Goal: Obtain resource: Download file/media

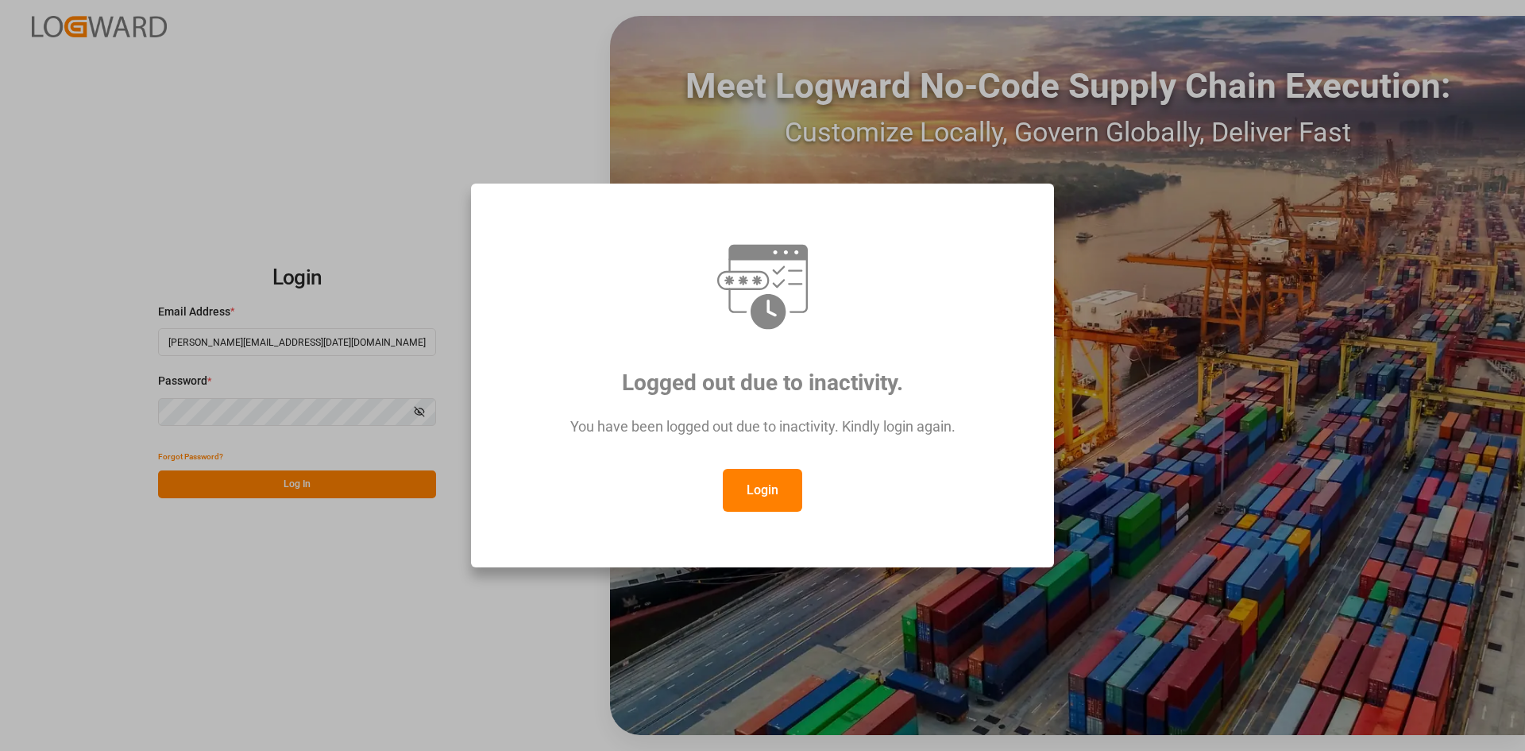
click at [762, 482] on button "Login" at bounding box center [762, 490] width 79 height 43
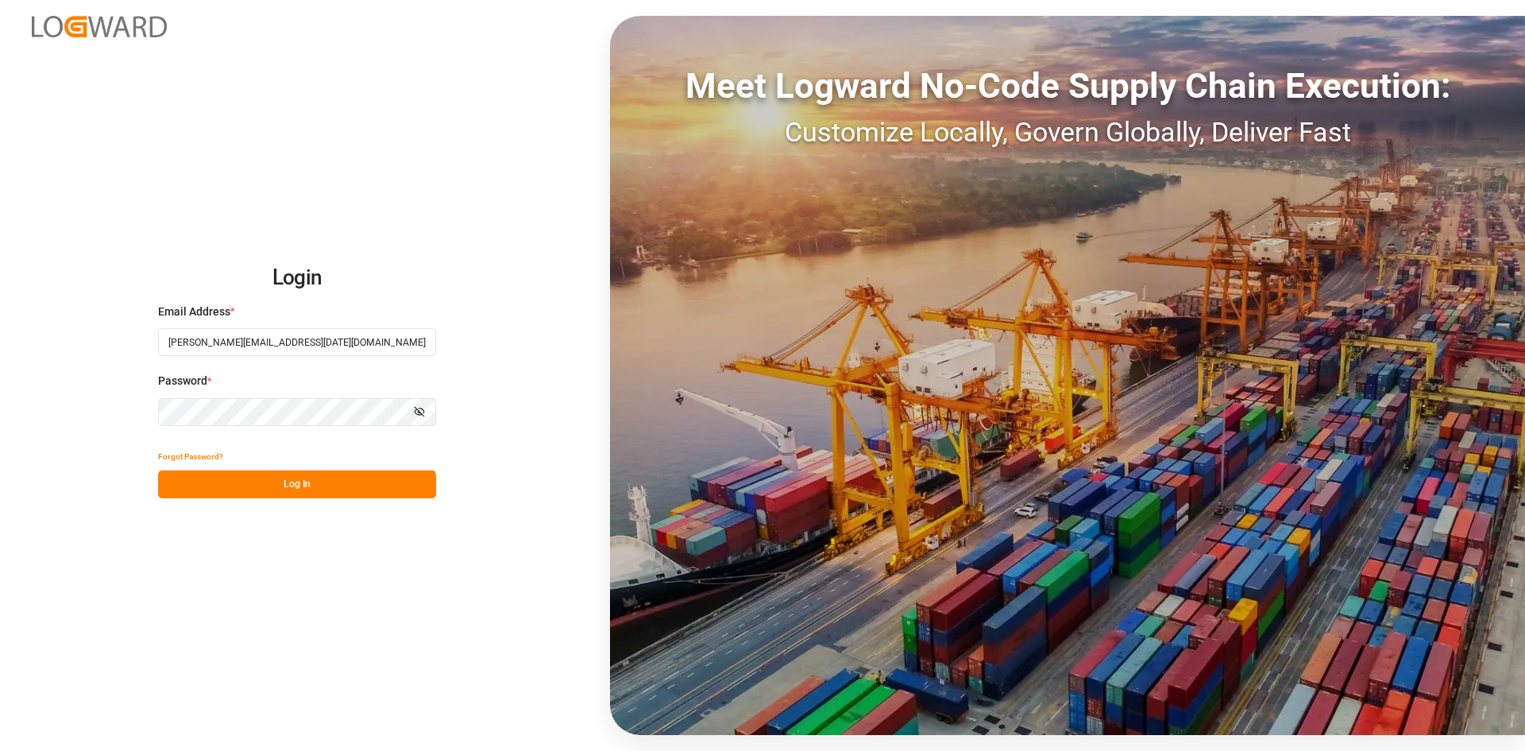
click at [238, 489] on button "Log In" at bounding box center [297, 484] width 278 height 28
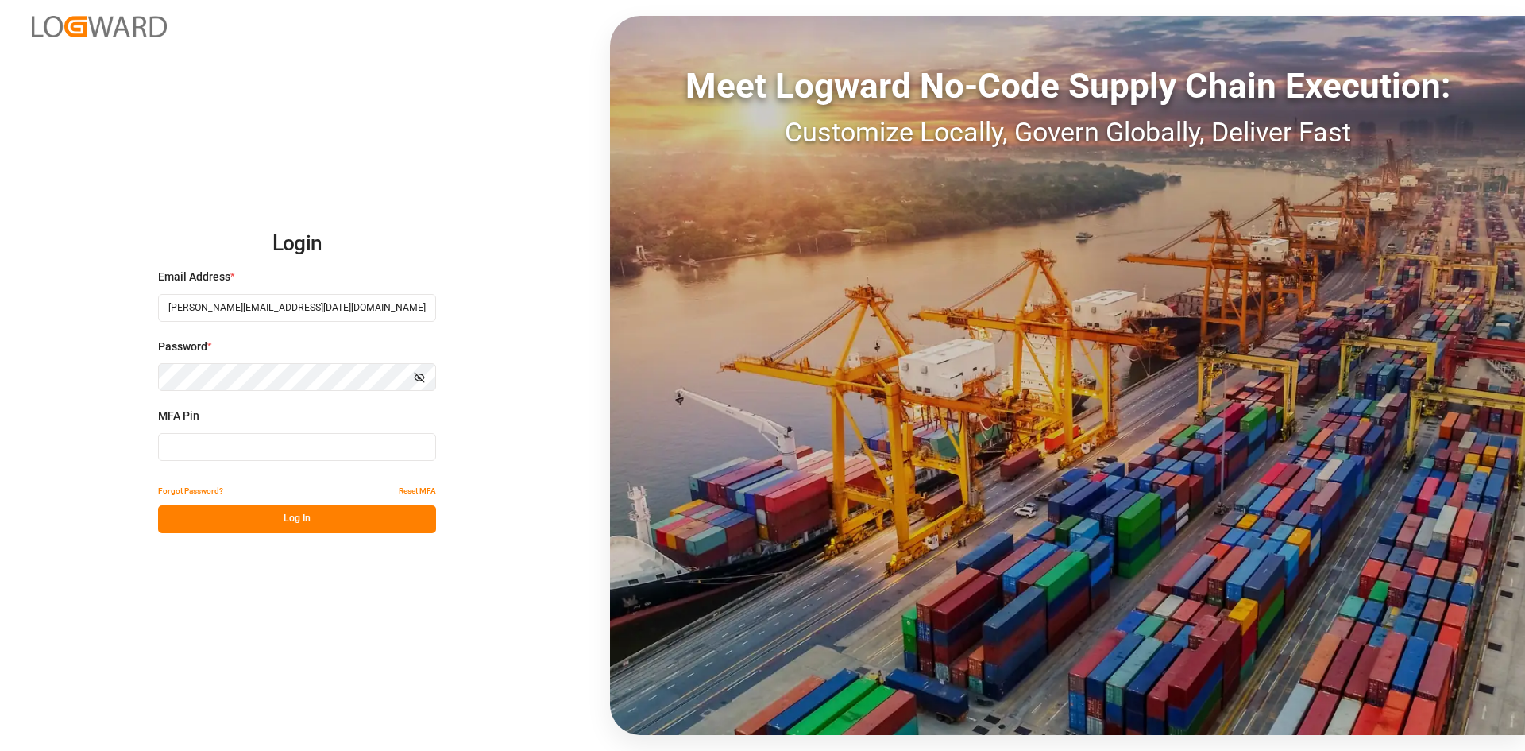
click at [227, 446] on input at bounding box center [297, 447] width 278 height 28
click at [219, 446] on input at bounding box center [297, 447] width 278 height 28
type input "633355"
click at [216, 523] on button "Log In" at bounding box center [297, 519] width 278 height 28
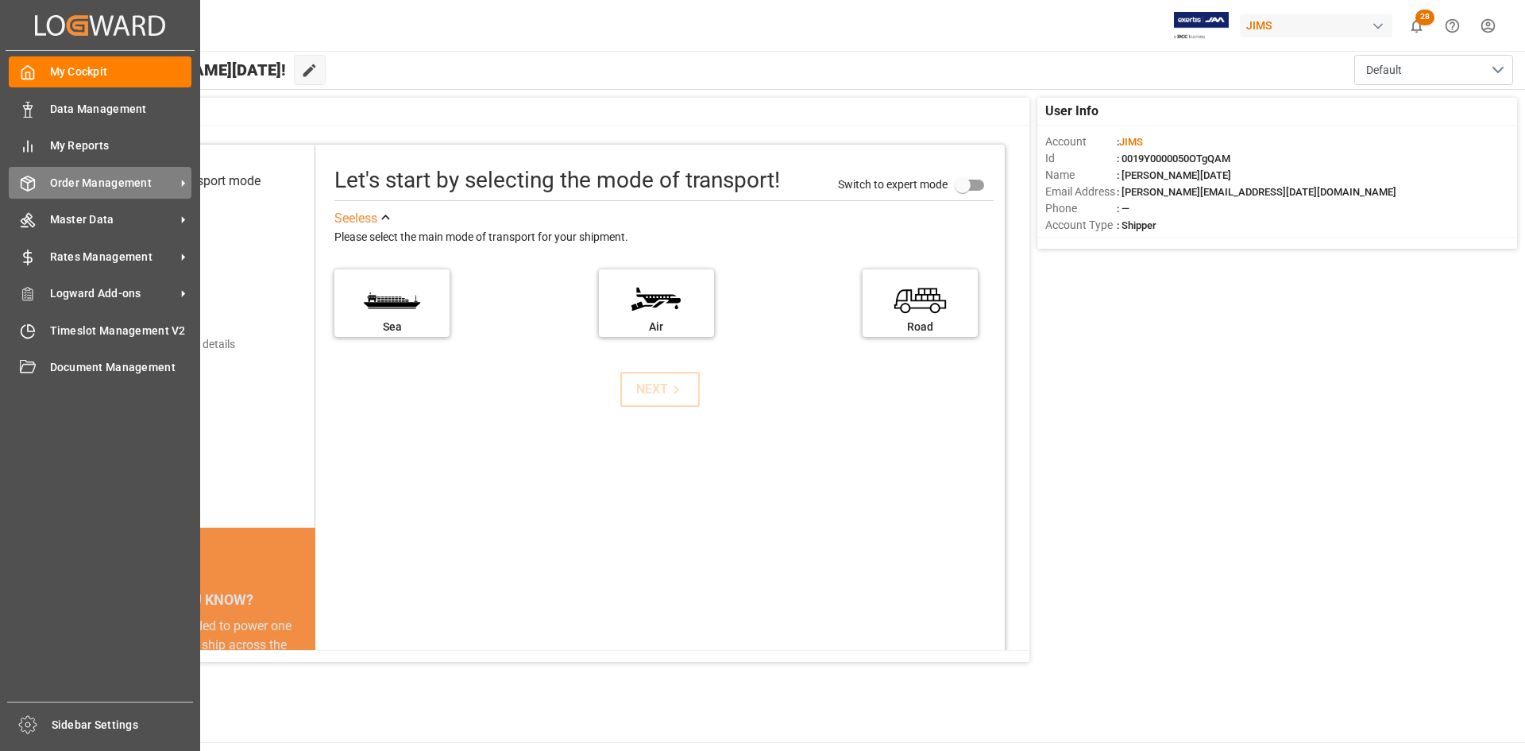
click at [104, 185] on span "Order Management" at bounding box center [112, 183] width 125 height 17
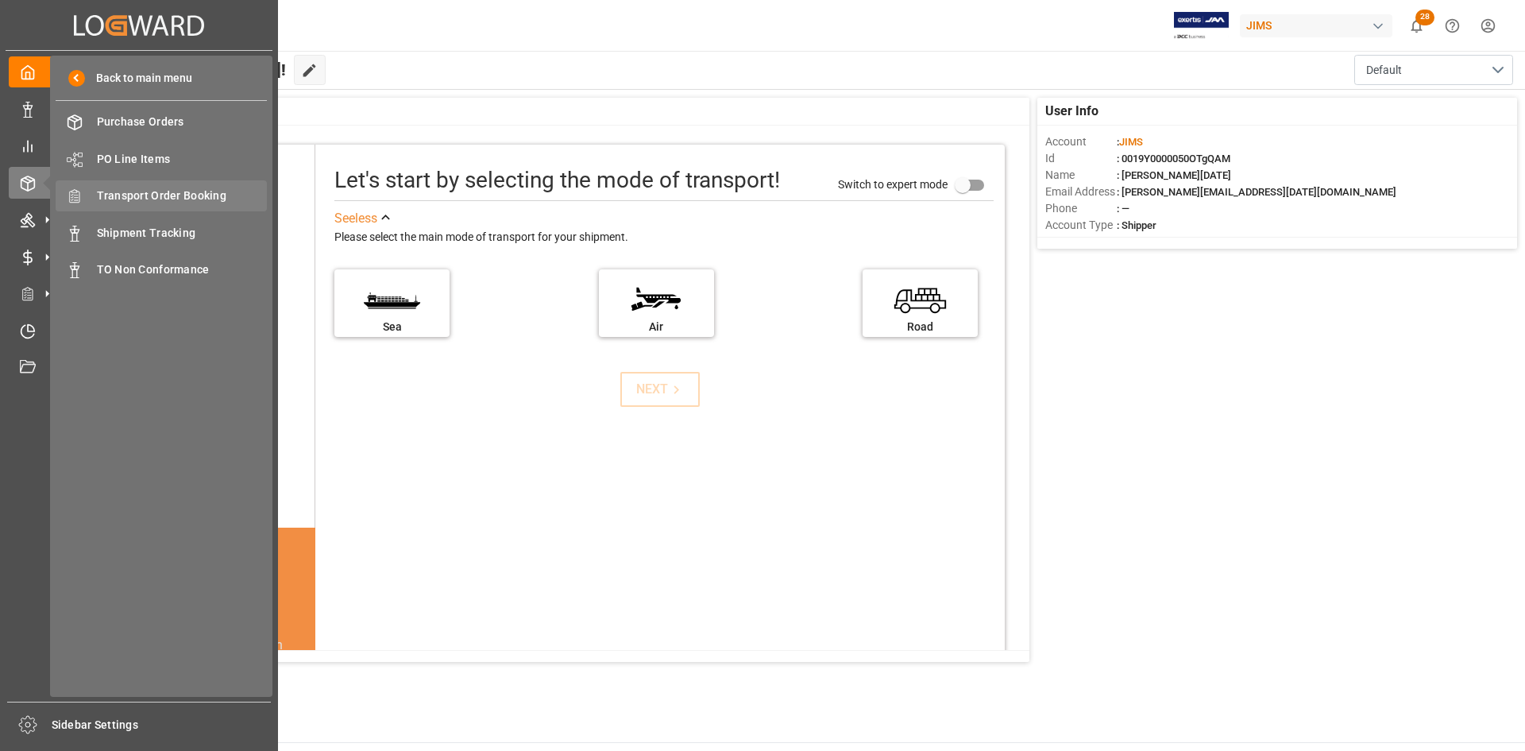
click at [131, 194] on span "Transport Order Booking" at bounding box center [182, 195] width 171 height 17
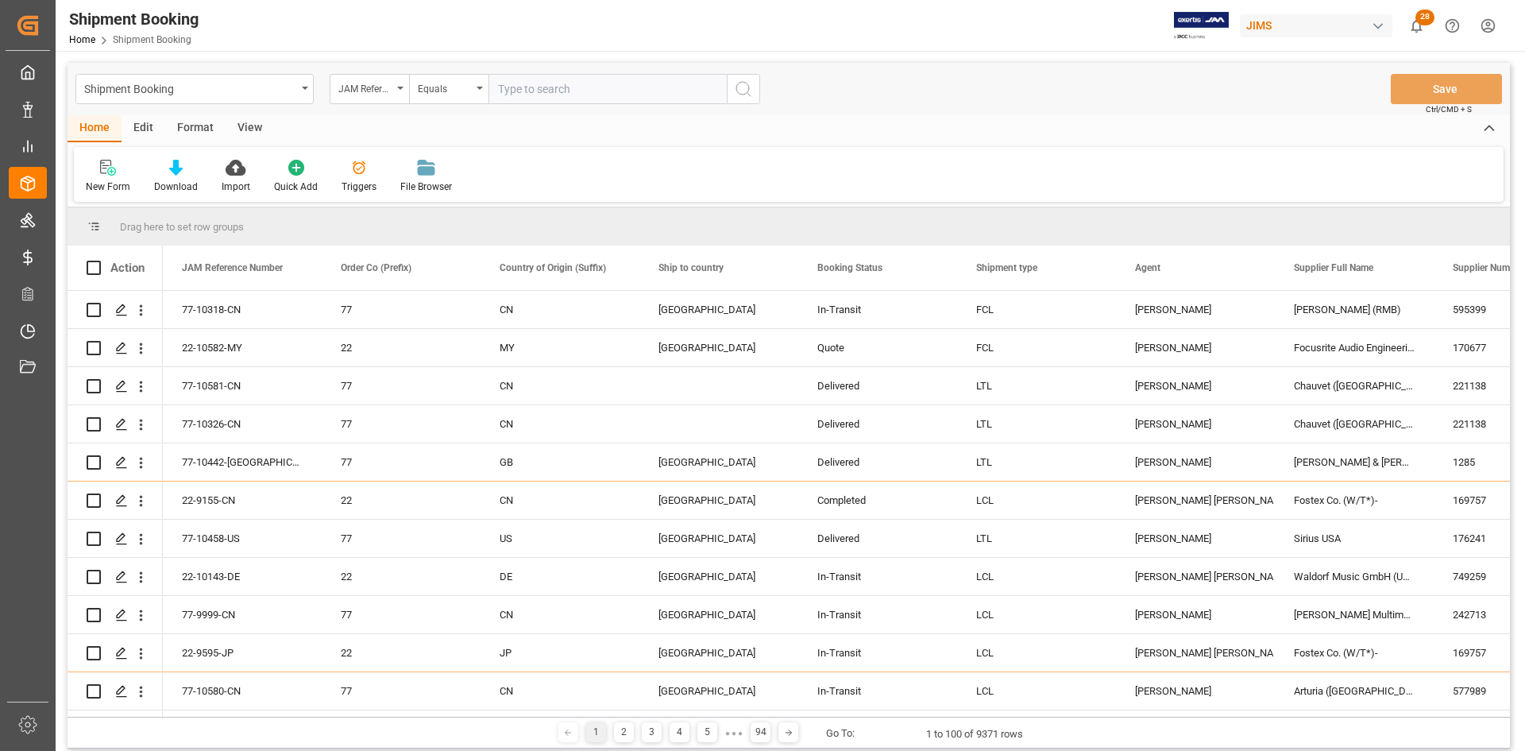
paste input "77-10555-US"
type input "77-10555-US"
click at [754, 80] on button "search button" at bounding box center [743, 89] width 33 height 30
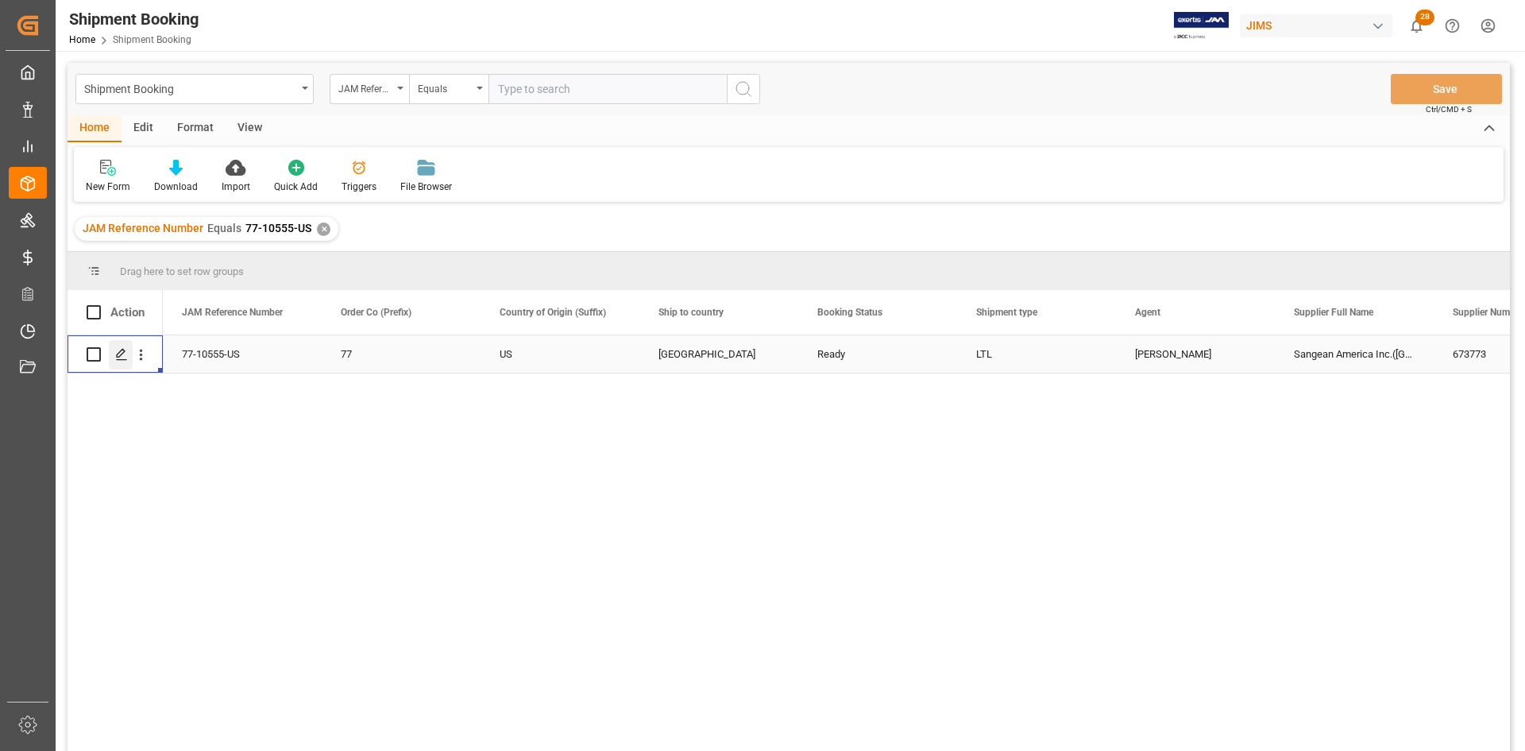
click at [122, 353] on icon "Press SPACE to select this row." at bounding box center [121, 354] width 13 height 13
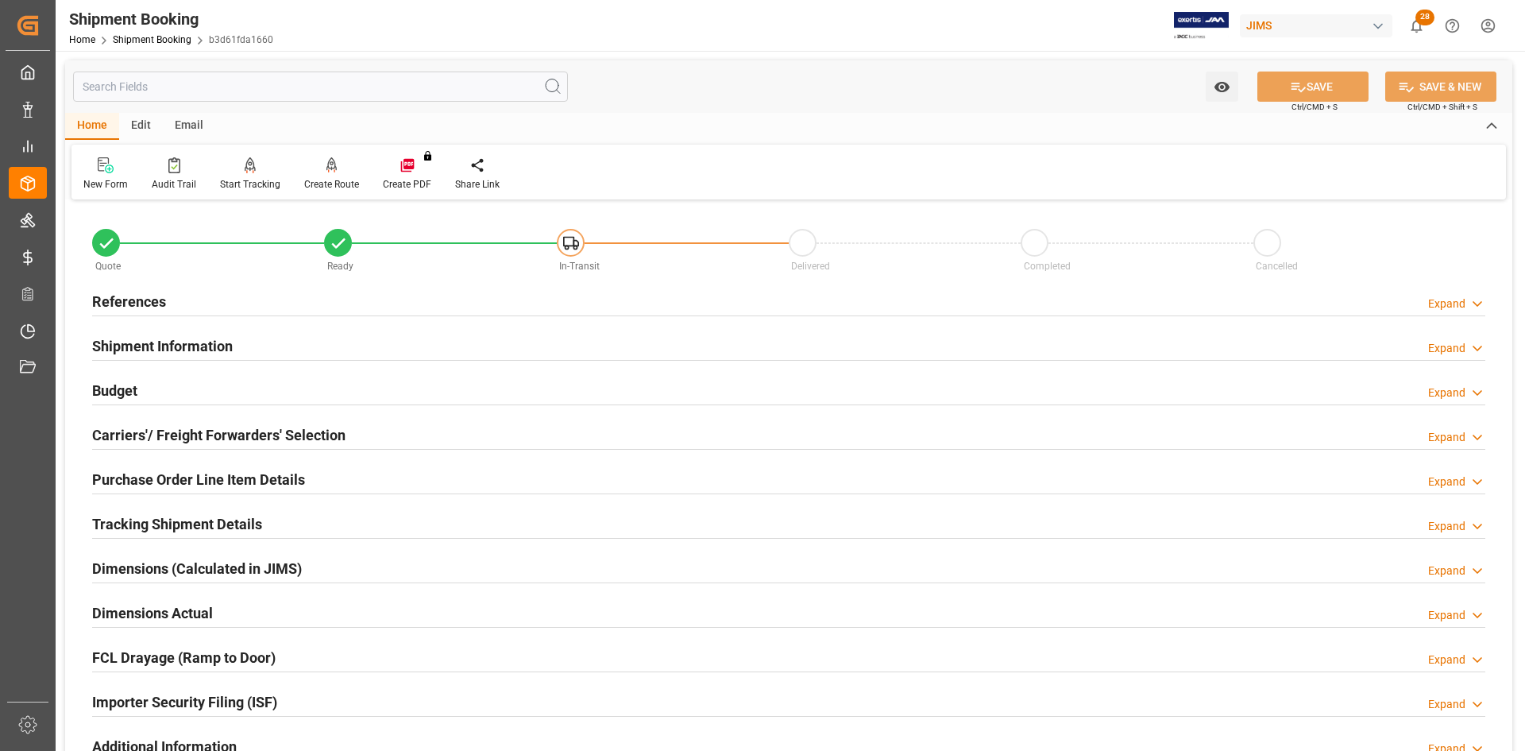
click at [105, 386] on h2 "Budget" at bounding box center [114, 390] width 45 height 21
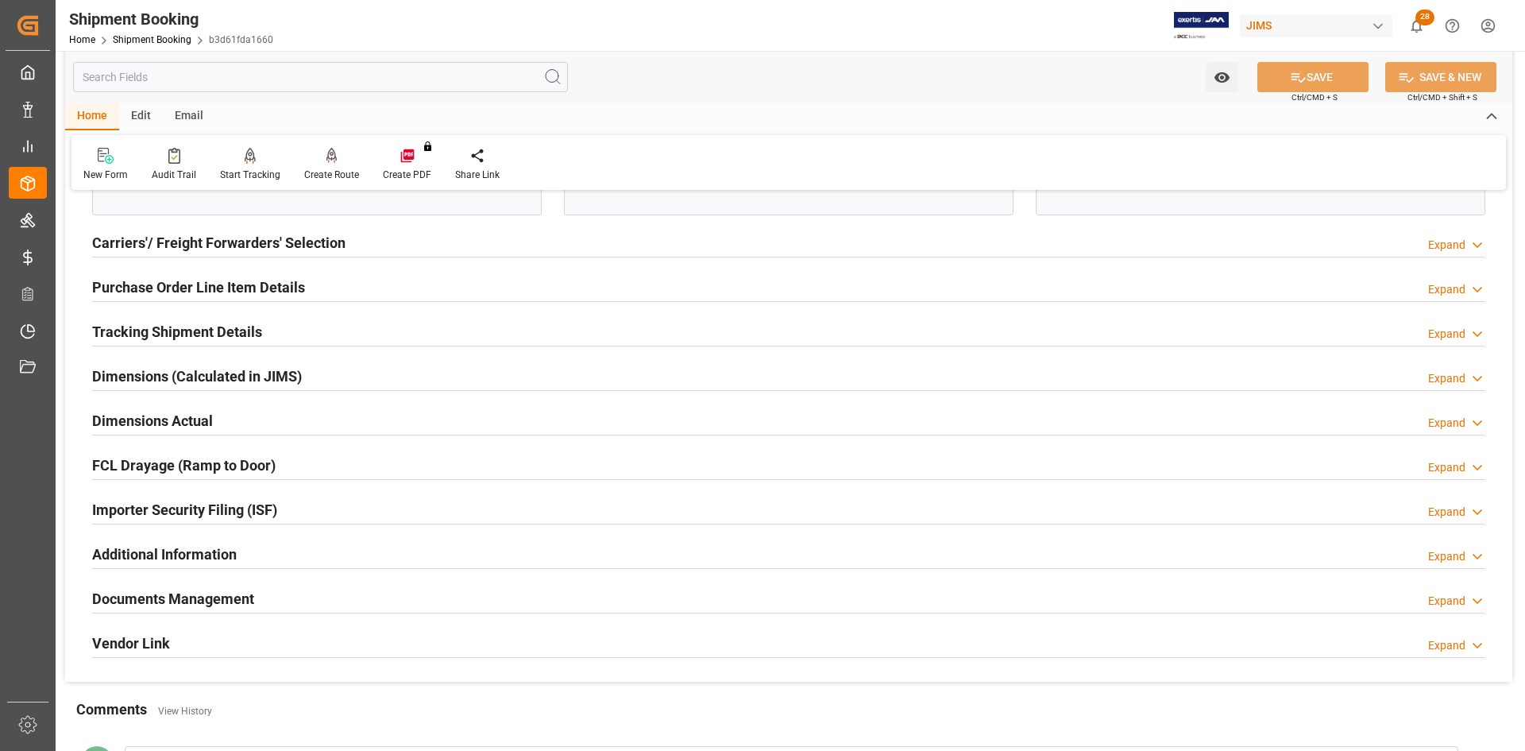
scroll to position [556, 0]
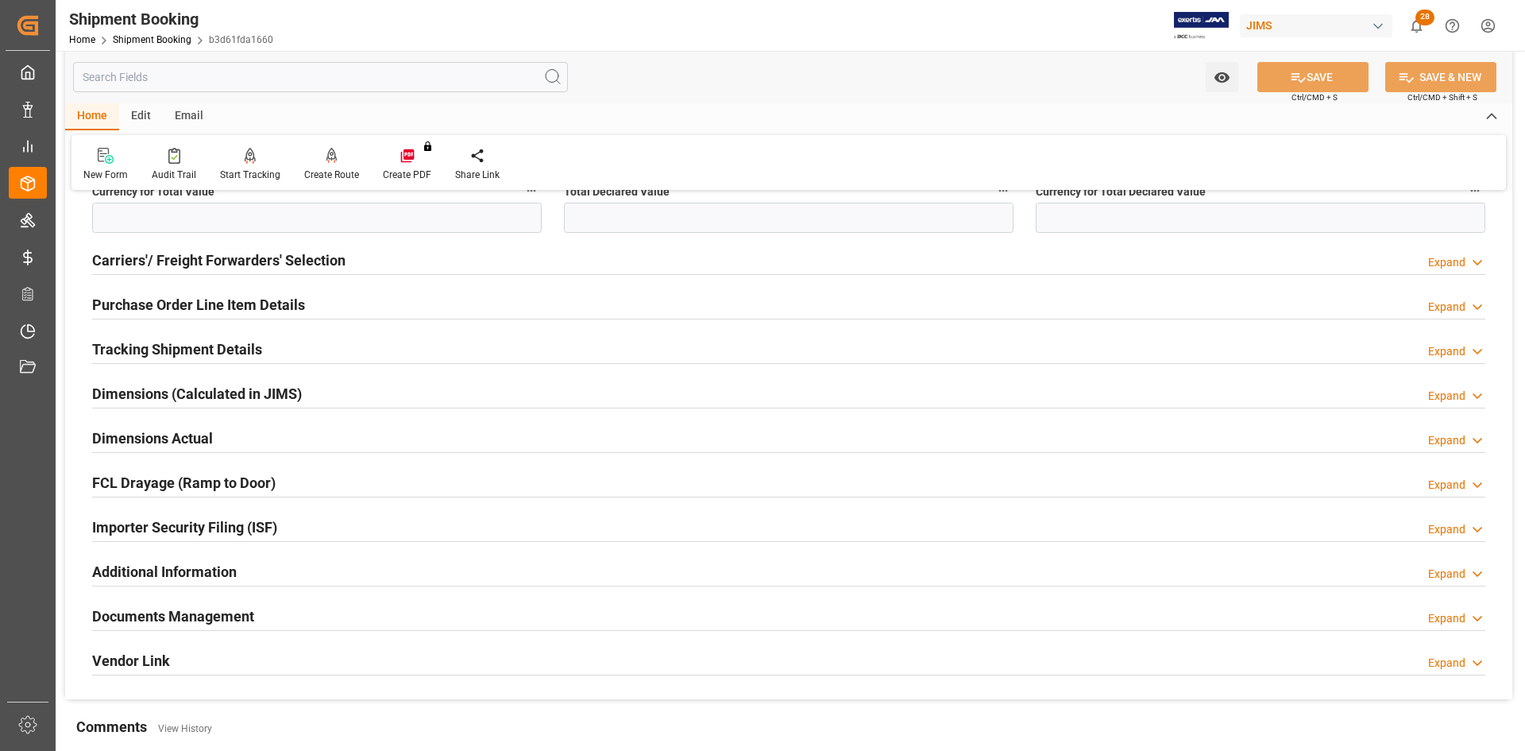
click at [209, 257] on h2 "Carriers'/ Freight Forwarders' Selection" at bounding box center [218, 259] width 253 height 21
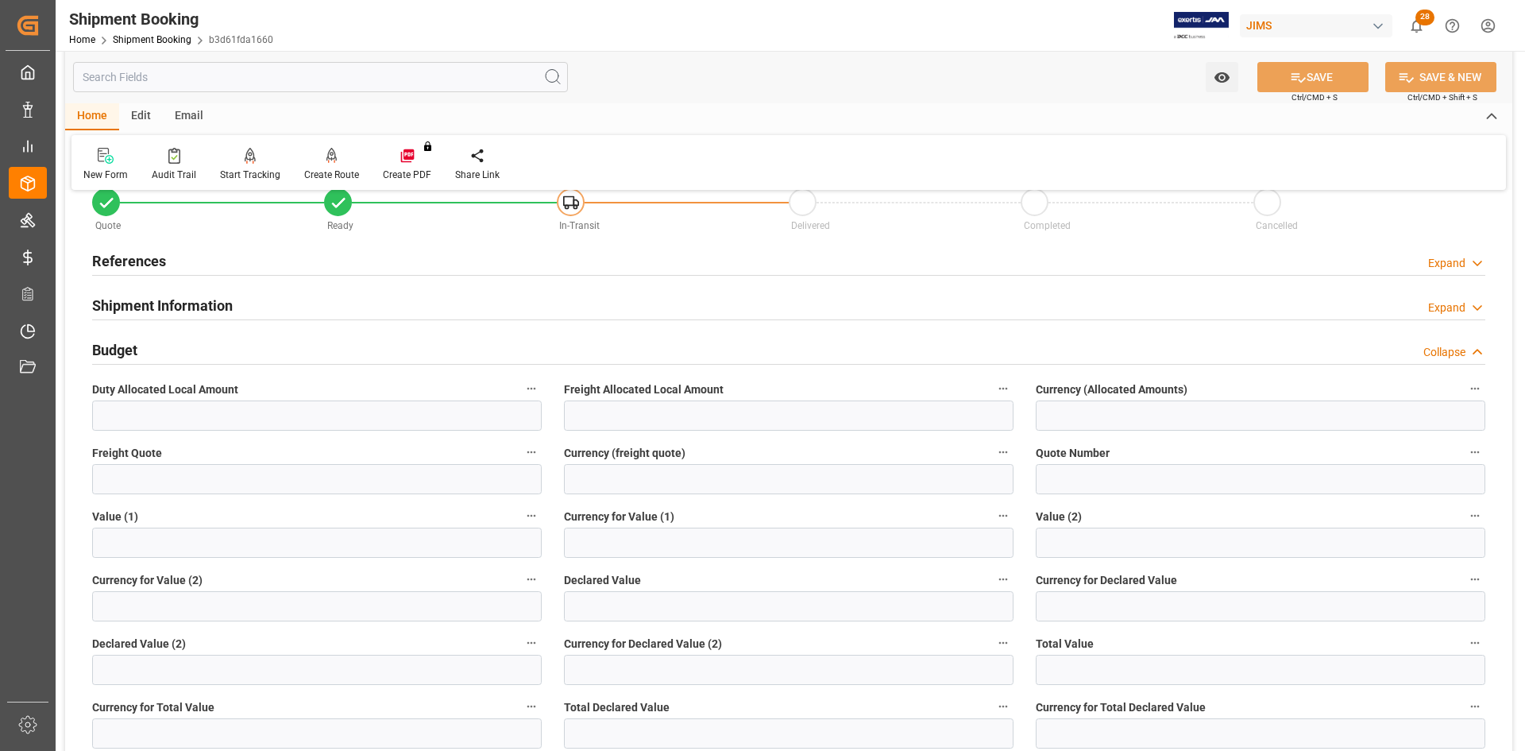
scroll to position [0, 0]
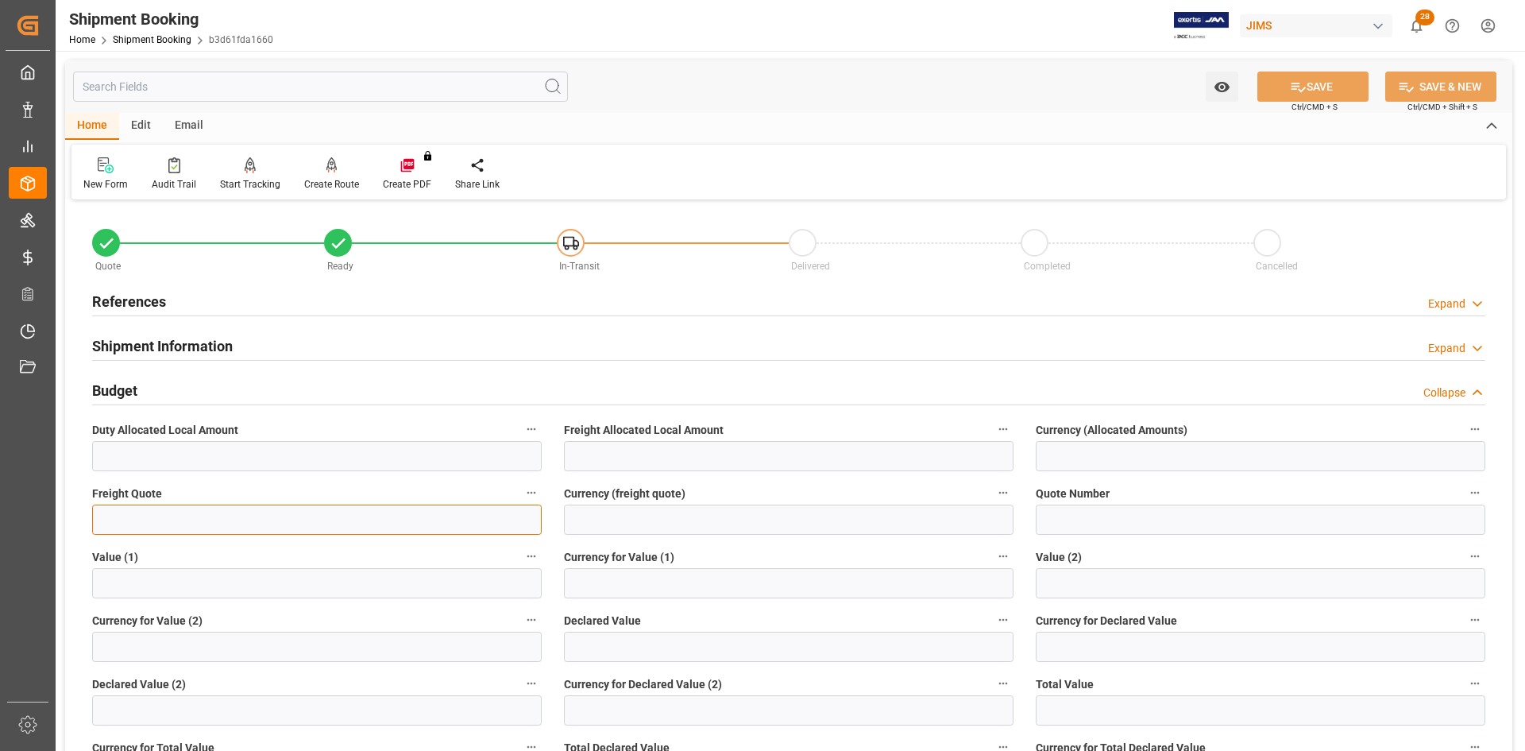
click at [108, 519] on input "text" at bounding box center [317, 519] width 450 height 30
type input "445"
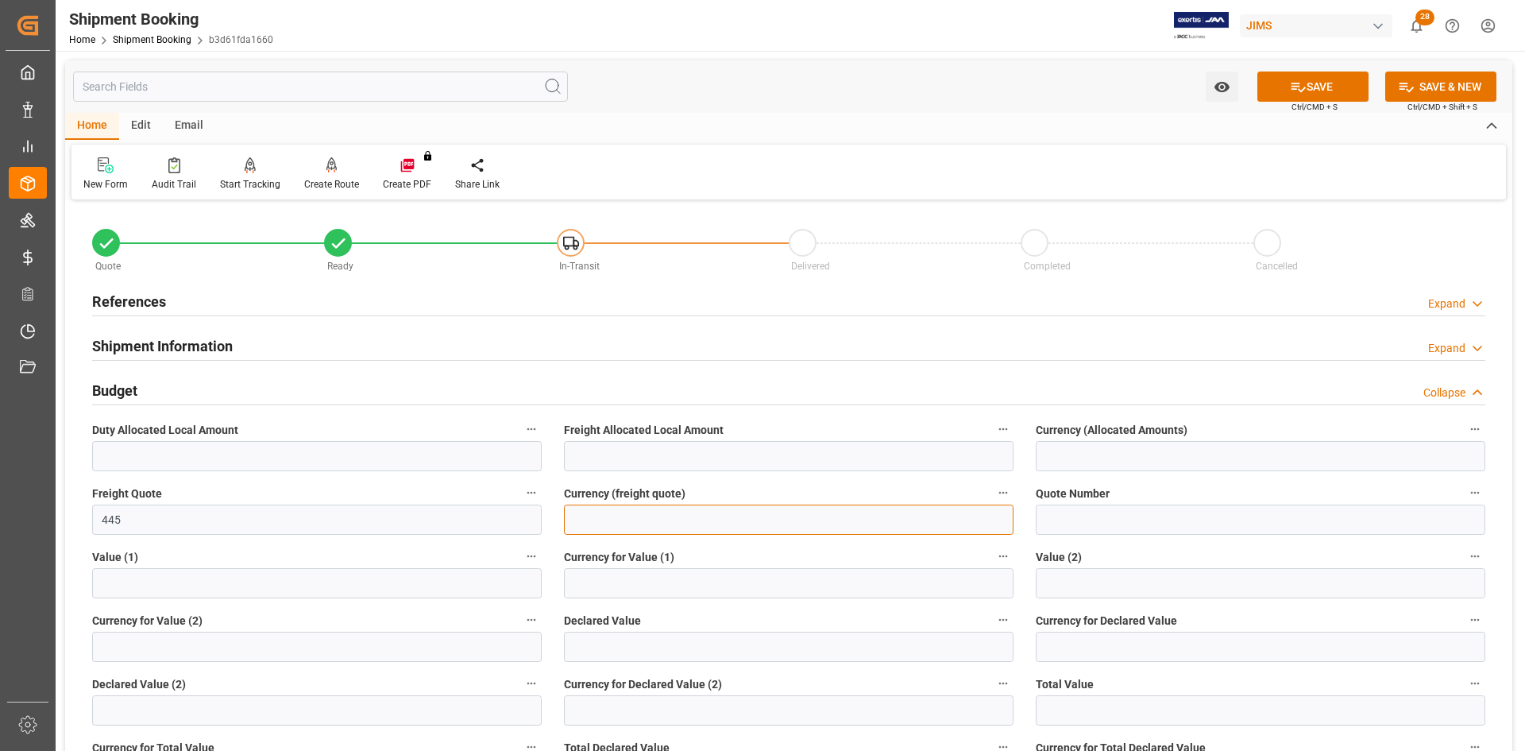
click at [629, 519] on input at bounding box center [789, 519] width 450 height 30
type input "USD"
click at [1328, 87] on button "SAVE" at bounding box center [1312, 86] width 111 height 30
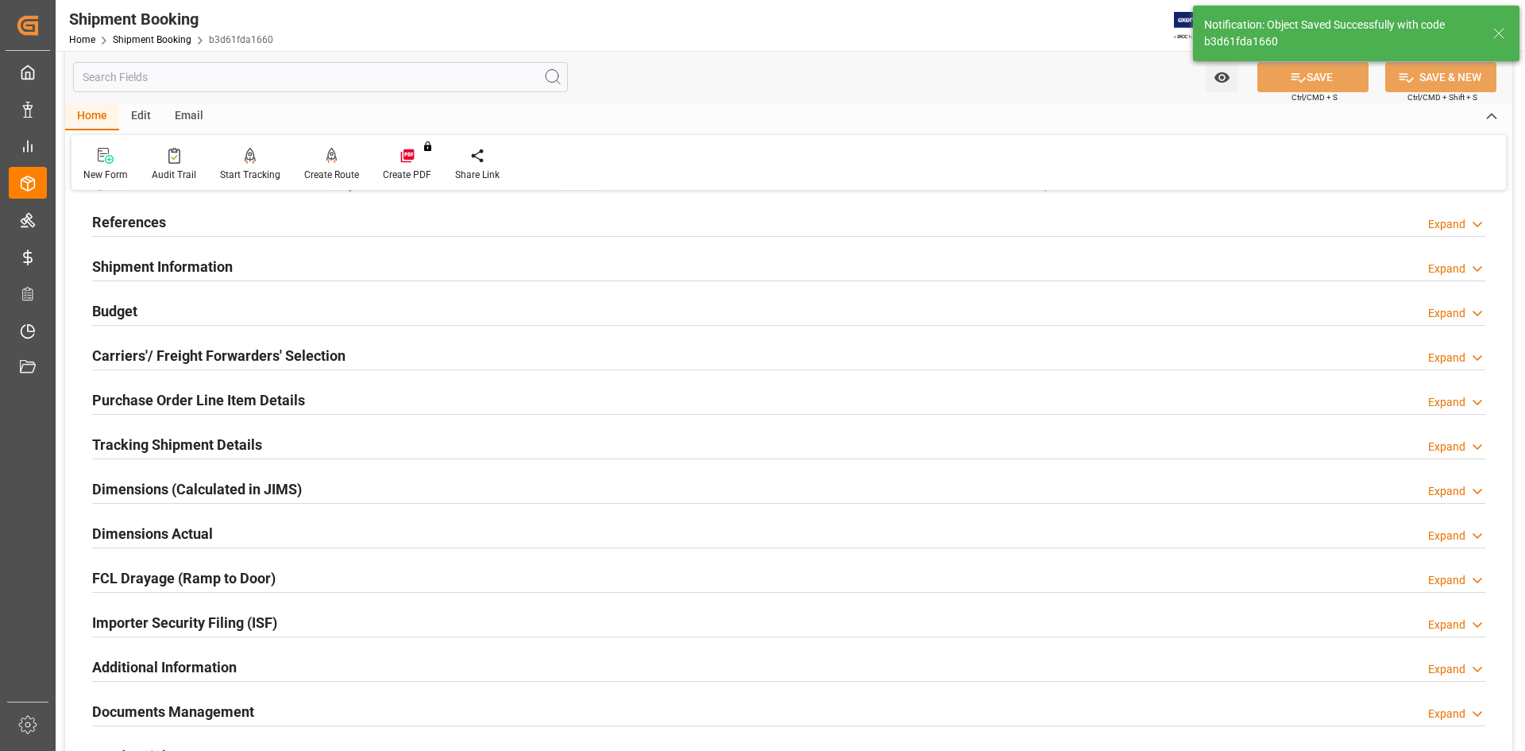
scroll to position [238, 0]
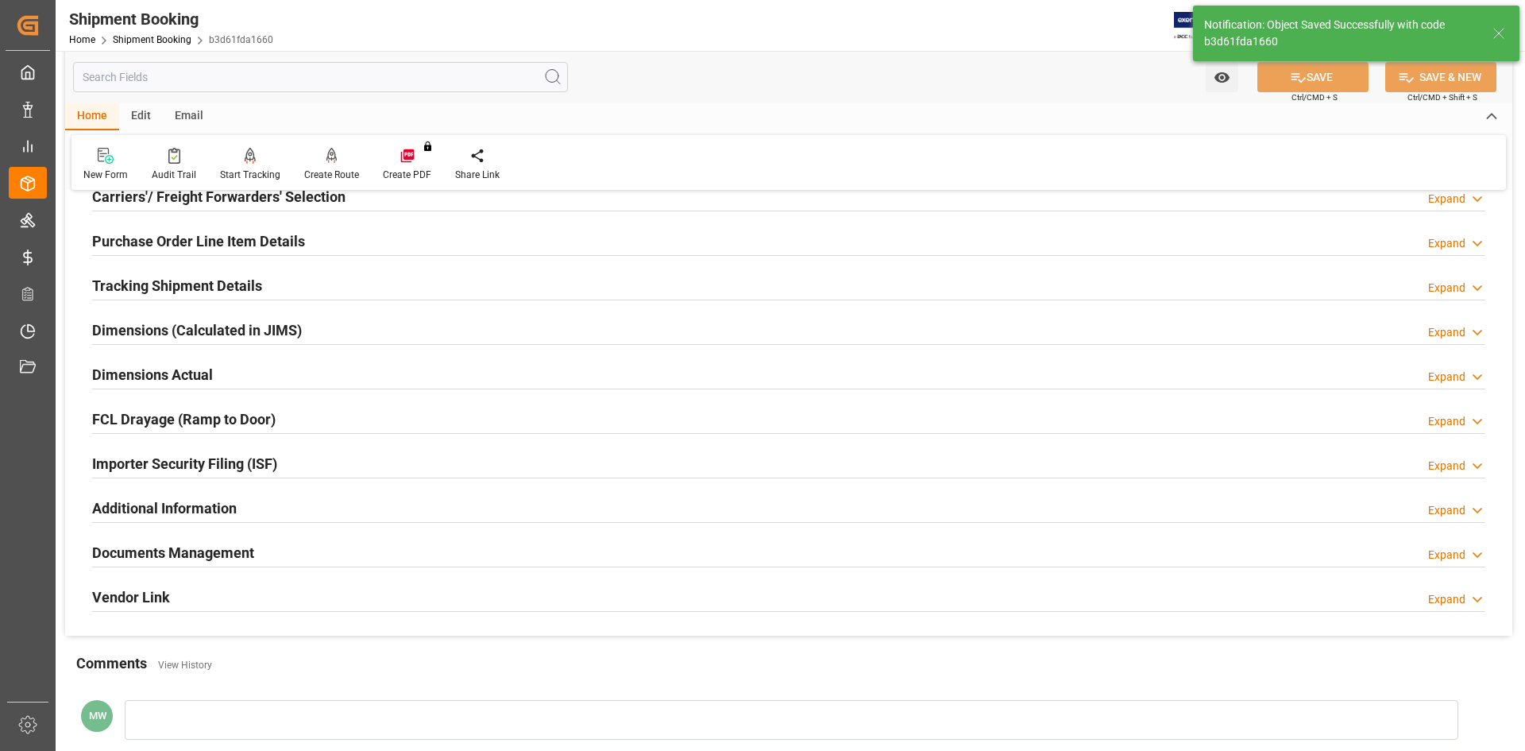
click at [164, 377] on h2 "Dimensions Actual" at bounding box center [152, 374] width 121 height 21
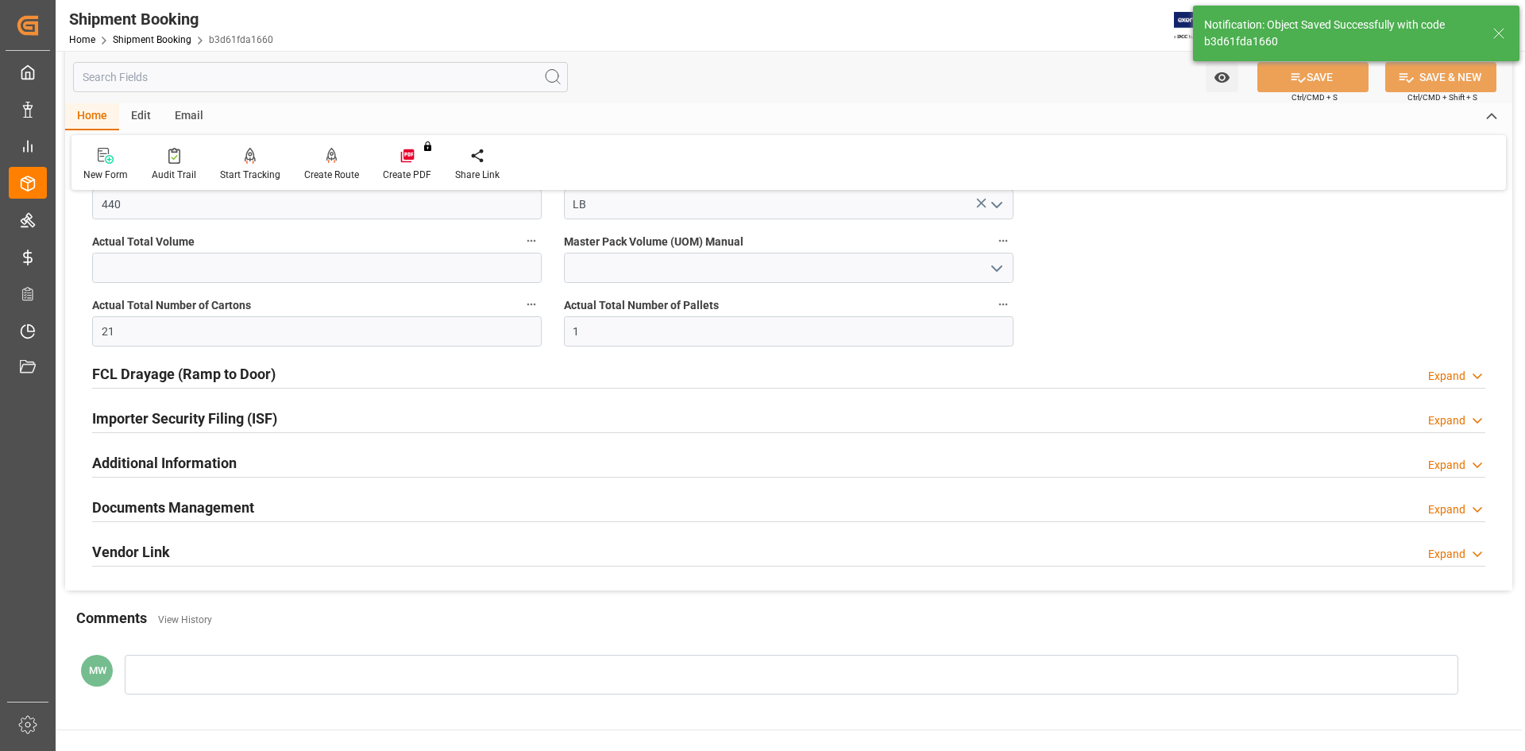
scroll to position [632, 0]
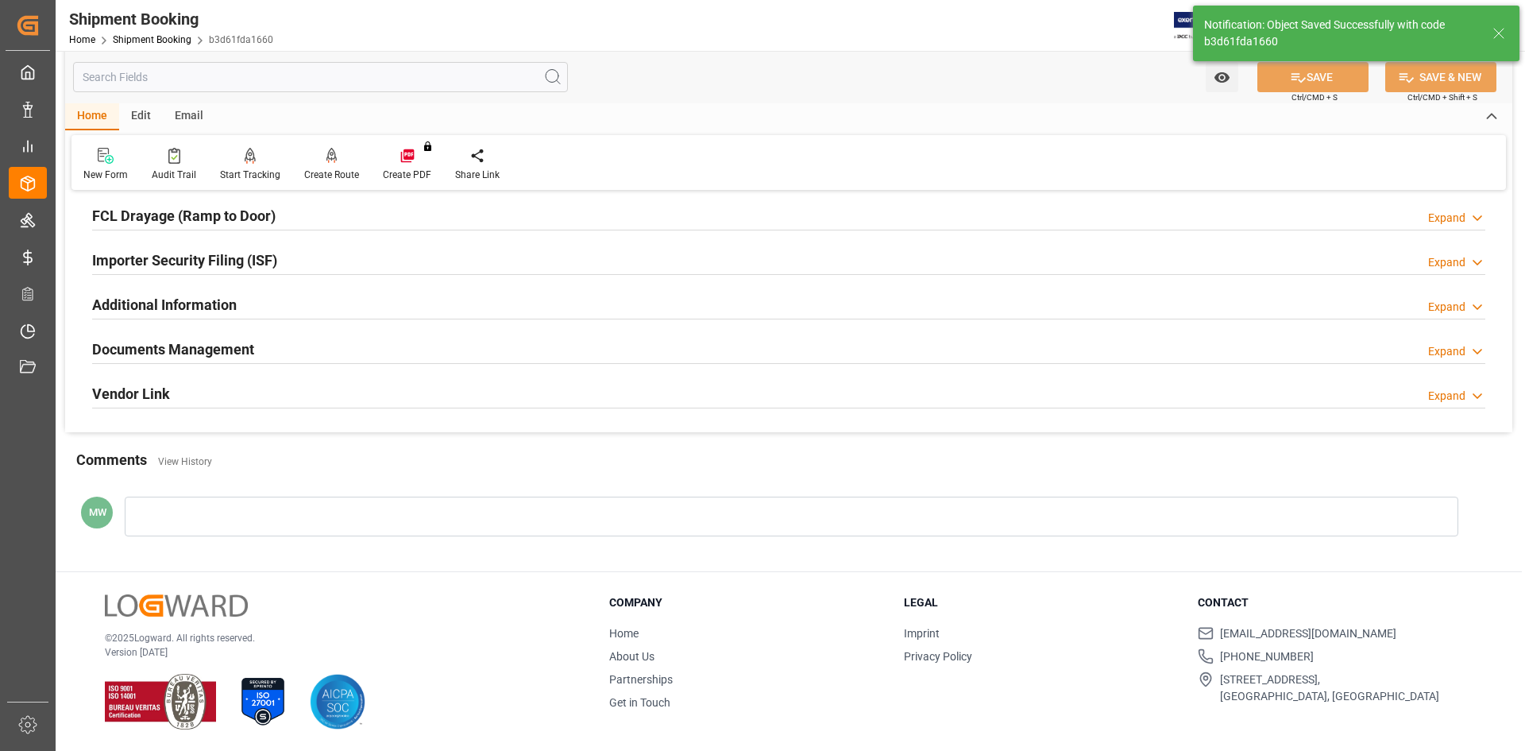
click at [124, 333] on div "Documents Management" at bounding box center [173, 348] width 162 height 30
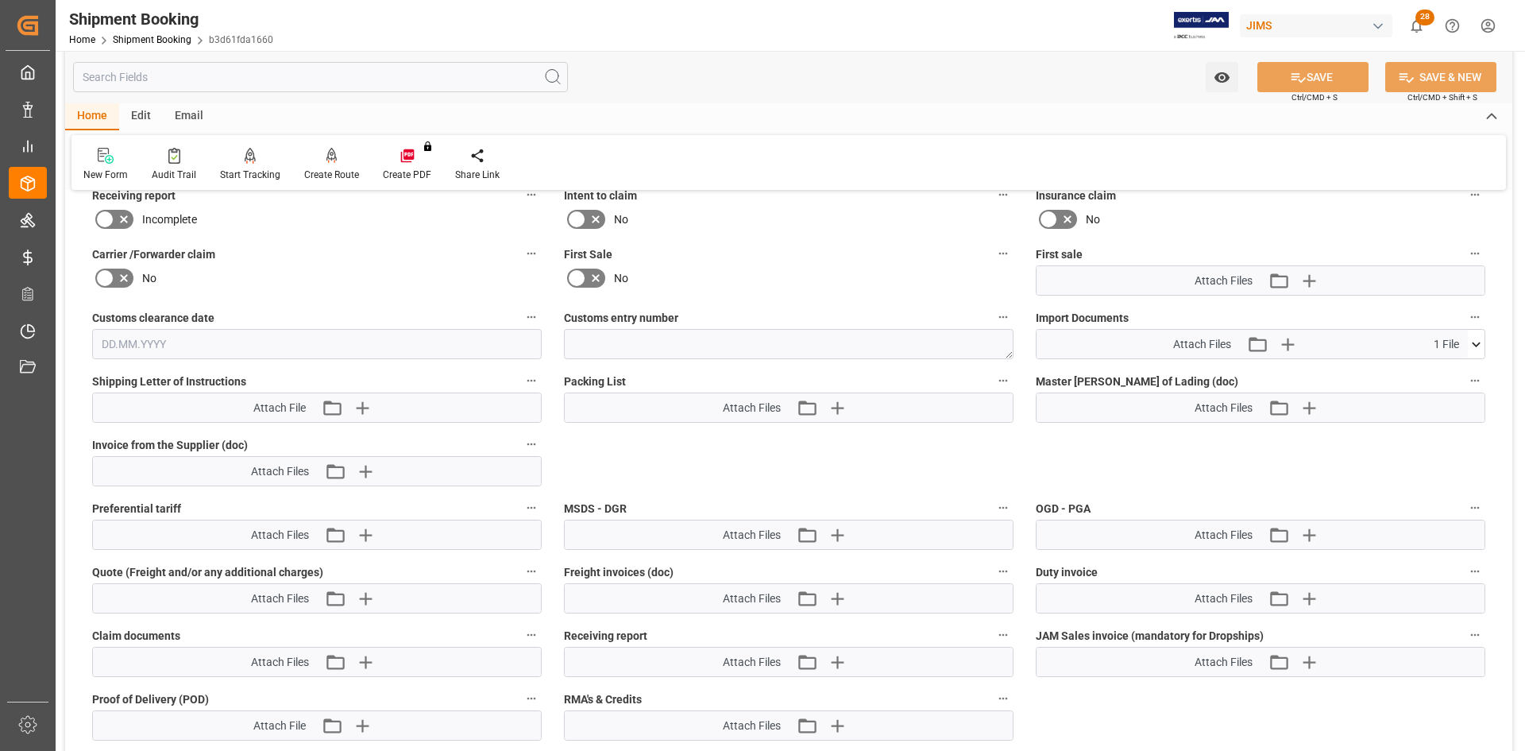
scroll to position [950, 0]
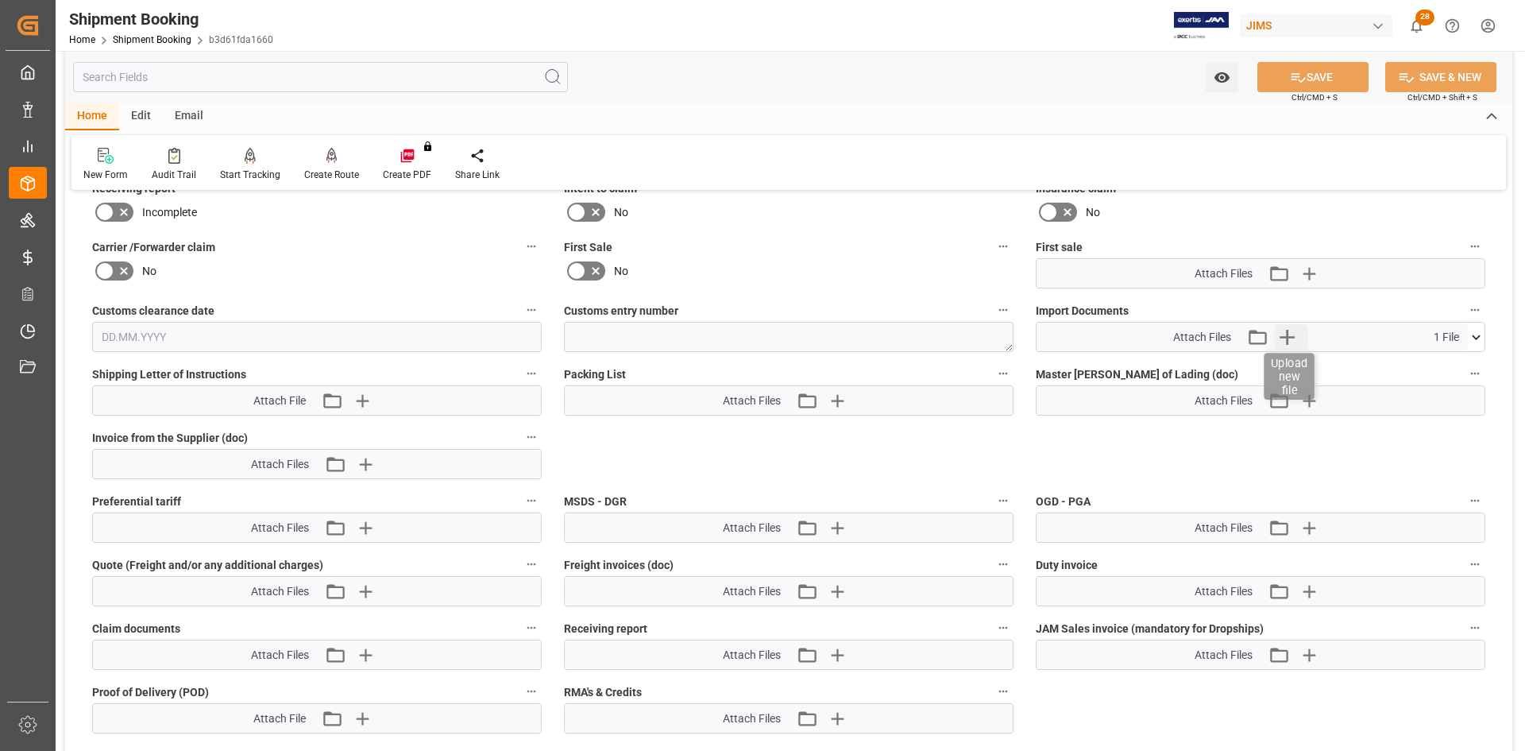
click at [1291, 338] on icon "button" at bounding box center [1287, 336] width 25 height 25
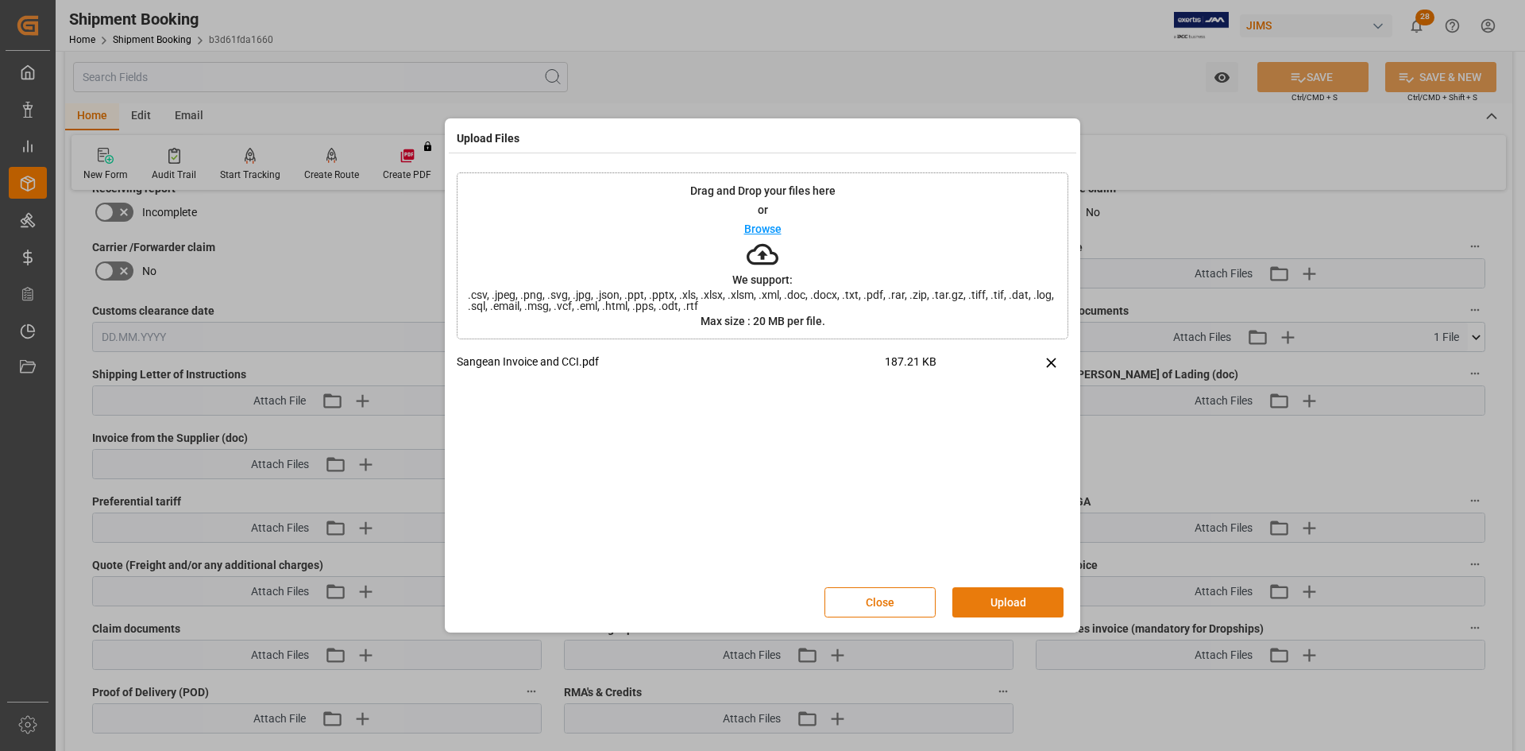
click at [998, 607] on button "Upload" at bounding box center [1007, 602] width 111 height 30
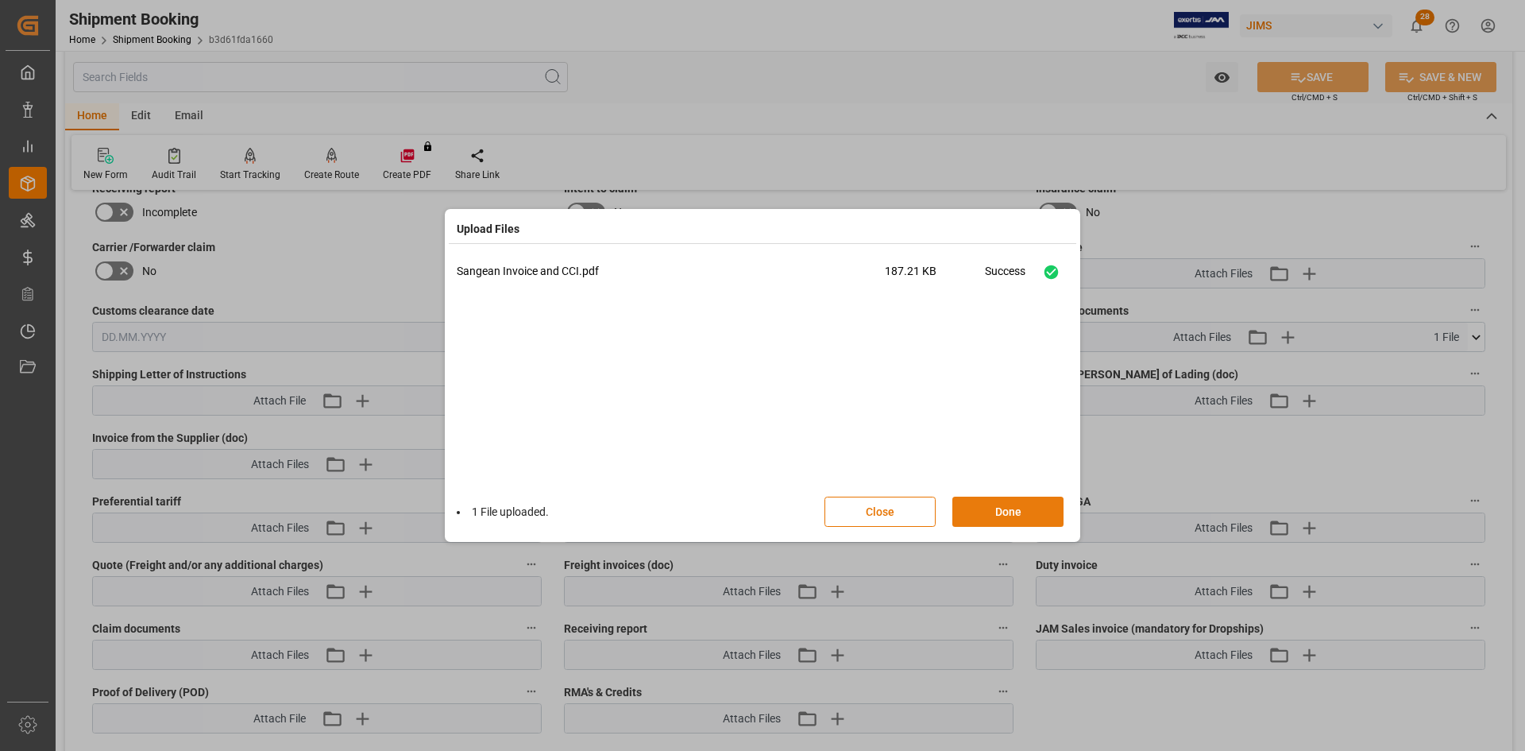
click at [979, 519] on button "Done" at bounding box center [1007, 511] width 111 height 30
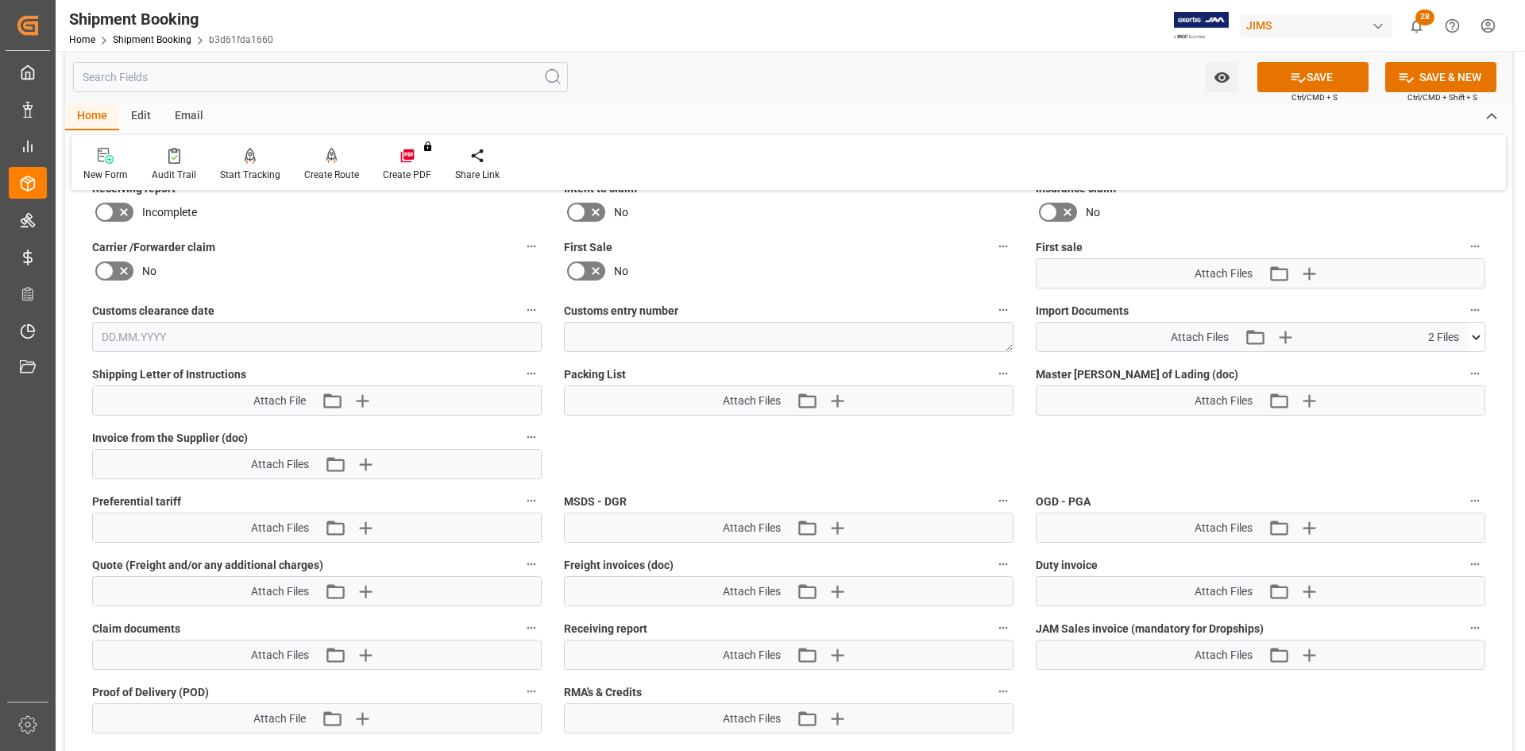
click at [1472, 337] on icon at bounding box center [1476, 337] width 17 height 17
click at [1328, 73] on button "SAVE" at bounding box center [1312, 77] width 111 height 30
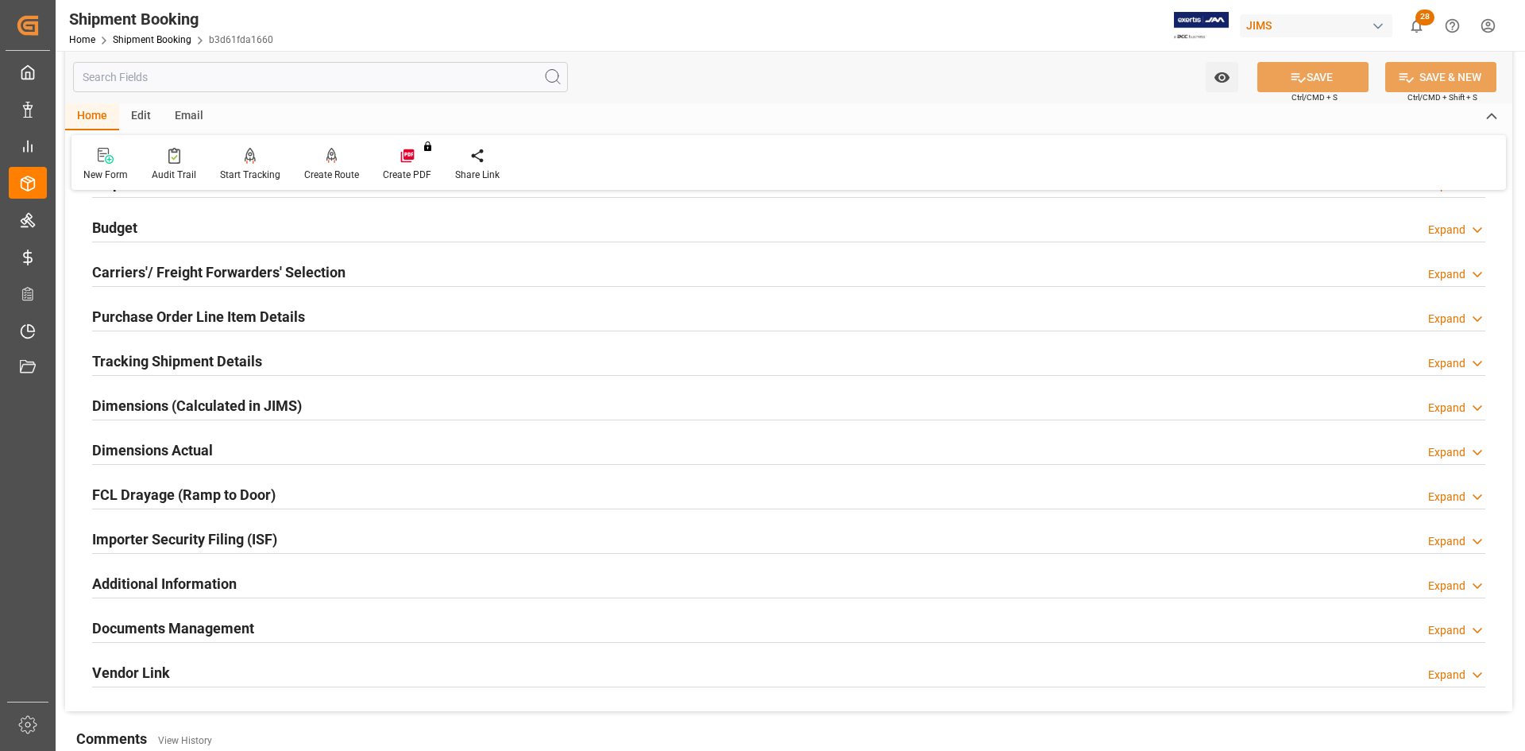
scroll to position [124, 0]
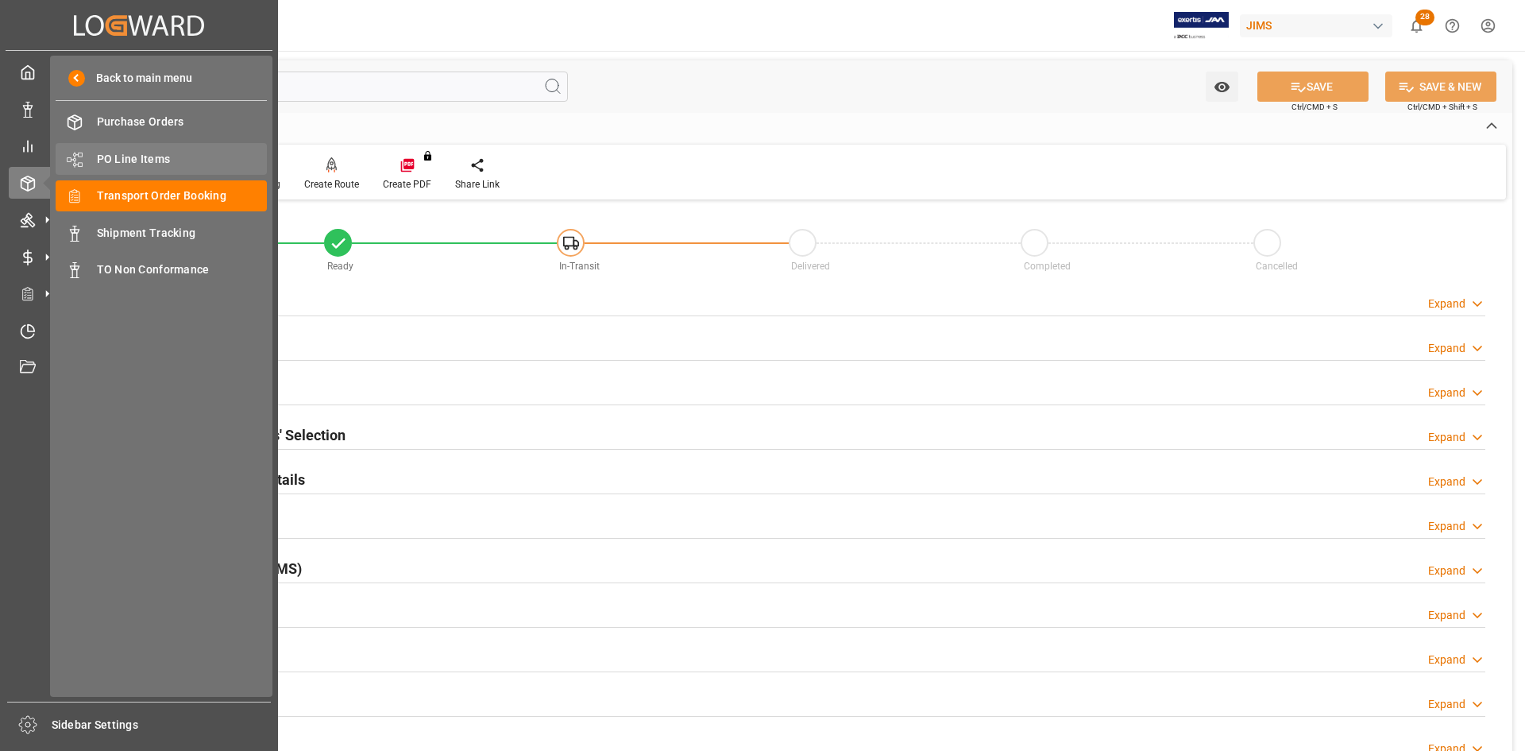
click at [142, 157] on span "PO Line Items" at bounding box center [182, 159] width 171 height 17
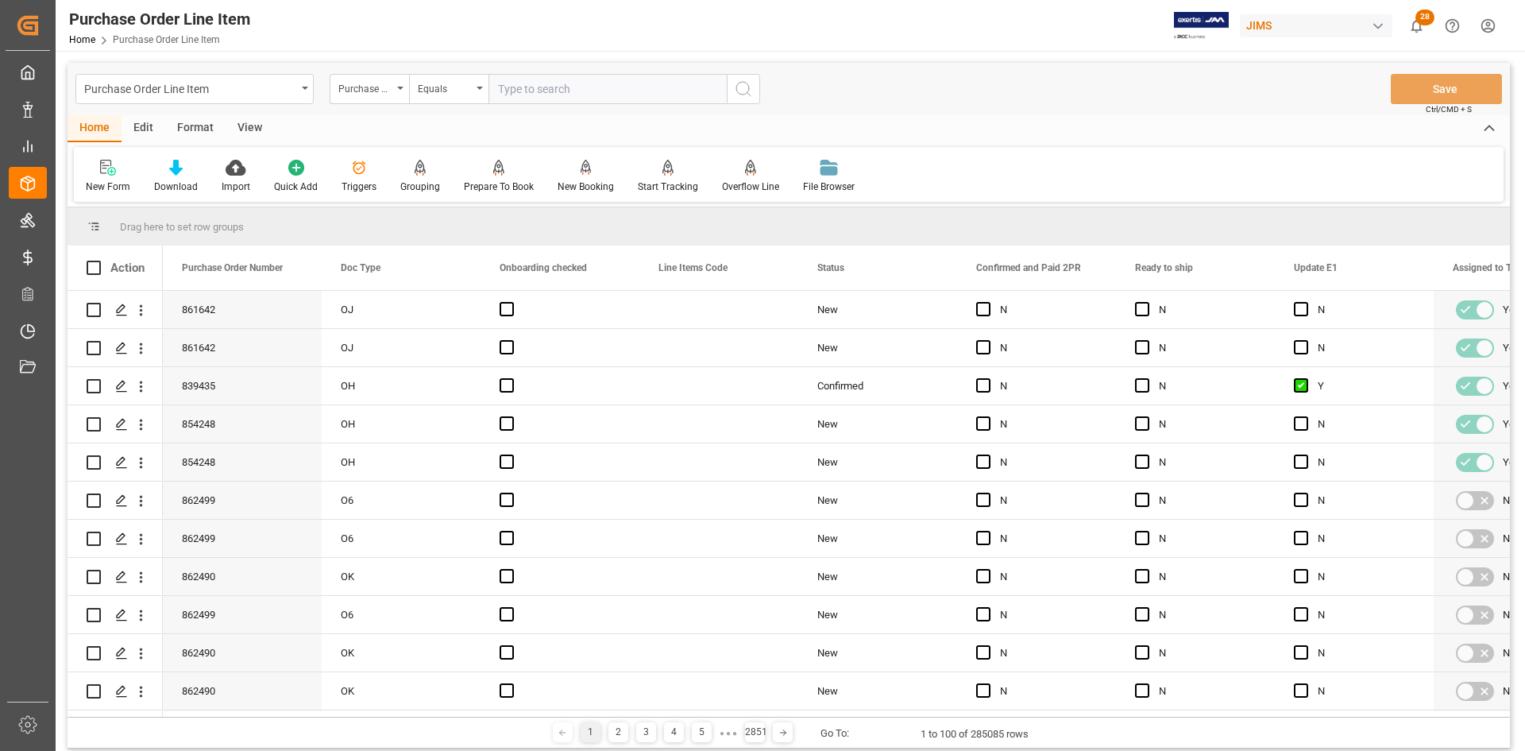
click at [511, 85] on input "text" at bounding box center [607, 89] width 238 height 30
type input "77-10555-US"
click at [744, 88] on icon "search button" at bounding box center [743, 88] width 19 height 19
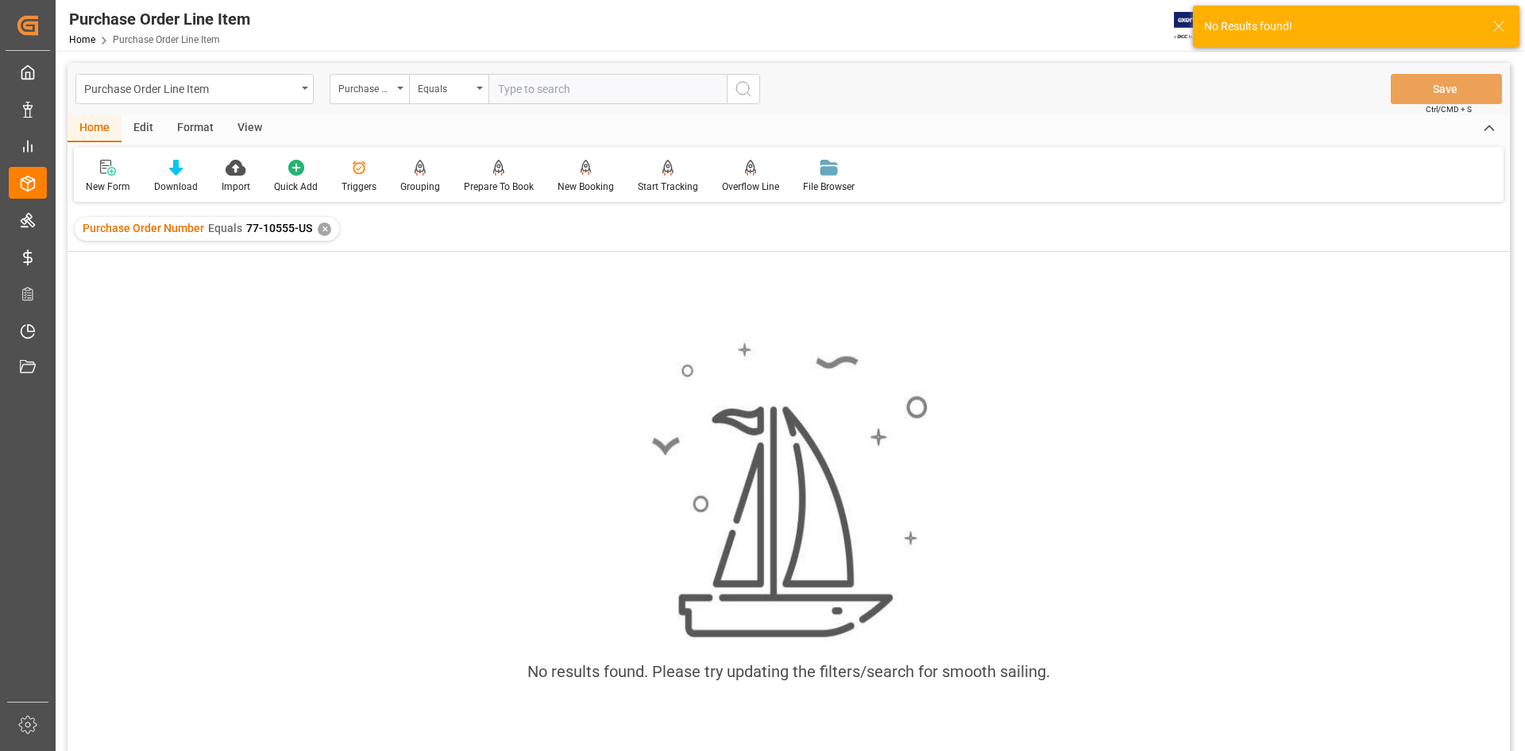
click at [322, 233] on div "✕" at bounding box center [325, 229] width 14 height 14
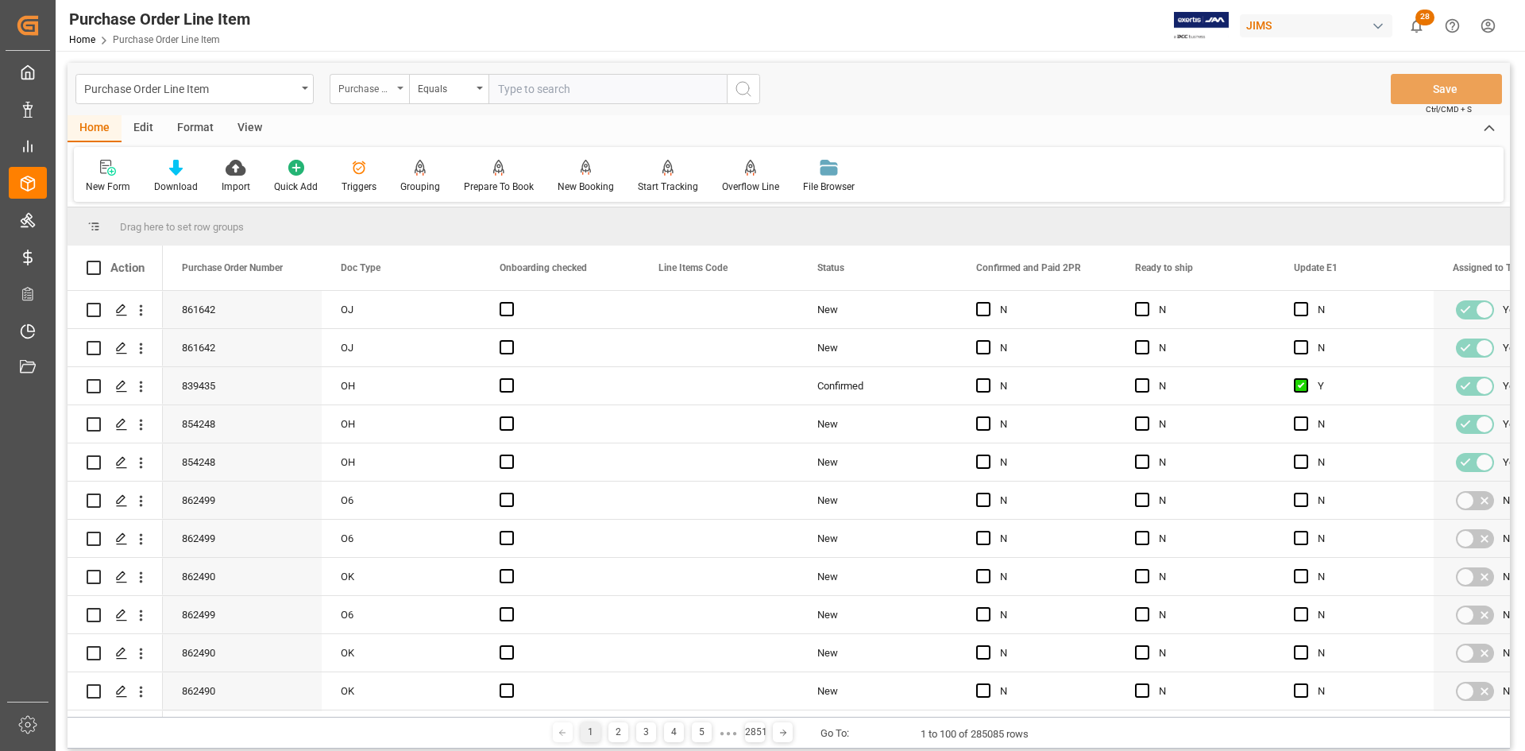
click at [394, 87] on div "Purchase Order Number" at bounding box center [369, 89] width 79 height 30
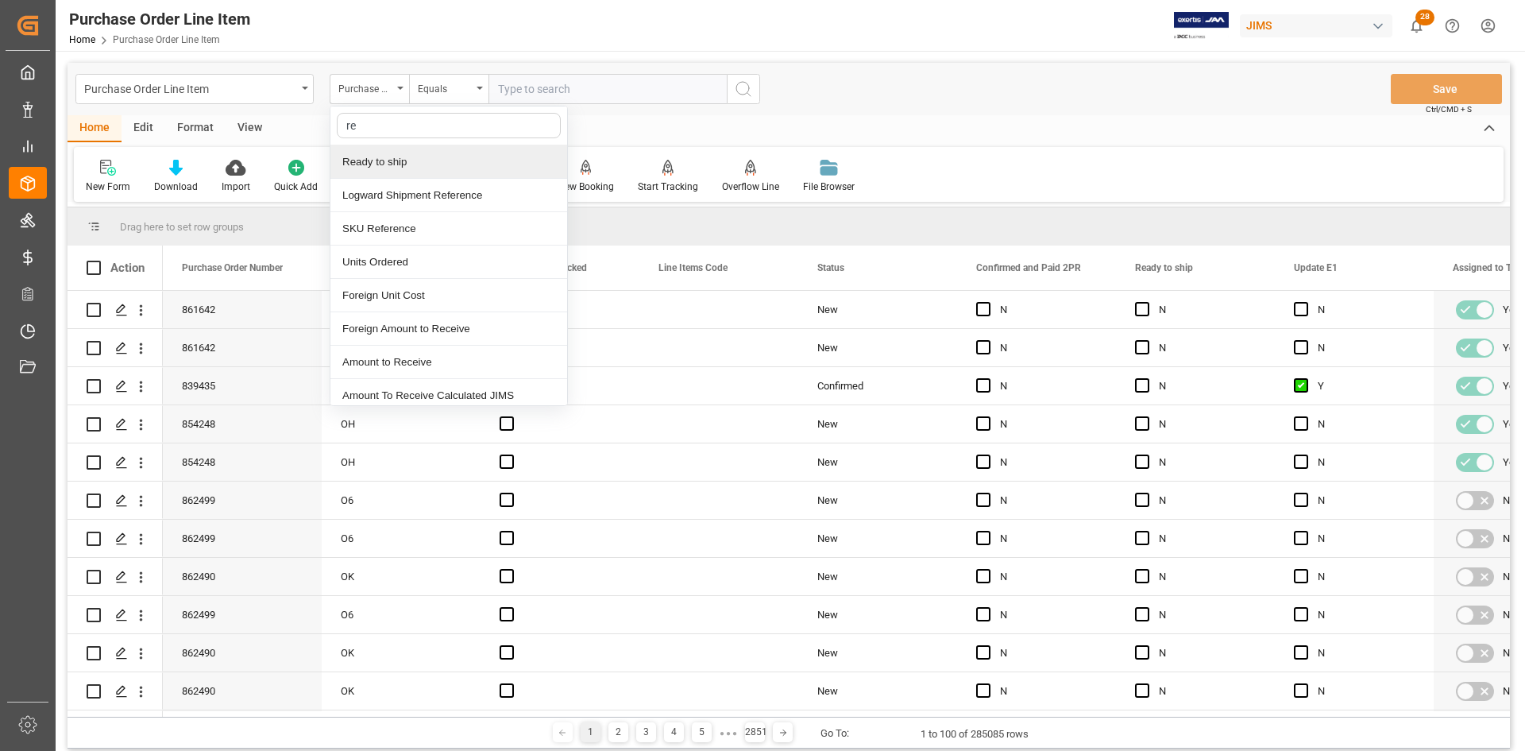
type input "ref"
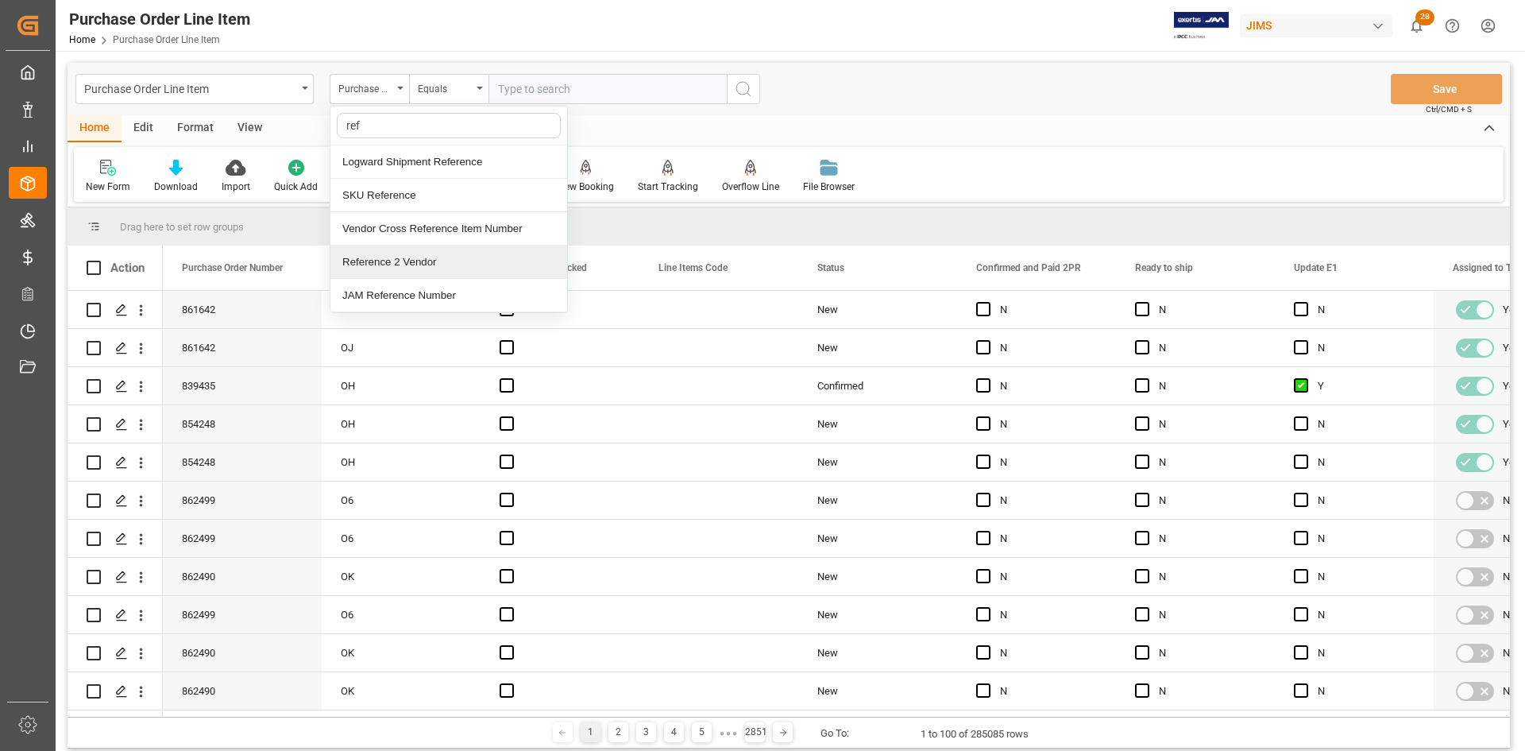
click at [397, 262] on div "Reference 2 Vendor" at bounding box center [448, 261] width 237 height 33
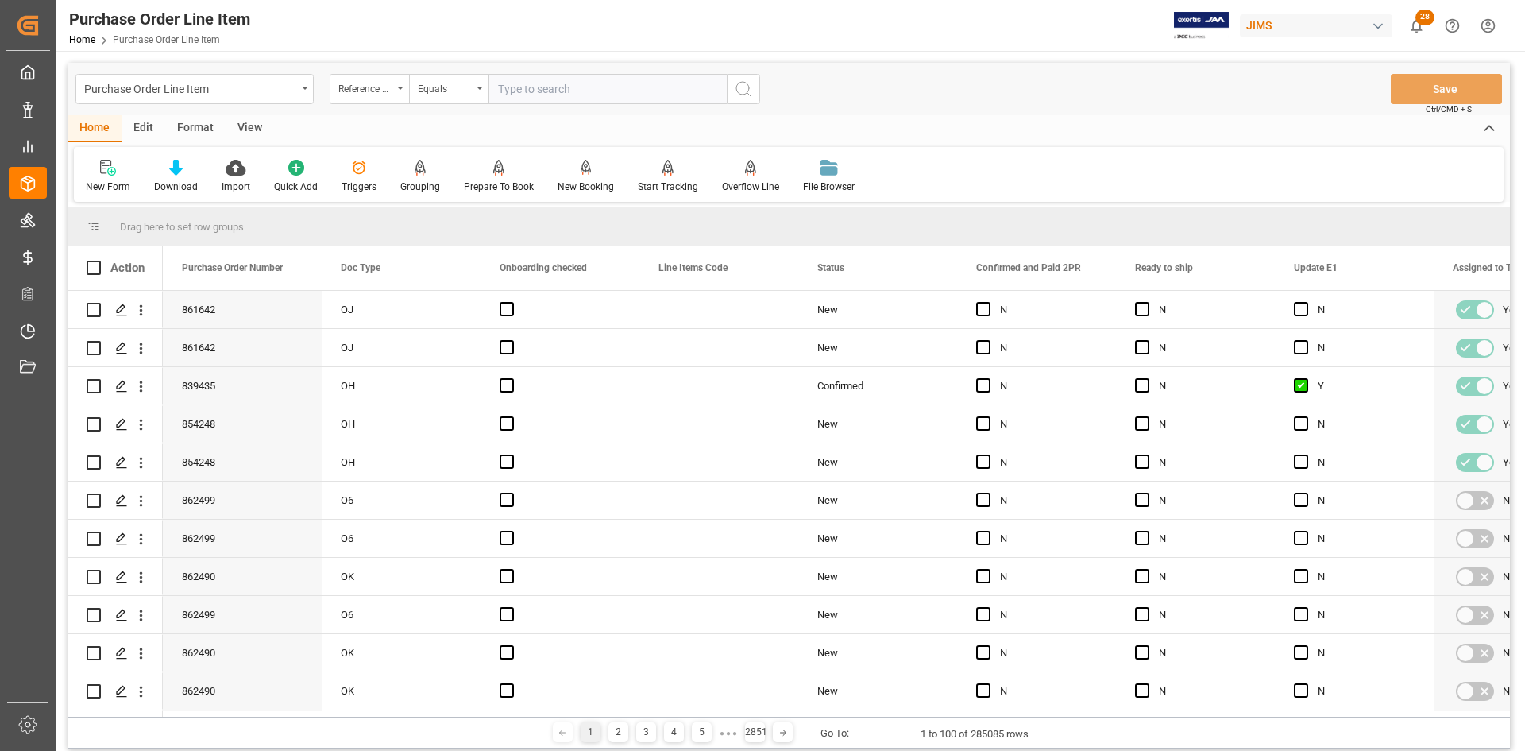
click at [239, 120] on div "View" at bounding box center [250, 128] width 48 height 27
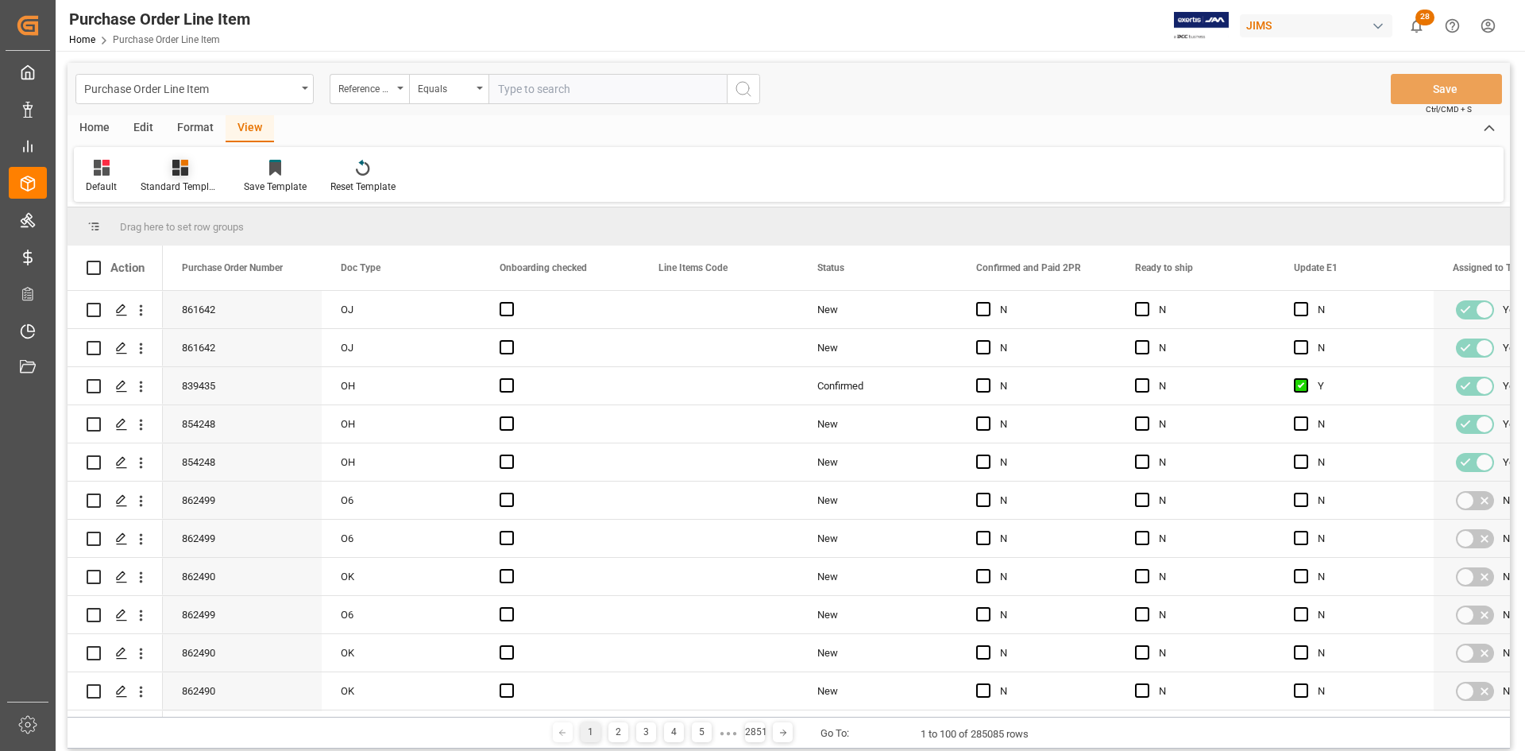
click at [161, 178] on div "Standard Templates" at bounding box center [180, 176] width 103 height 35
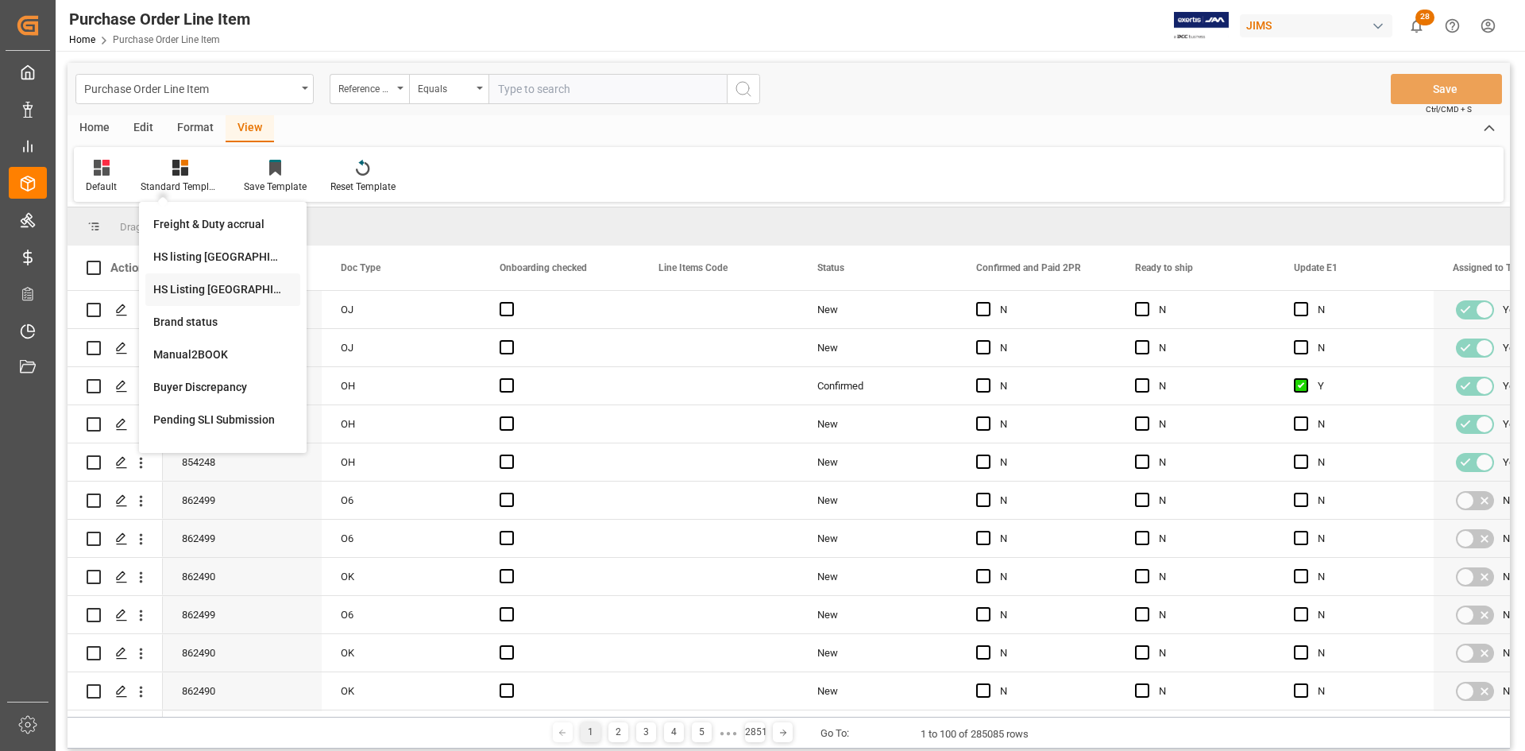
click at [178, 284] on div "HS Listing CANADA" at bounding box center [222, 289] width 139 height 17
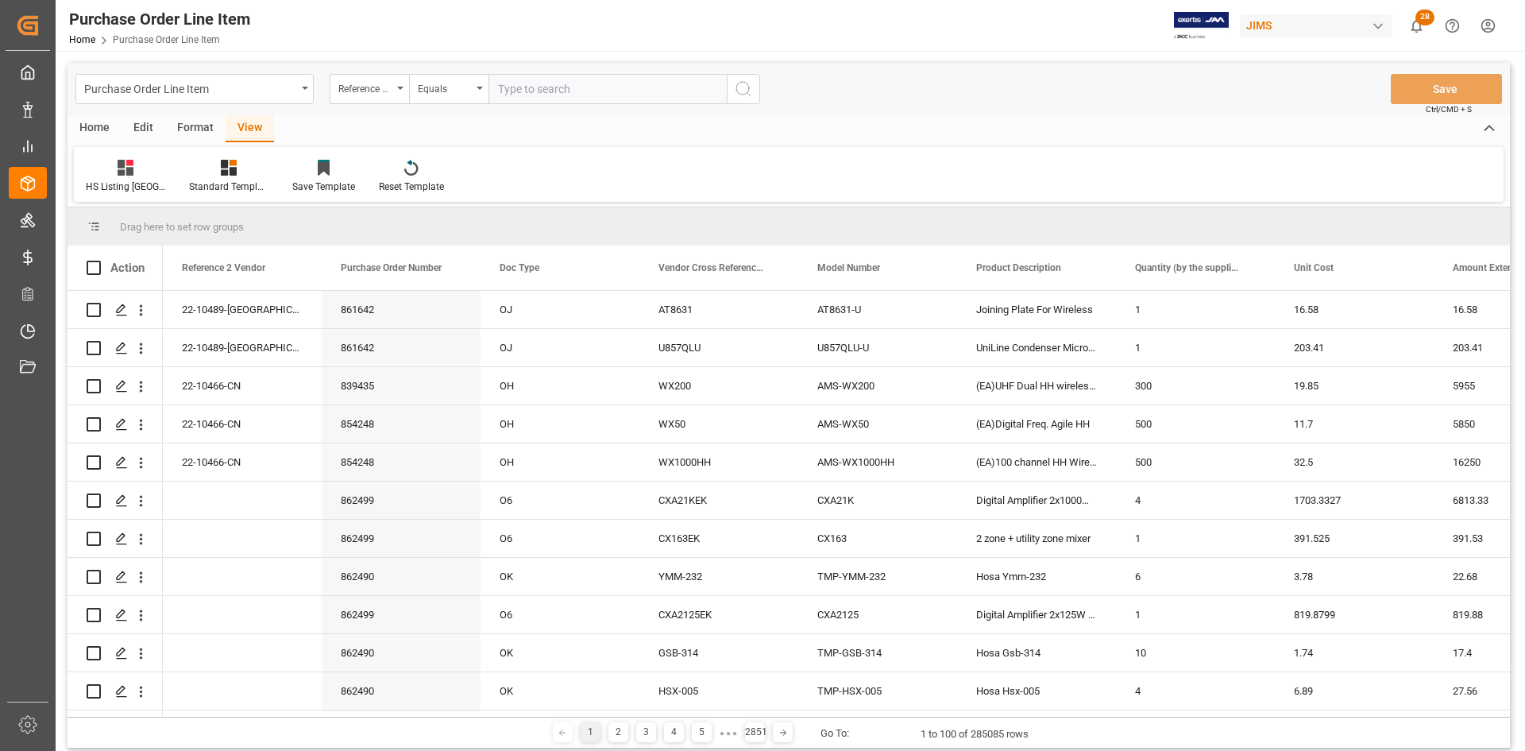
paste input "77-10555-US"
type input "77-10555-US"
click at [747, 83] on circle "search button" at bounding box center [742, 88] width 13 height 13
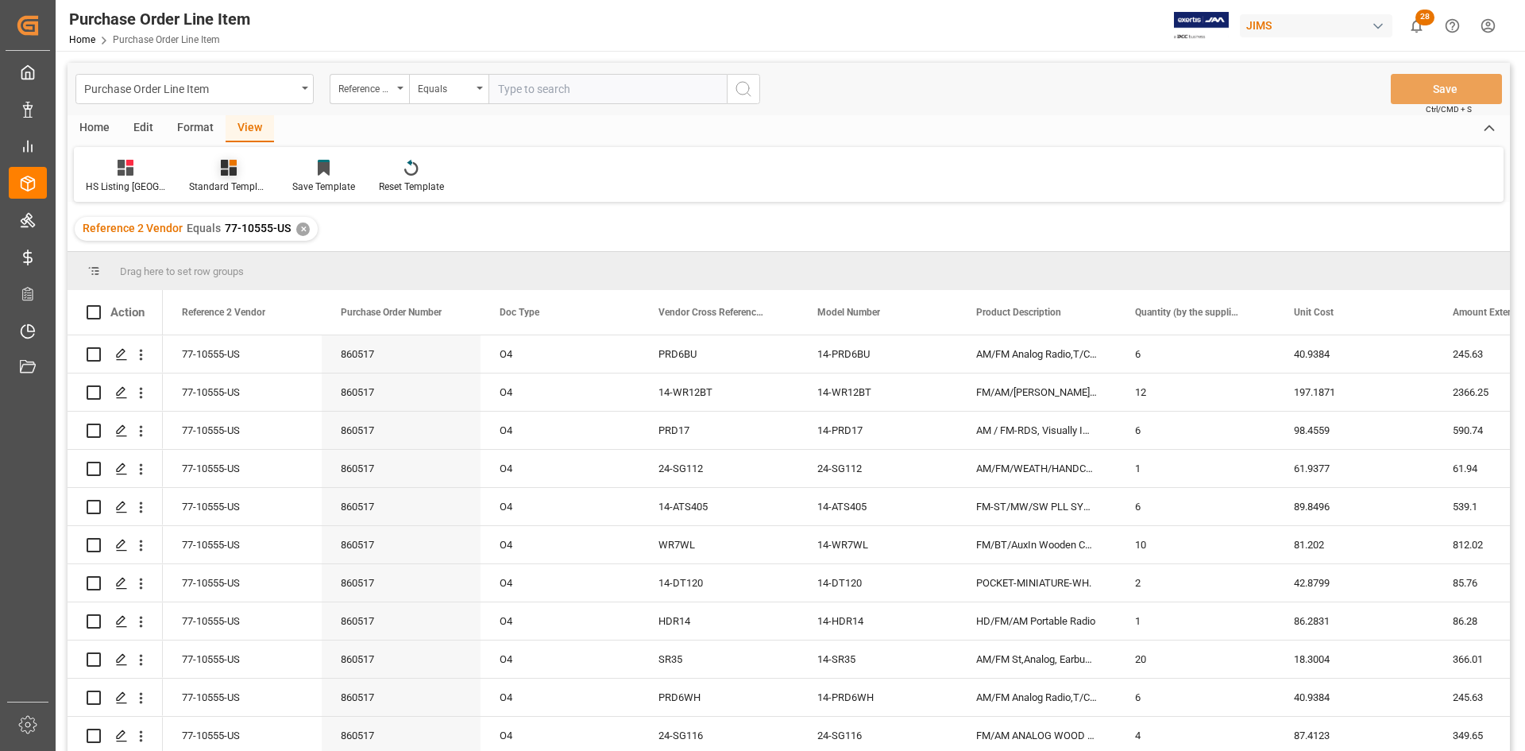
click at [232, 183] on div "Standard Templates" at bounding box center [228, 186] width 79 height 14
click at [230, 287] on div "HS Listing CANADA" at bounding box center [271, 289] width 139 height 17
click at [90, 122] on div "Home" at bounding box center [95, 128] width 54 height 27
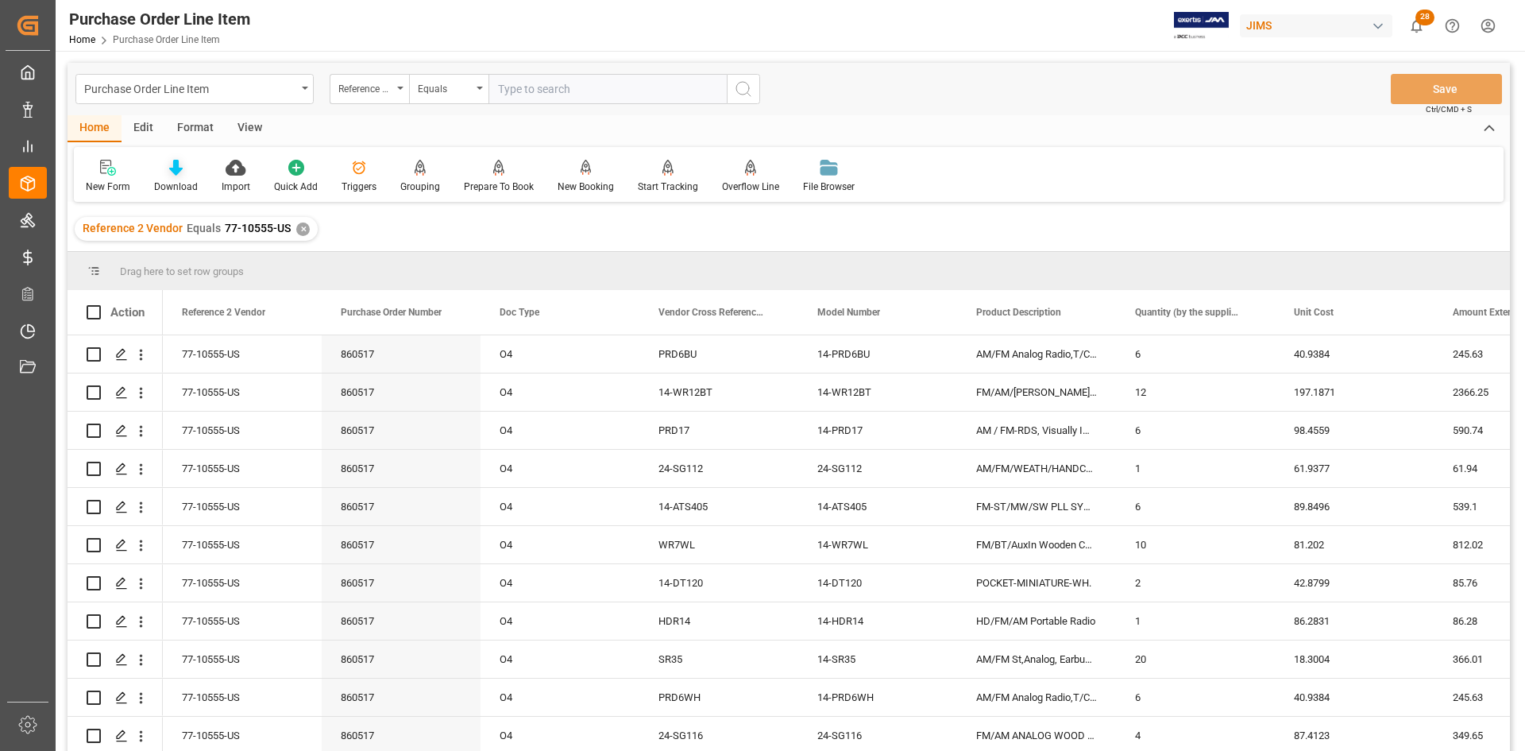
click at [170, 171] on icon at bounding box center [176, 168] width 14 height 16
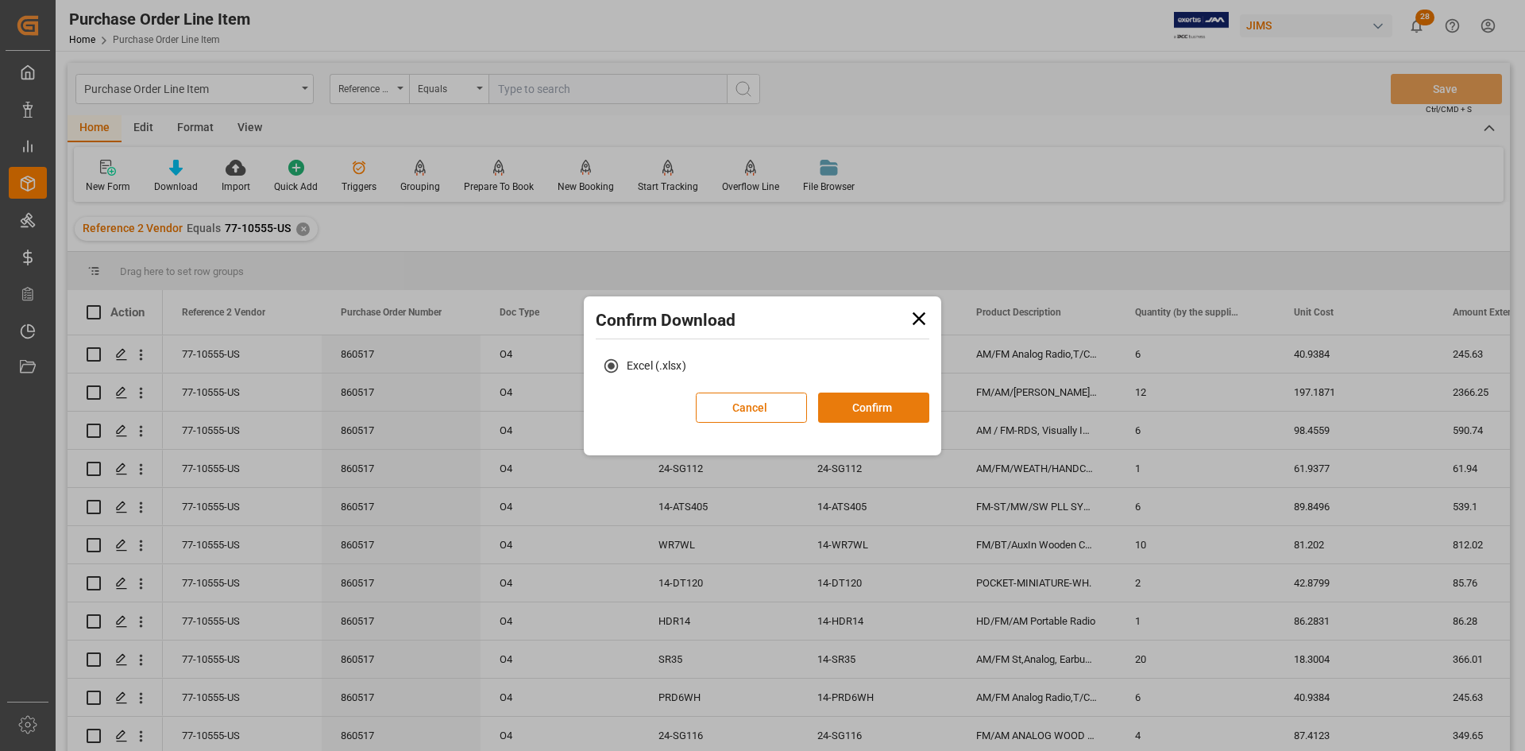
click at [893, 401] on button "Confirm" at bounding box center [873, 407] width 111 height 30
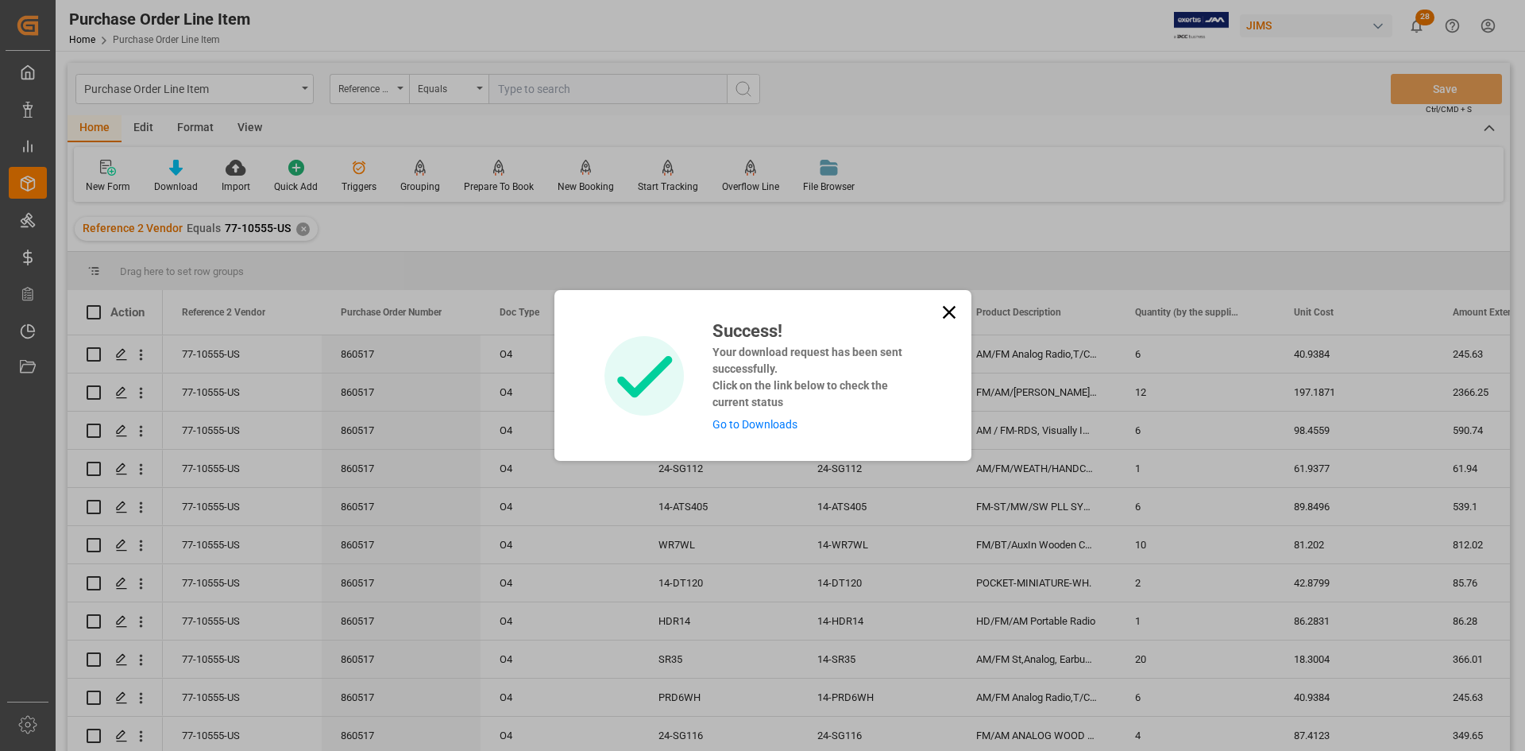
click at [762, 428] on link "Go to Downloads" at bounding box center [754, 424] width 85 height 13
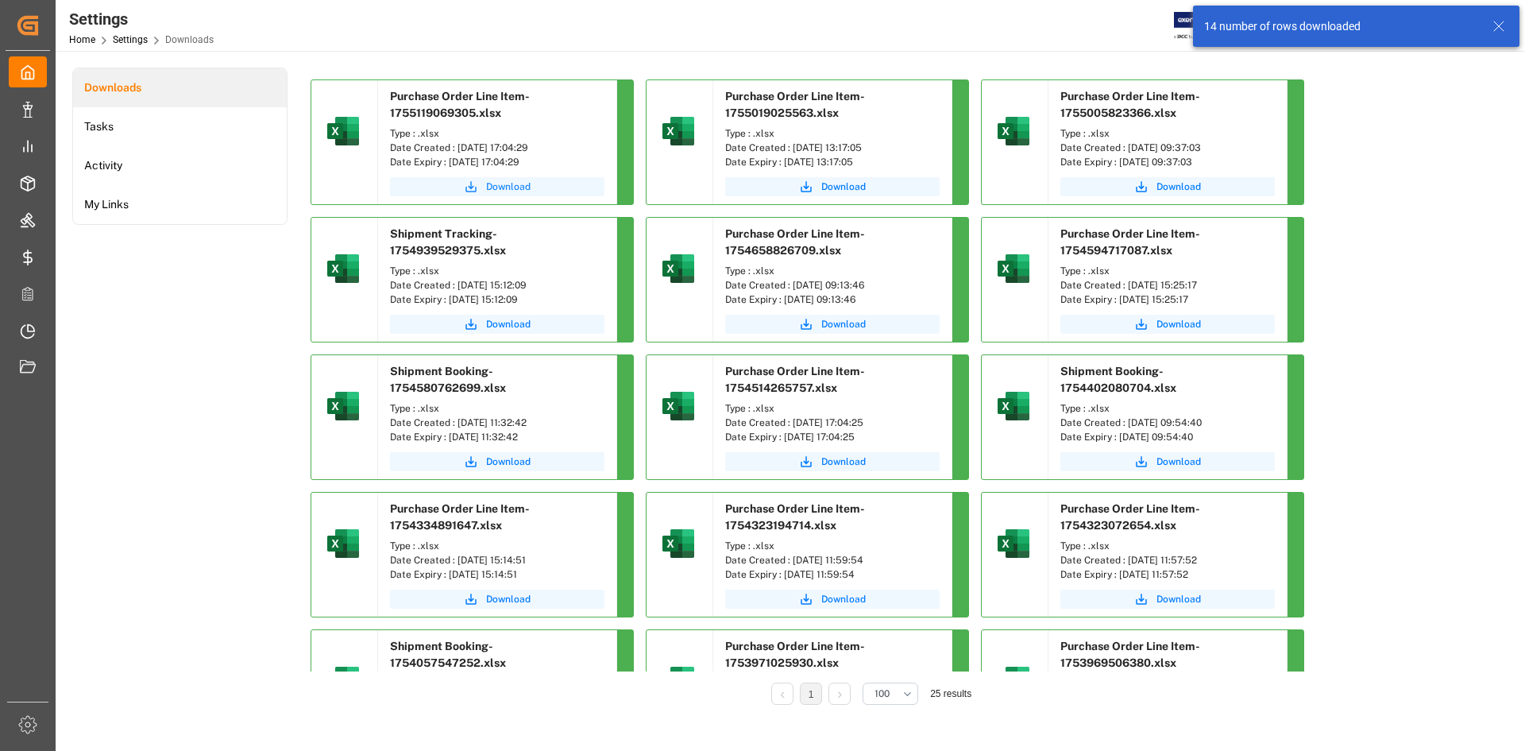
click at [490, 184] on span "Download" at bounding box center [508, 186] width 44 height 14
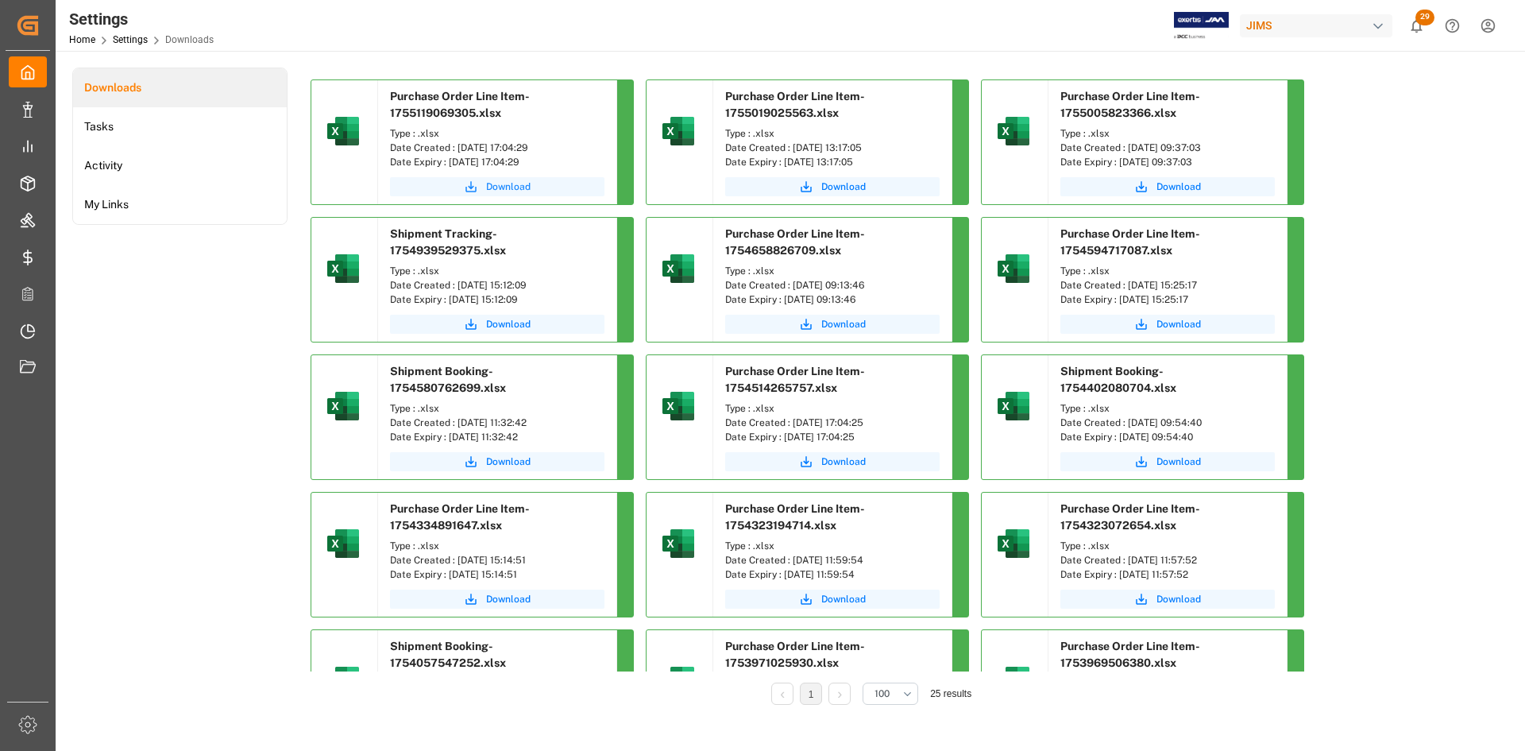
click at [496, 186] on span "Download" at bounding box center [508, 186] width 44 height 14
click at [511, 186] on span "Download" at bounding box center [508, 186] width 44 height 14
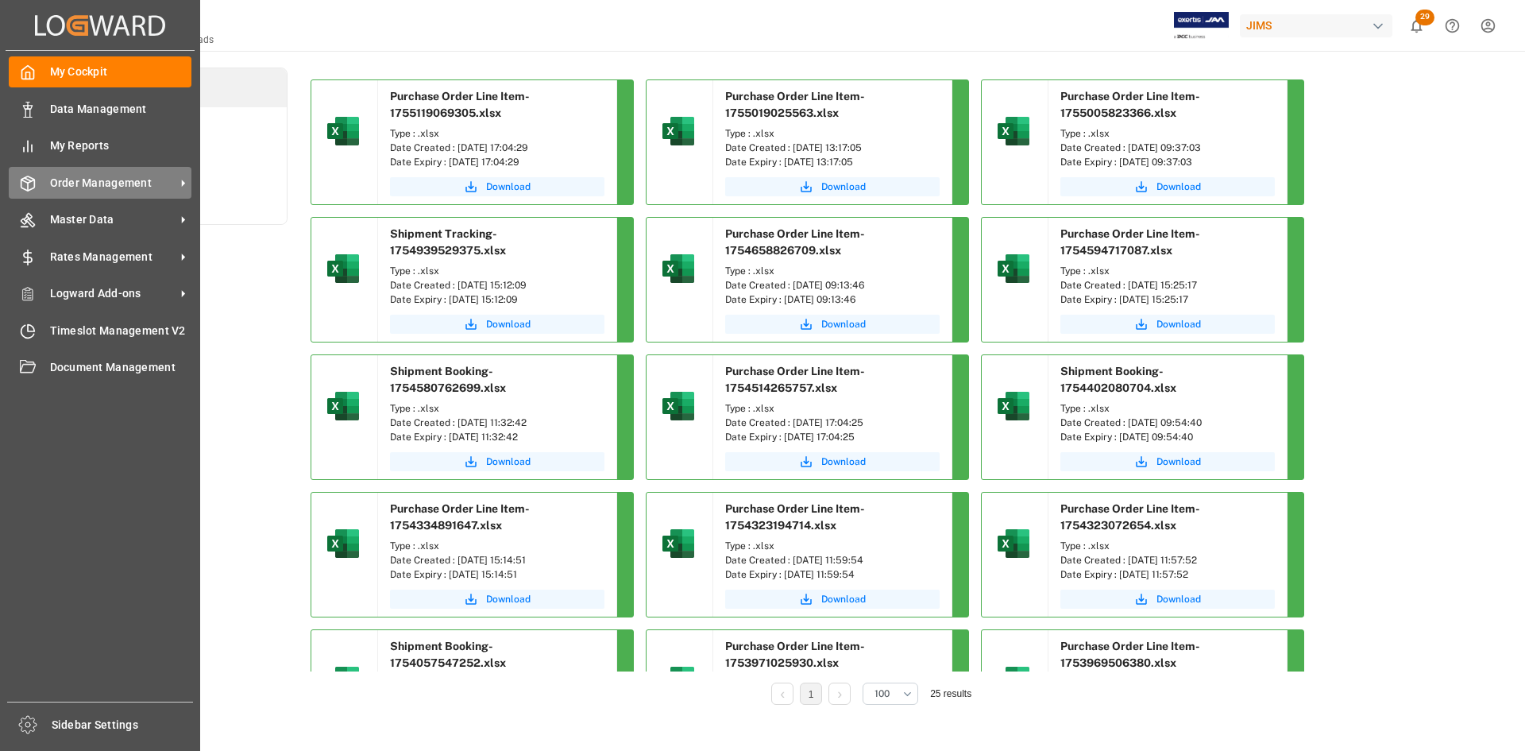
click at [114, 178] on span "Order Management" at bounding box center [112, 183] width 125 height 17
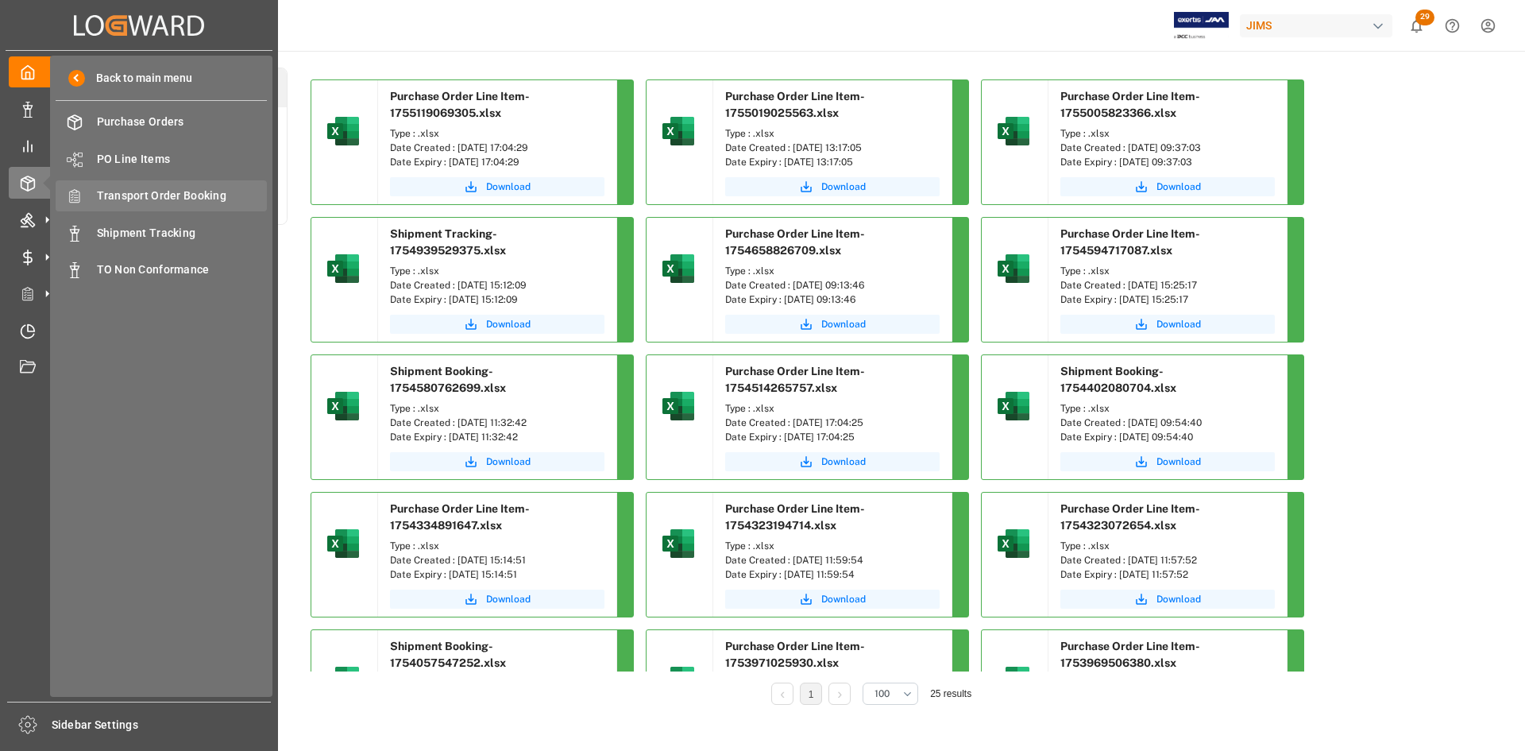
click at [156, 193] on span "Transport Order Booking" at bounding box center [182, 195] width 171 height 17
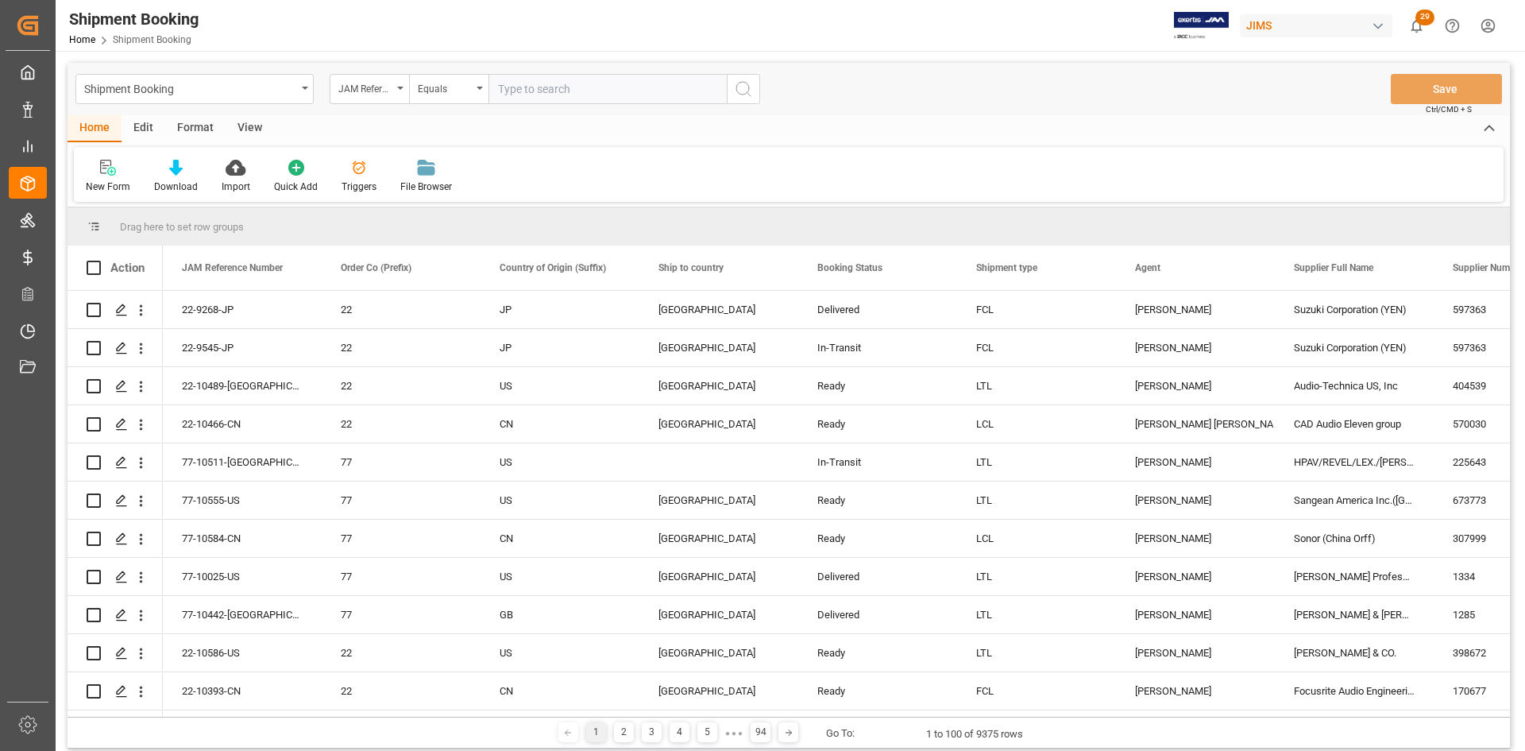
click at [504, 91] on input "text" at bounding box center [607, 89] width 238 height 30
type input "77-10555-US"
click at [739, 84] on icon "search button" at bounding box center [743, 88] width 19 height 19
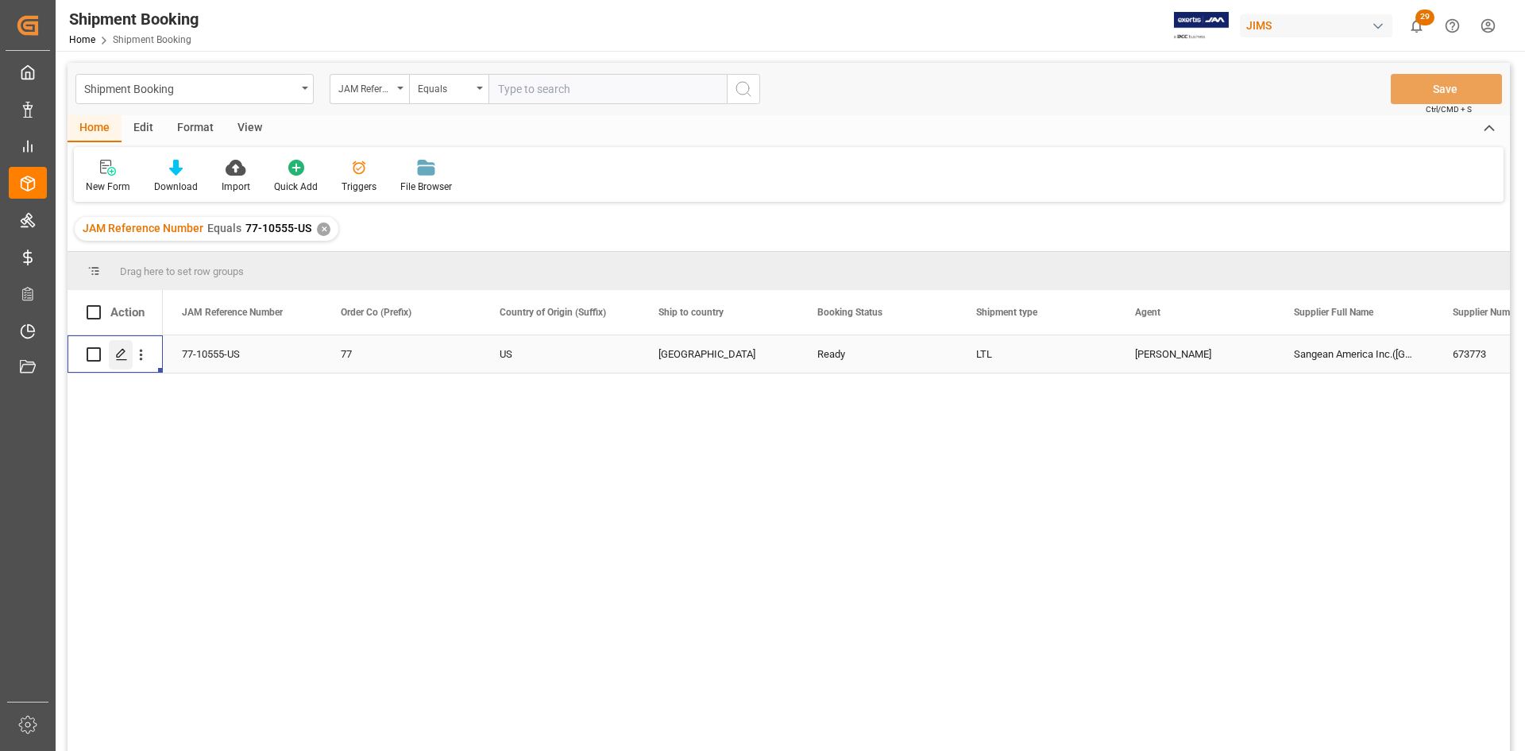
click at [121, 358] on icon "Press SPACE to select this row." at bounding box center [121, 354] width 13 height 13
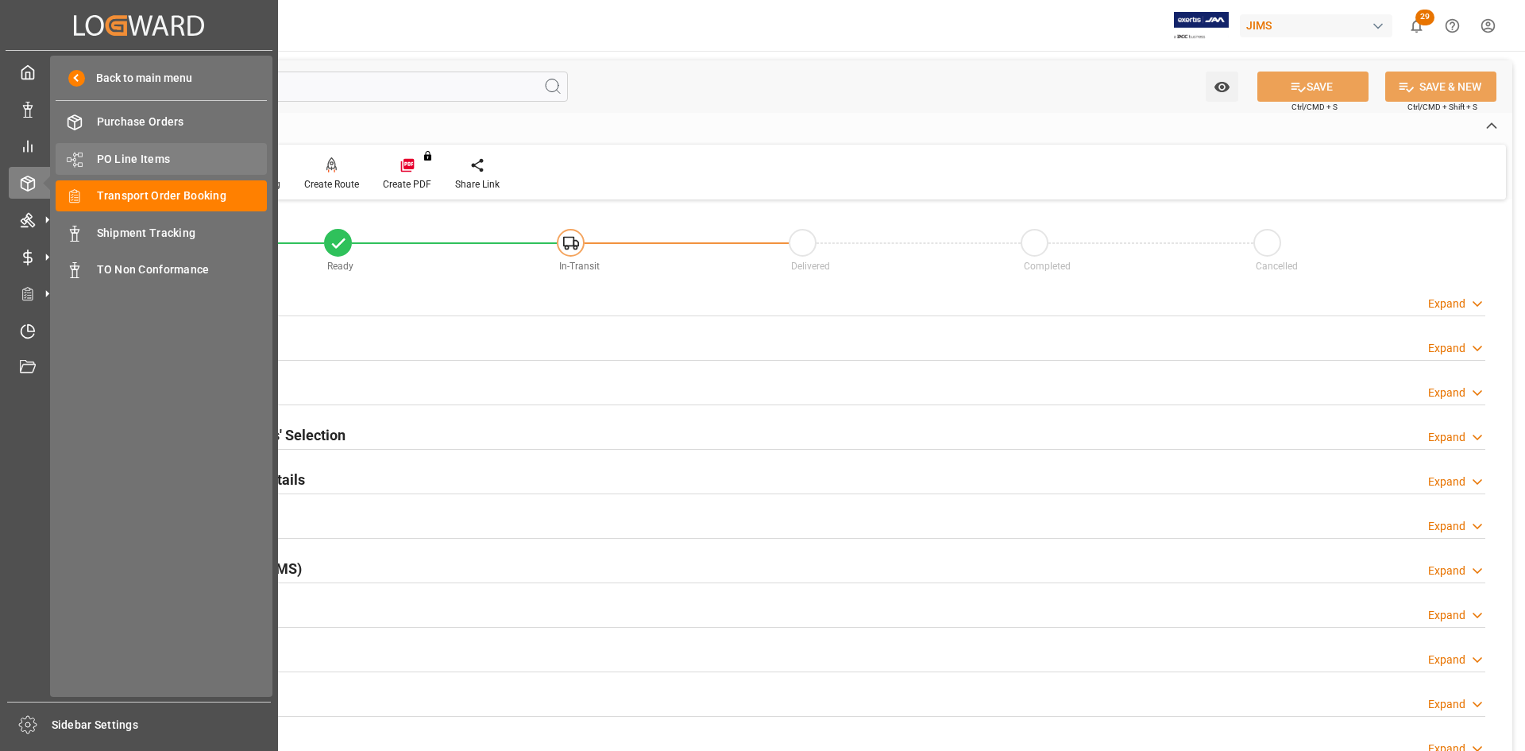
click at [129, 157] on span "PO Line Items" at bounding box center [182, 159] width 171 height 17
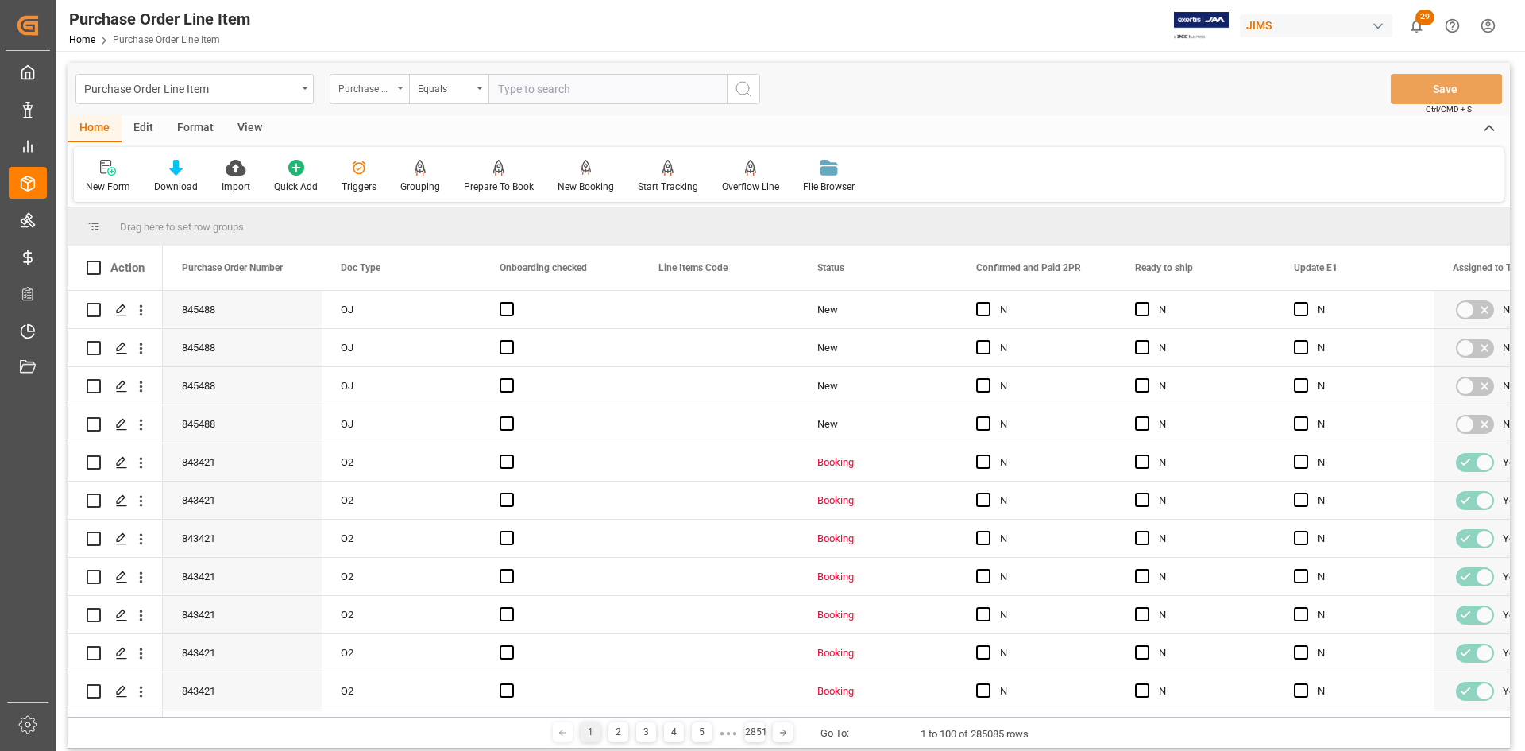
click at [398, 87] on icon "open menu" at bounding box center [400, 88] width 6 height 3
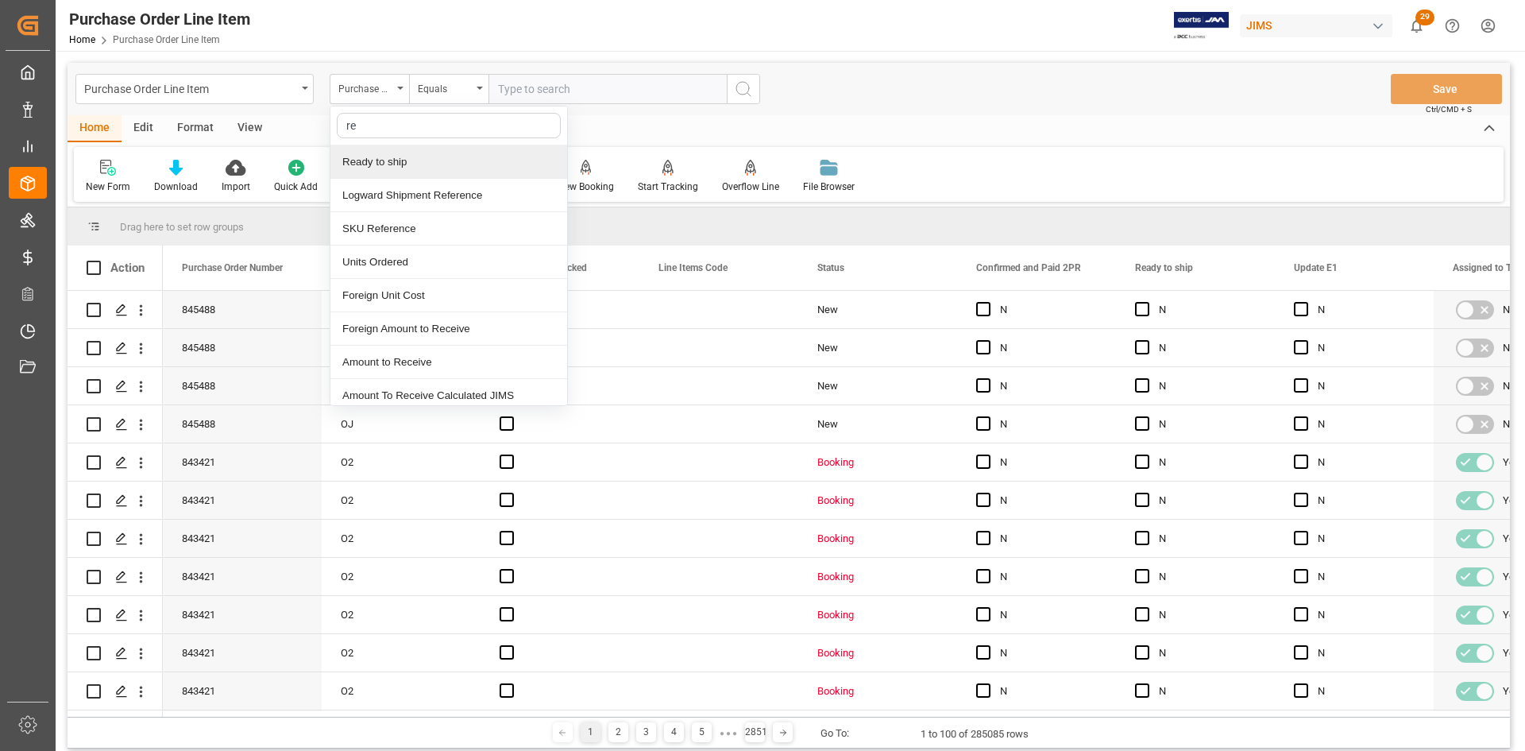
type input "ref"
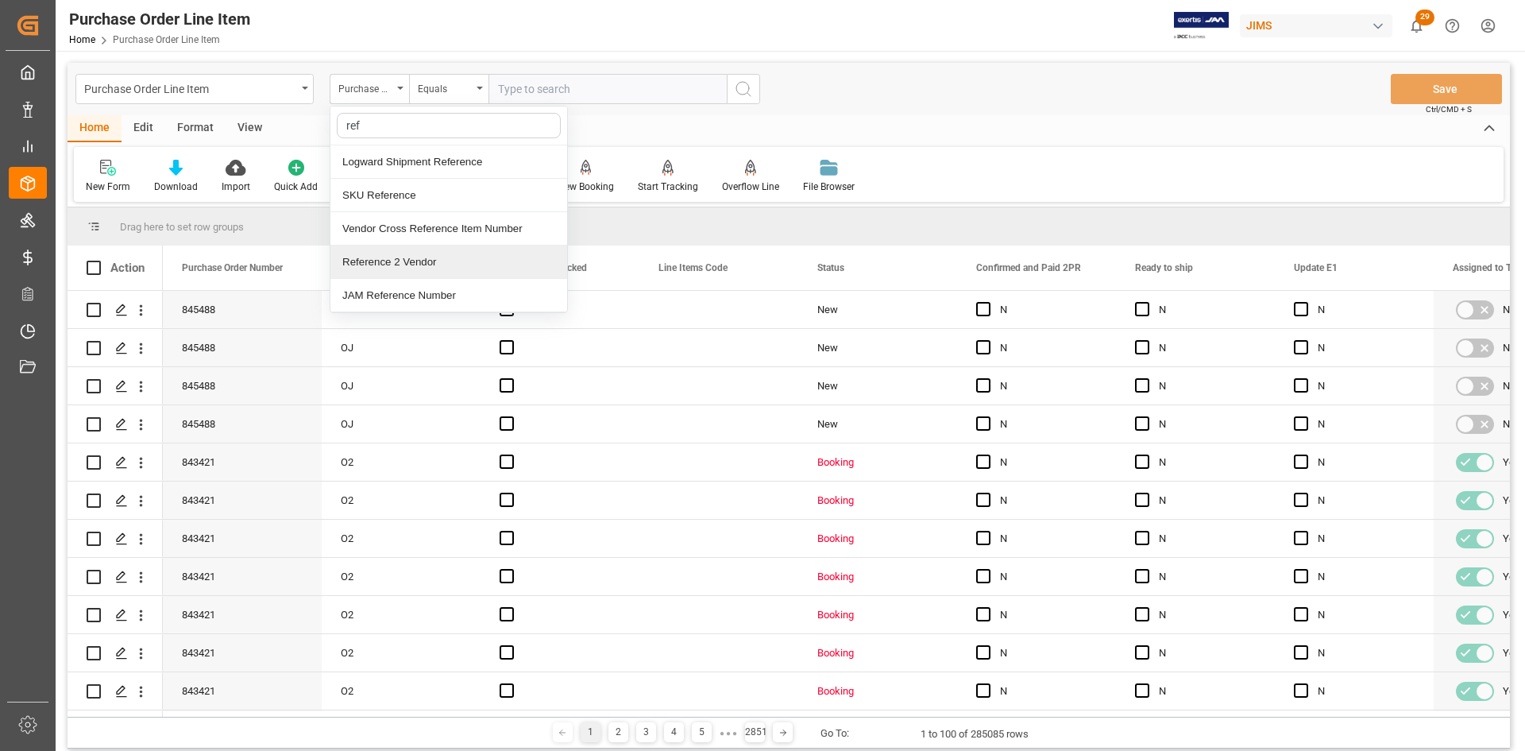
click at [384, 263] on div "Reference 2 Vendor" at bounding box center [448, 261] width 237 height 33
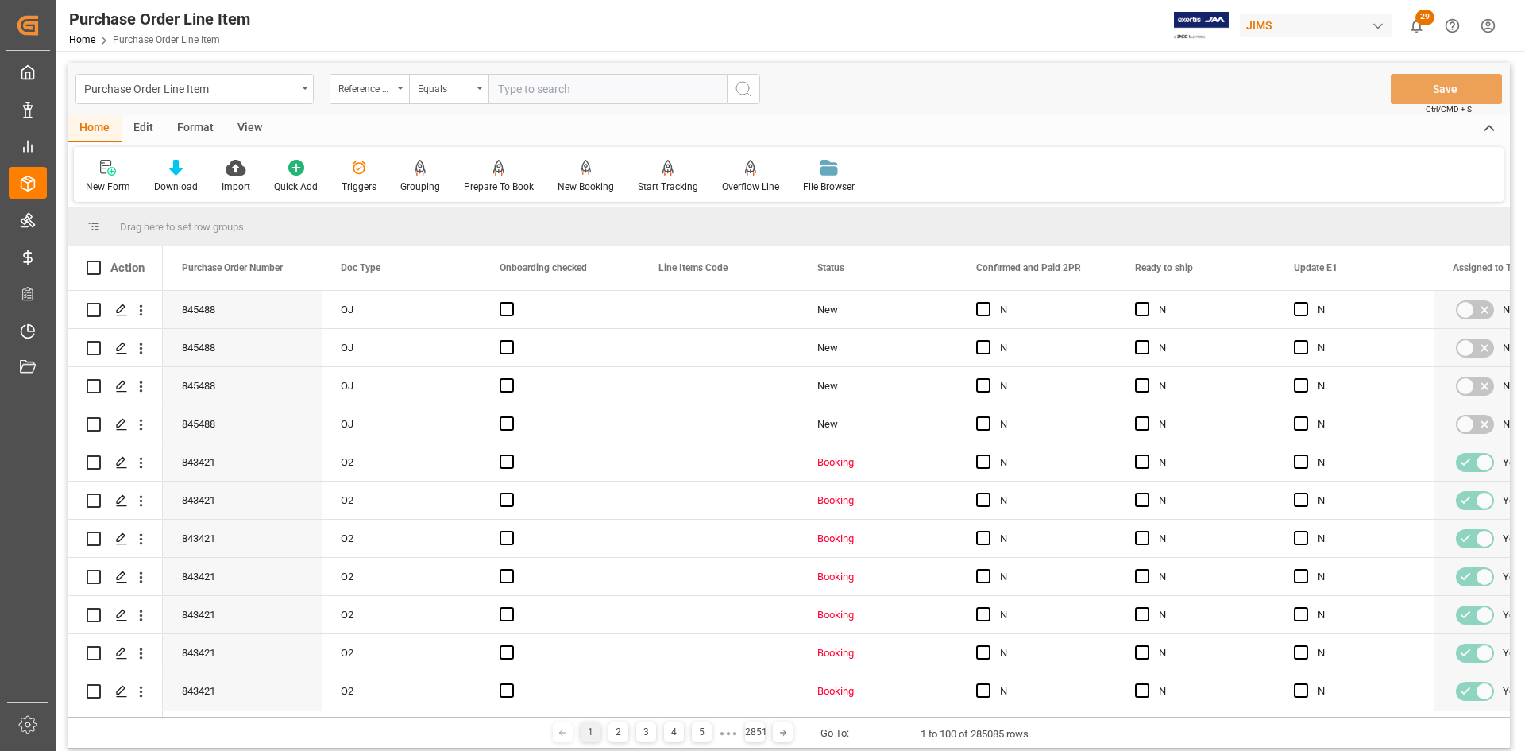
click at [500, 91] on input "text" at bounding box center [607, 89] width 238 height 30
paste input "77-10555-US"
type input "77-10555-US"
click at [741, 81] on icon "search button" at bounding box center [743, 88] width 19 height 19
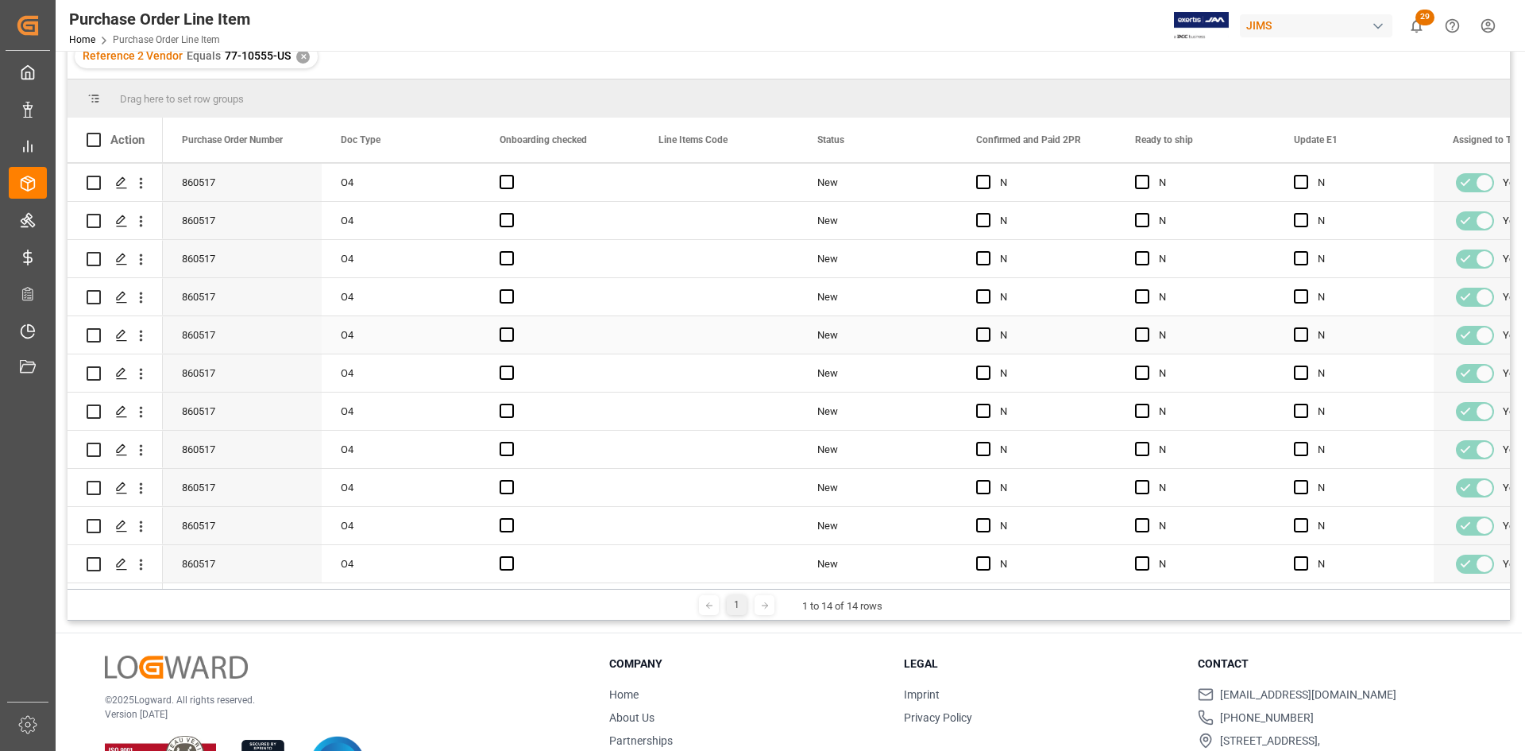
scroll to position [235, 0]
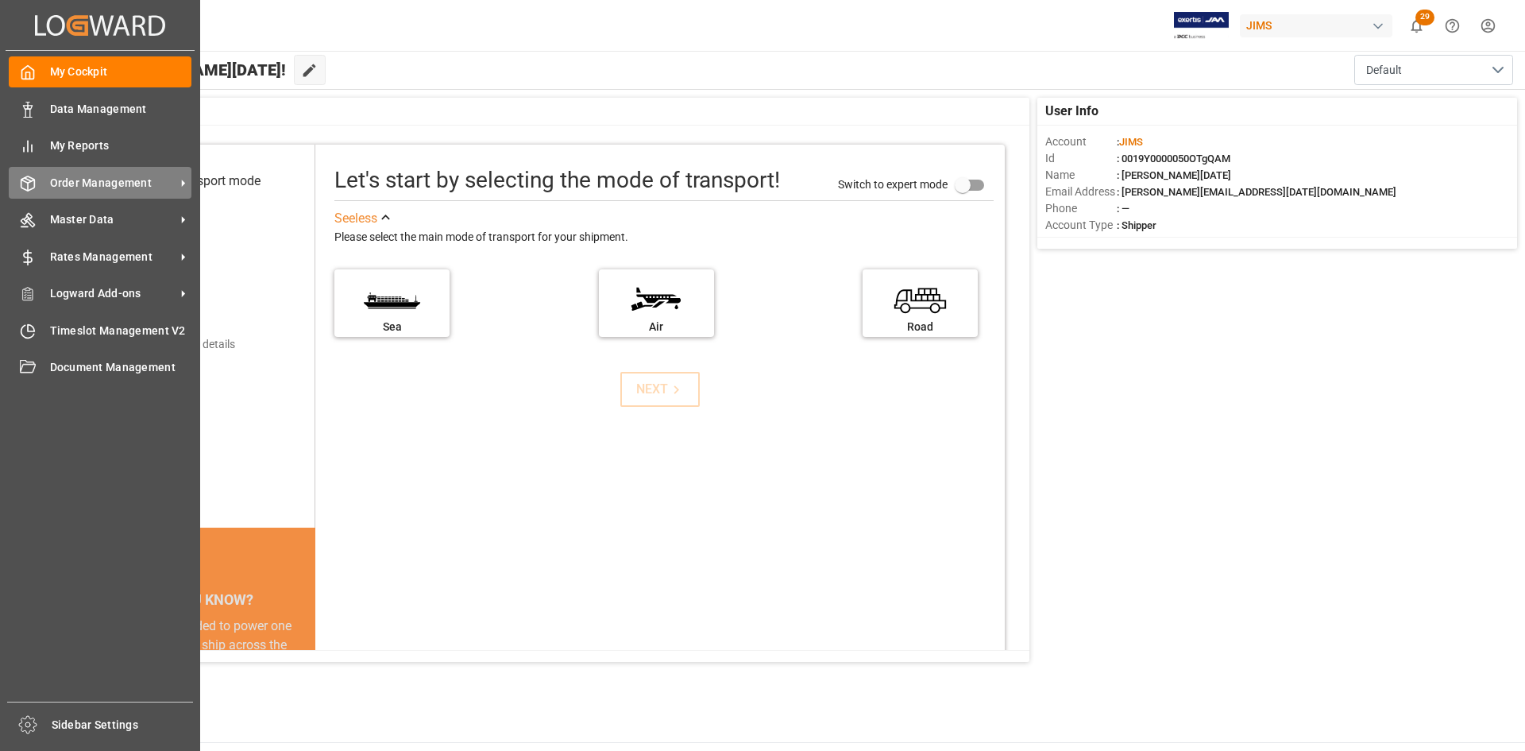
click at [99, 179] on span "Order Management" at bounding box center [112, 183] width 125 height 17
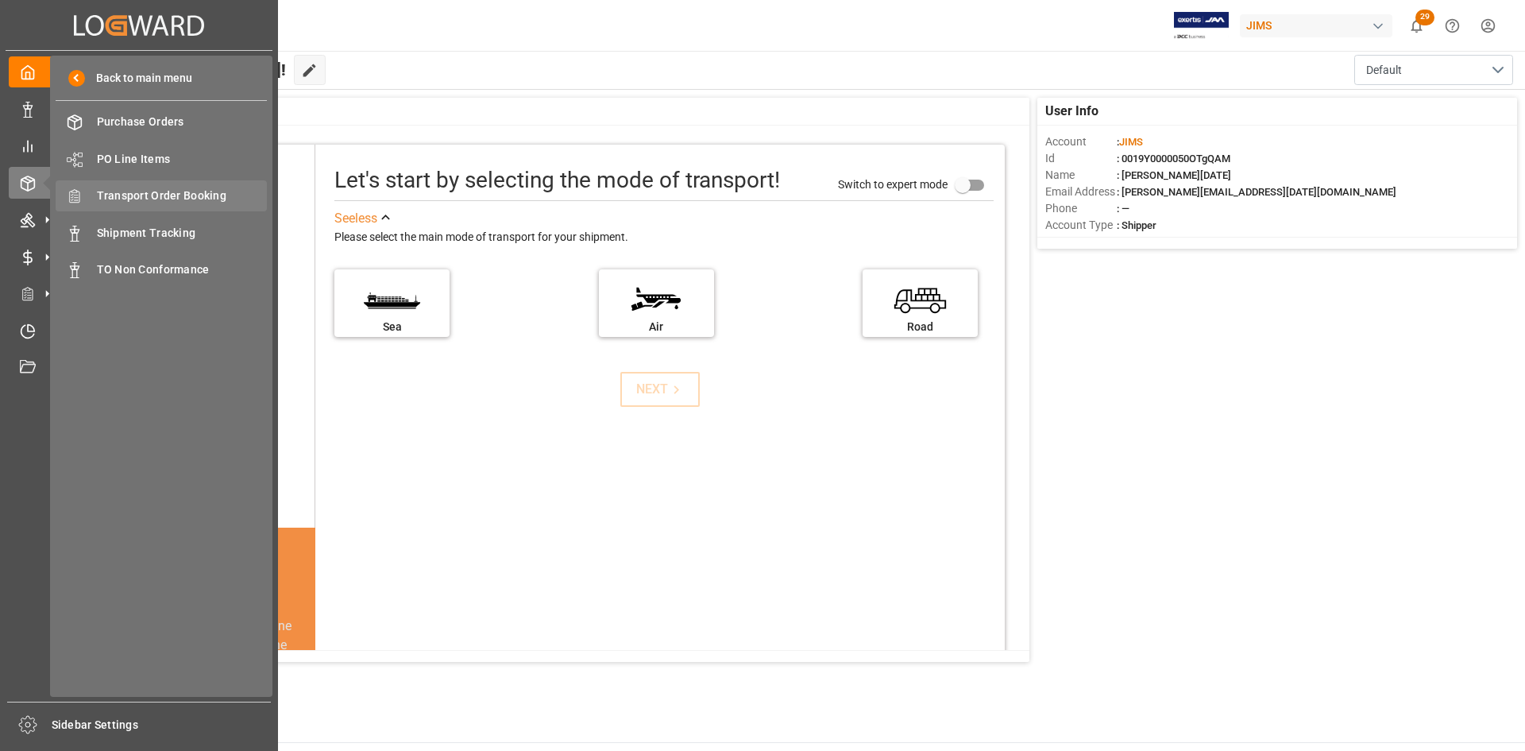
click at [138, 190] on span "Transport Order Booking" at bounding box center [182, 195] width 171 height 17
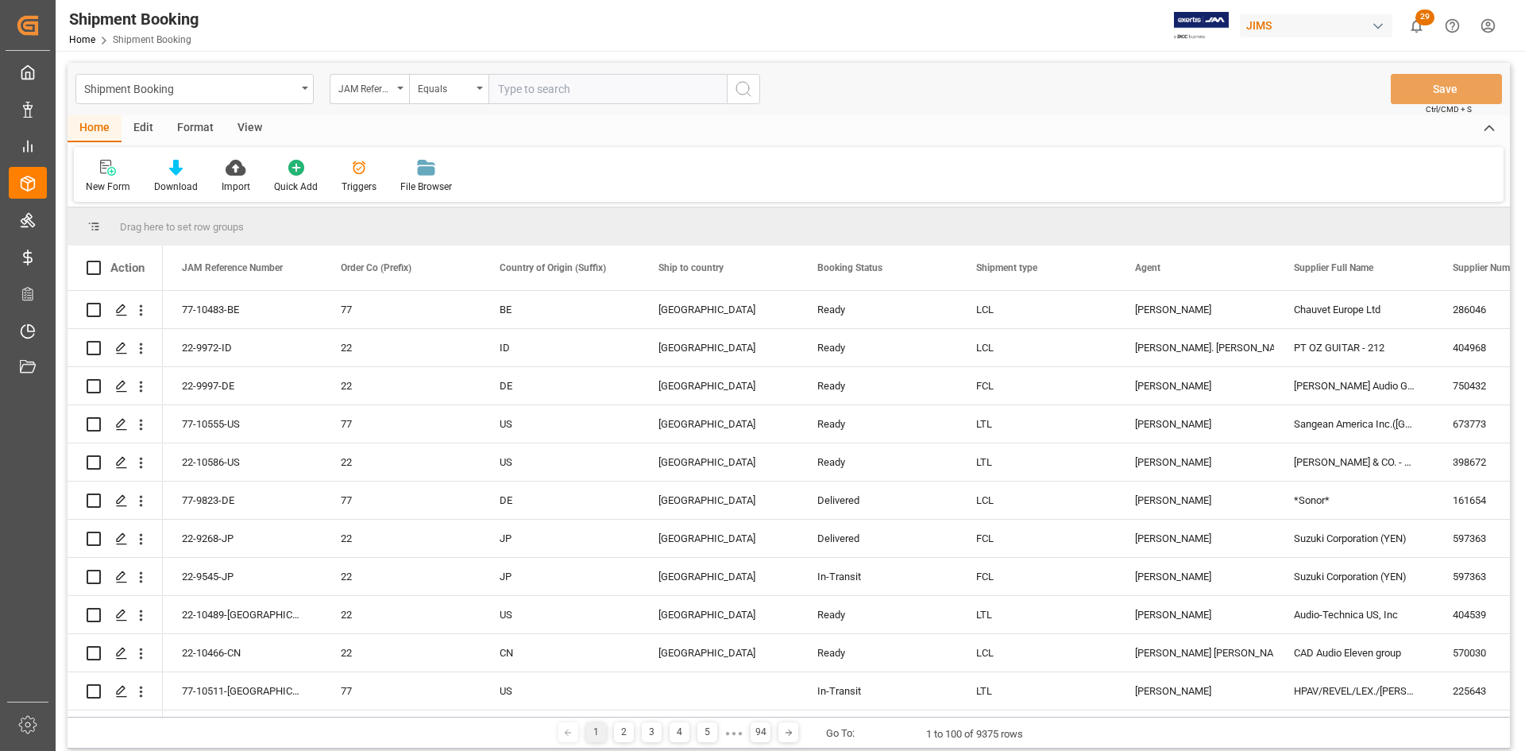
click at [526, 90] on input "text" at bounding box center [607, 89] width 238 height 30
type input "77-10555-US"
click at [743, 88] on icon "search button" at bounding box center [743, 88] width 19 height 19
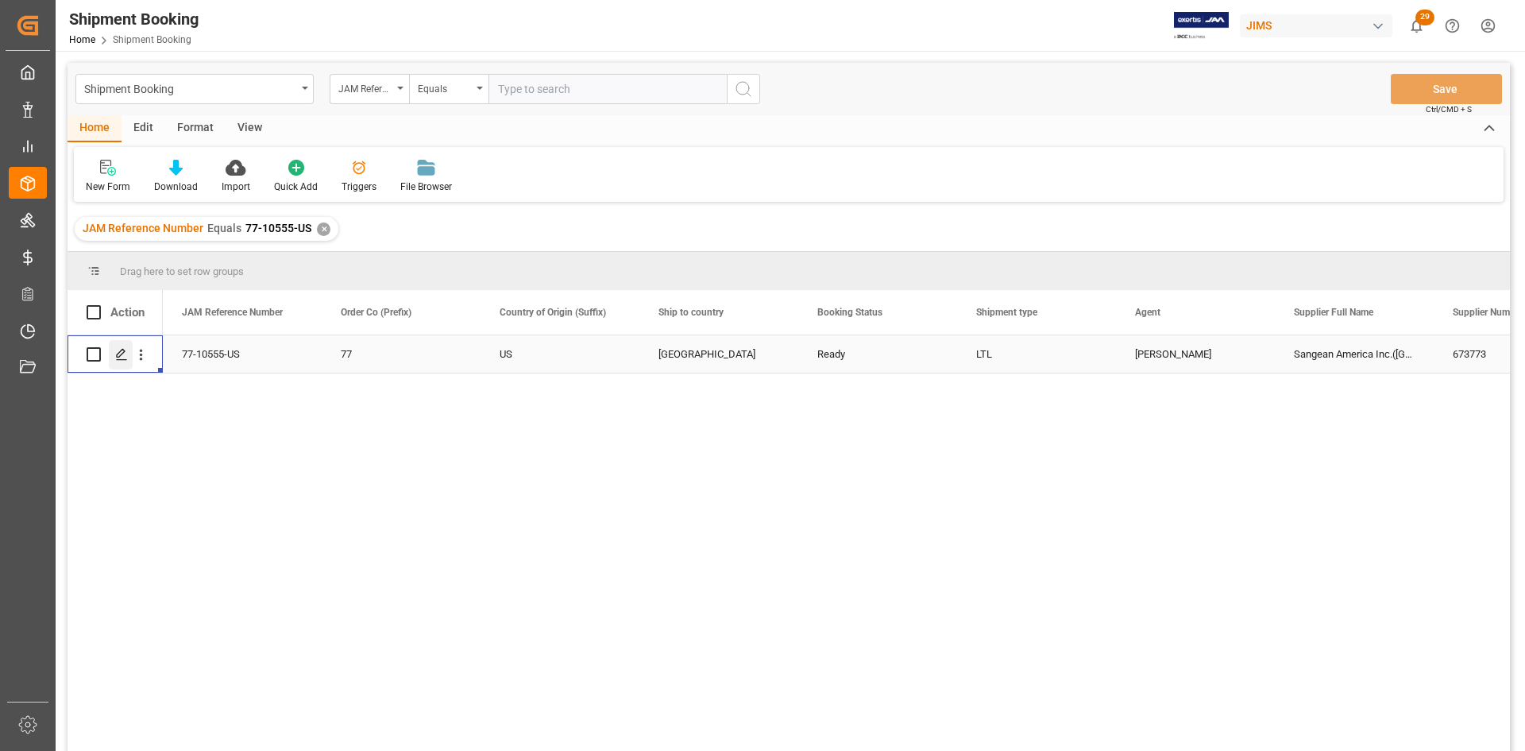
click at [119, 355] on icon "Press SPACE to select this row." at bounding box center [121, 354] width 13 height 13
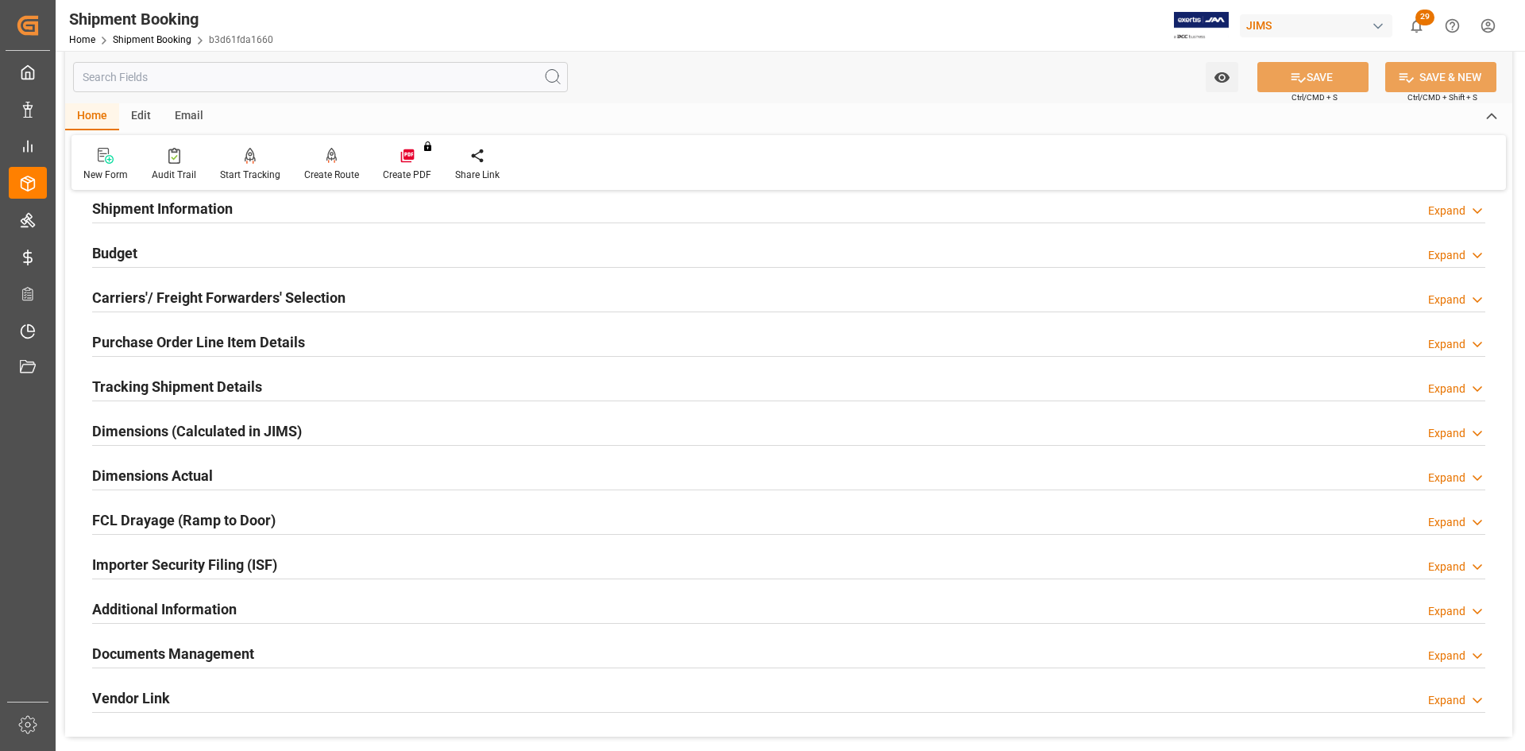
scroll to position [159, 0]
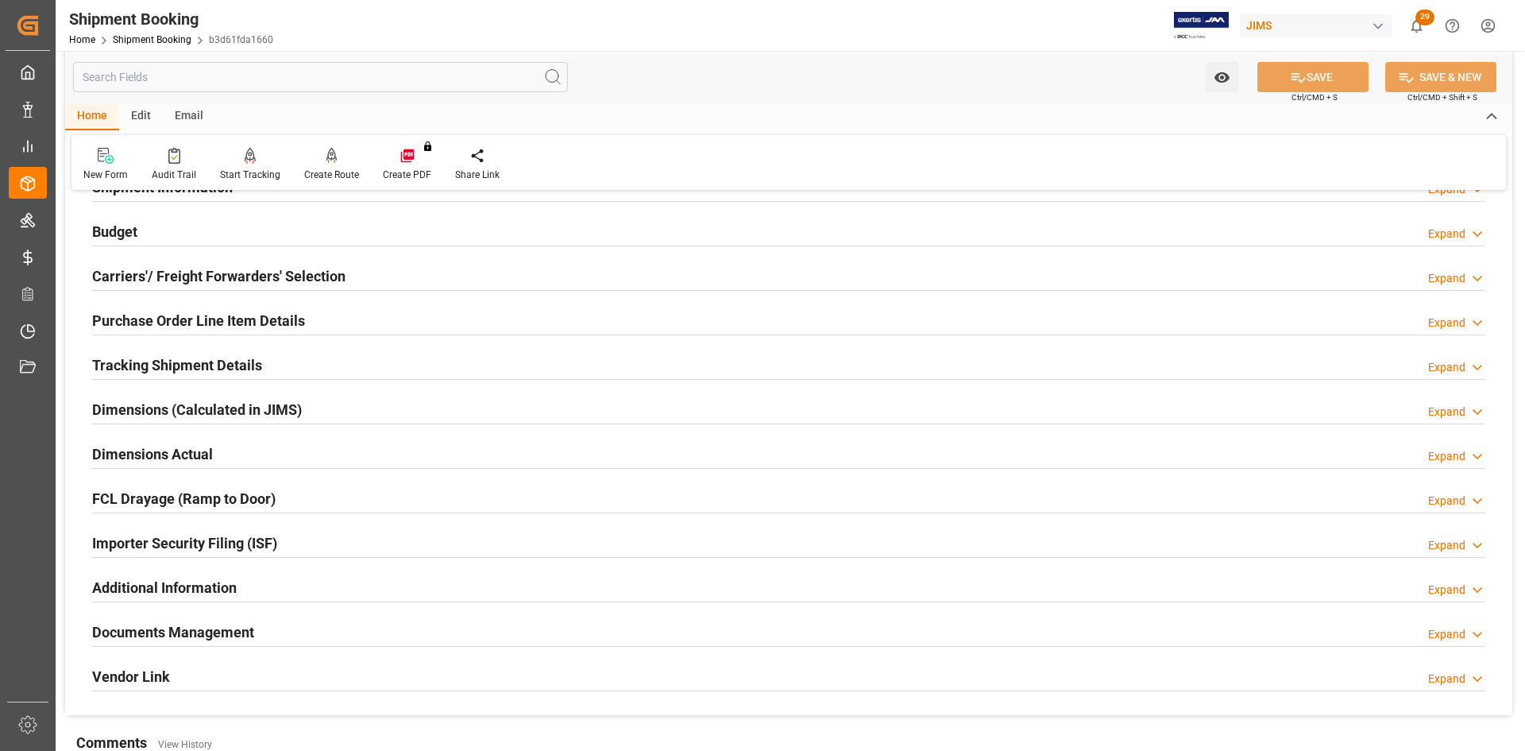
click at [137, 358] on h2 "Tracking Shipment Details" at bounding box center [177, 364] width 170 height 21
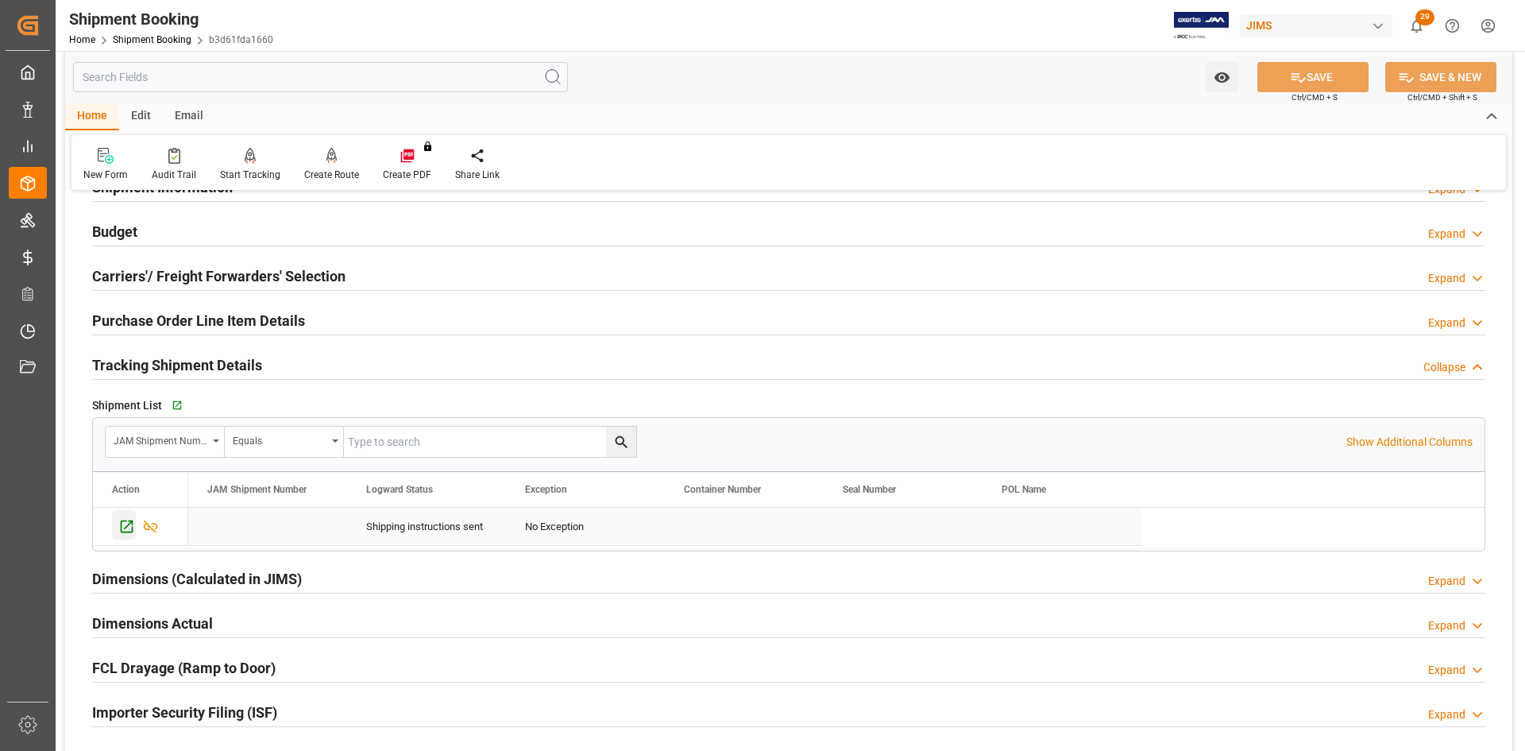
click at [126, 525] on icon "Press SPACE to select this row." at bounding box center [126, 526] width 17 height 17
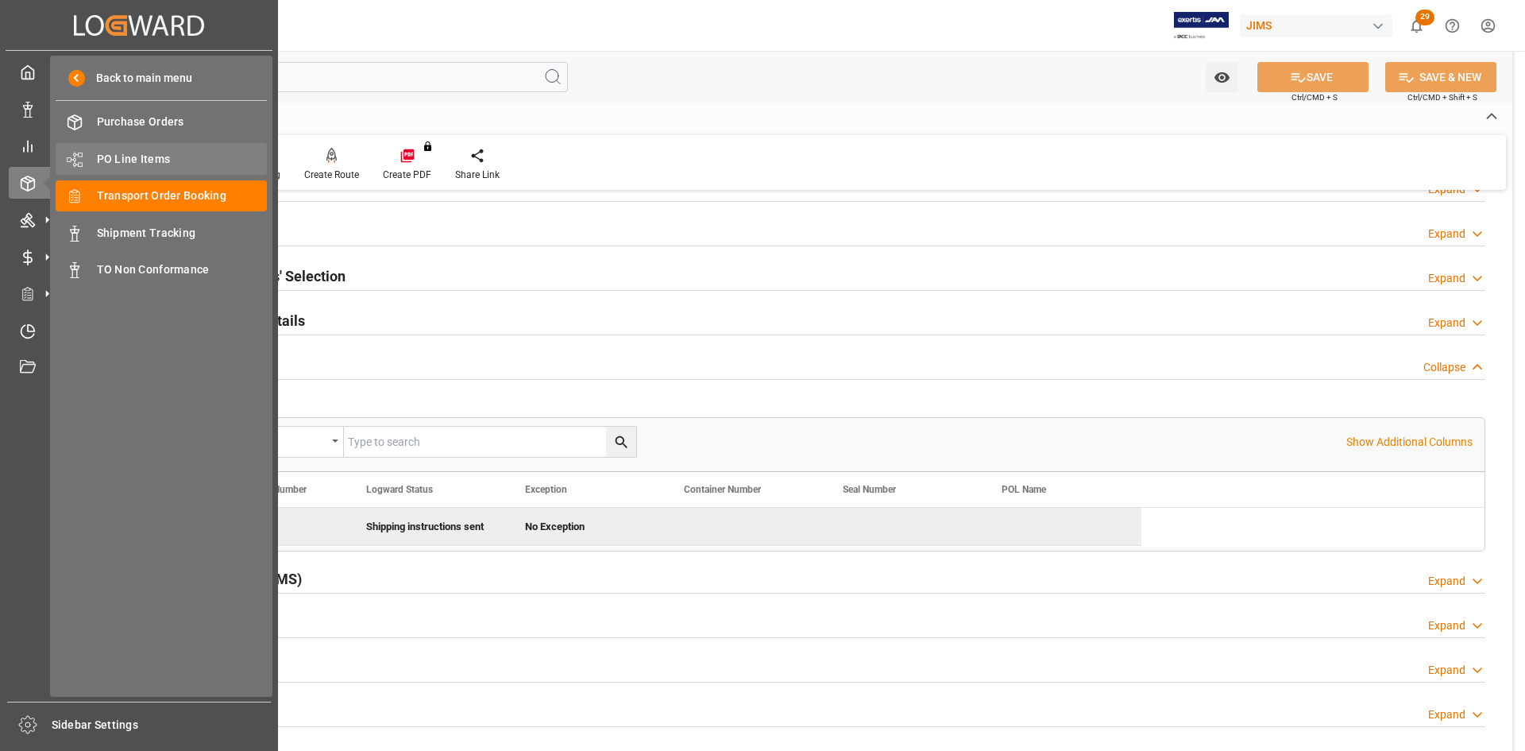
click at [133, 163] on span "PO Line Items" at bounding box center [182, 159] width 171 height 17
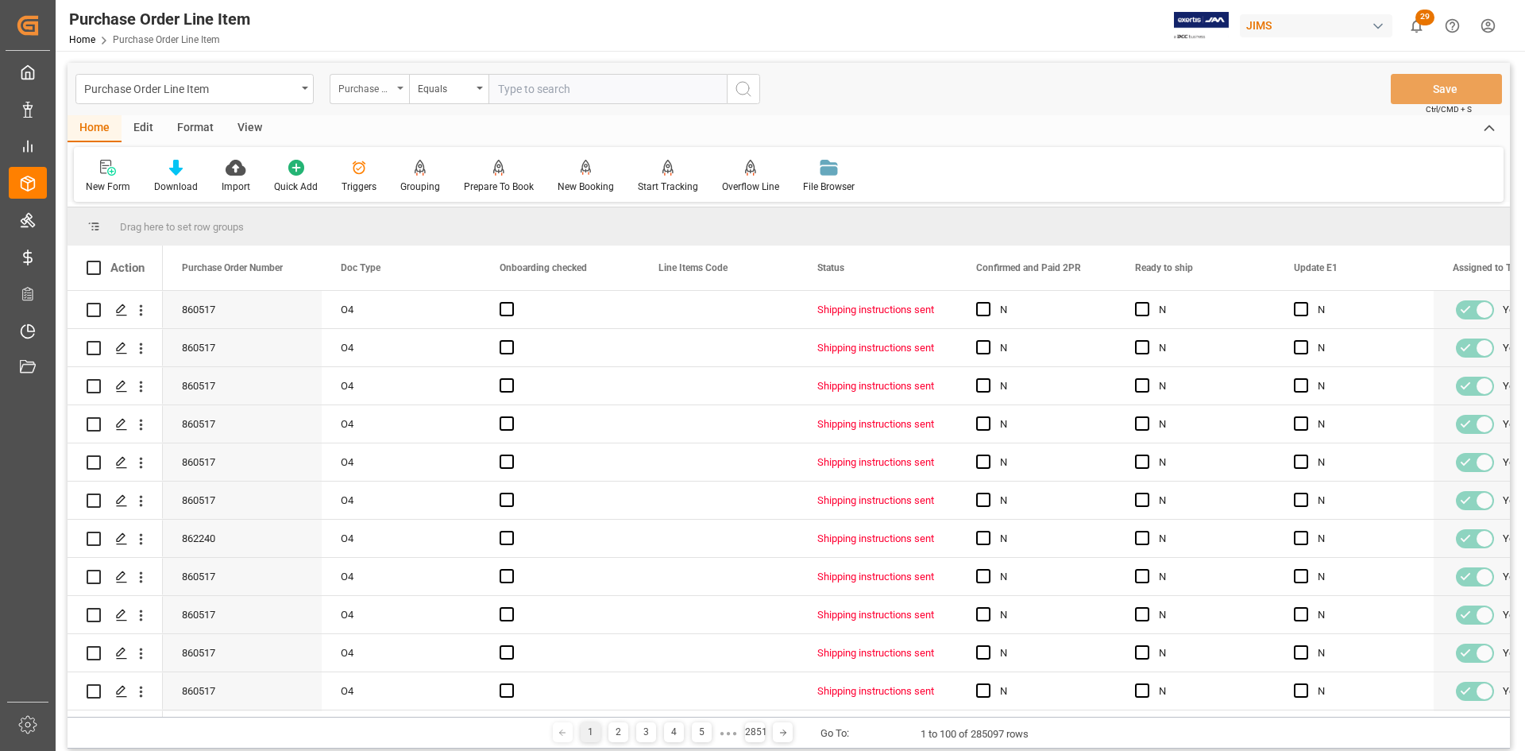
click at [399, 87] on icon "open menu" at bounding box center [400, 88] width 6 height 3
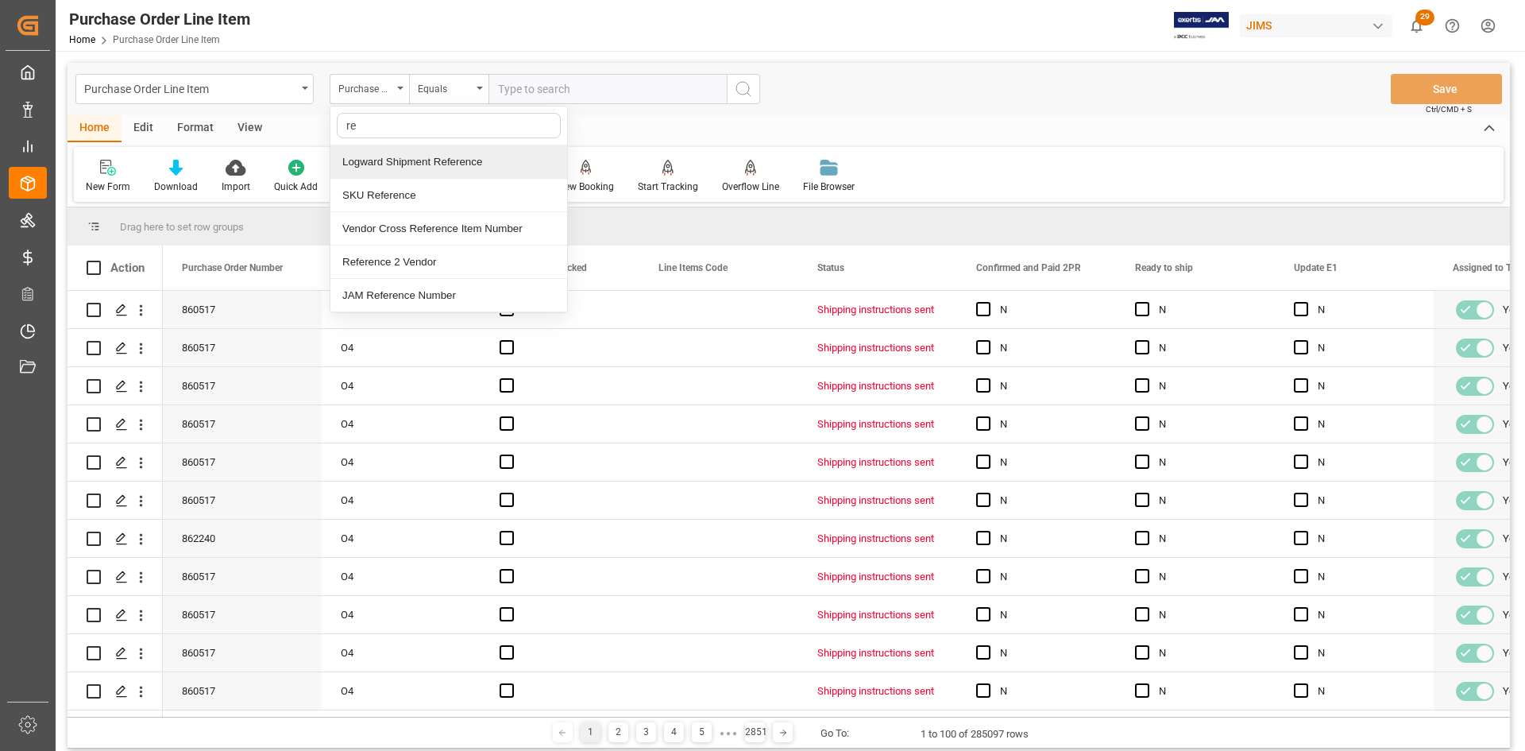
type input "ref"
click at [365, 262] on div "Reference 2 Vendor" at bounding box center [448, 261] width 237 height 33
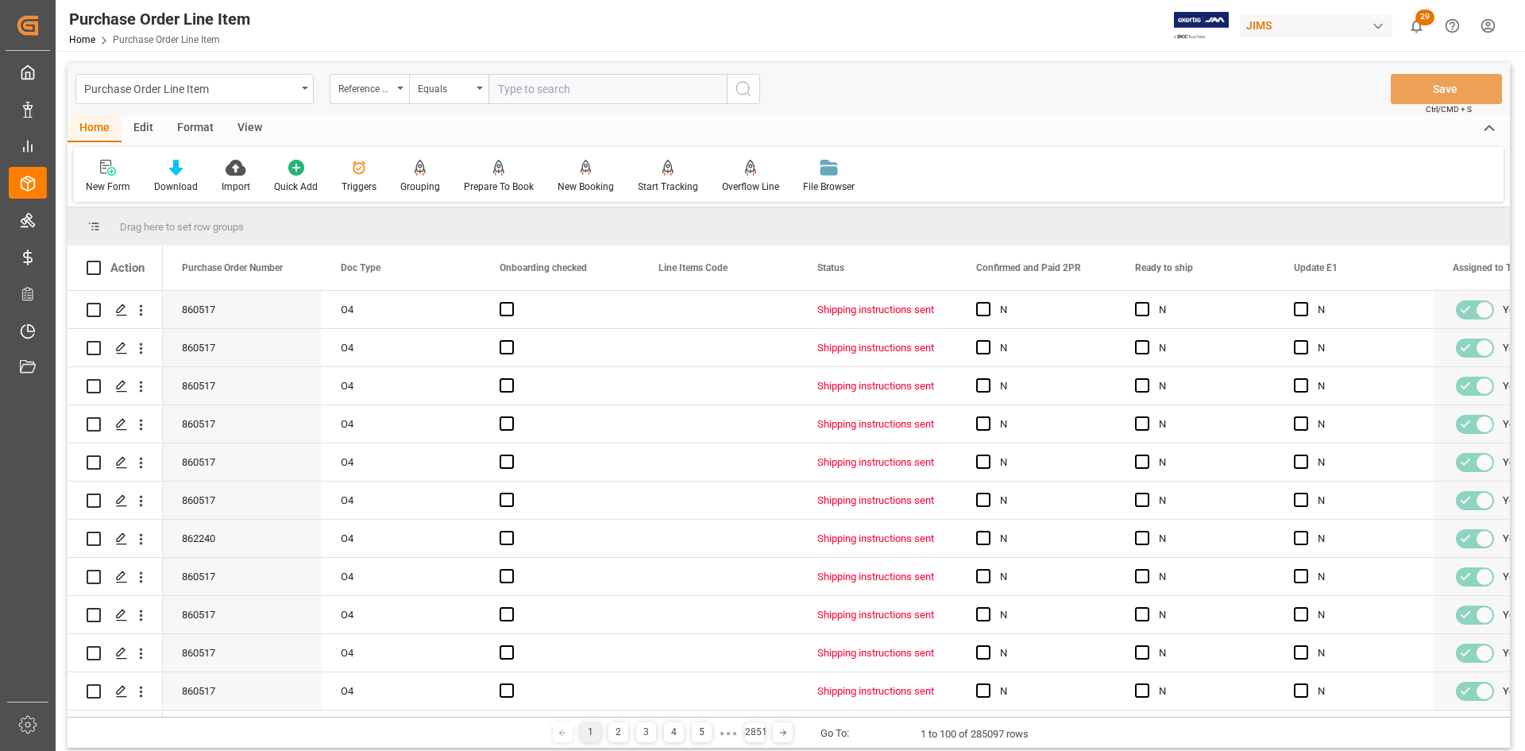
paste input "72573"
click at [544, 100] on input "72573" at bounding box center [607, 89] width 238 height 30
drag, startPoint x: 562, startPoint y: 89, endPoint x: 403, endPoint y: 82, distance: 159.8
click at [403, 82] on div "Reference 2 Vendor Equals 72573" at bounding box center [545, 89] width 430 height 30
paste input "7-10555-US"
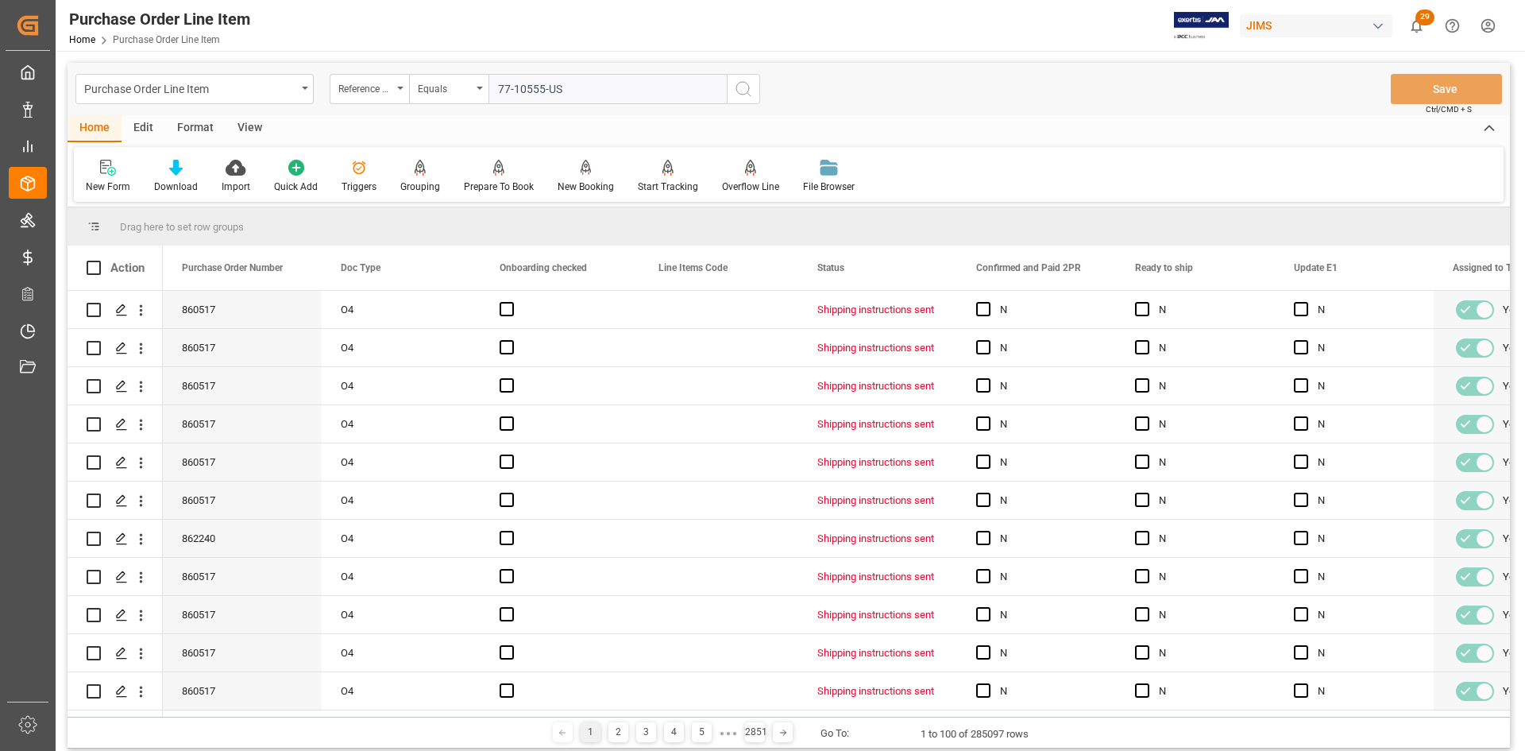
type input "77-10555-US"
click at [740, 97] on icon "search button" at bounding box center [743, 88] width 19 height 19
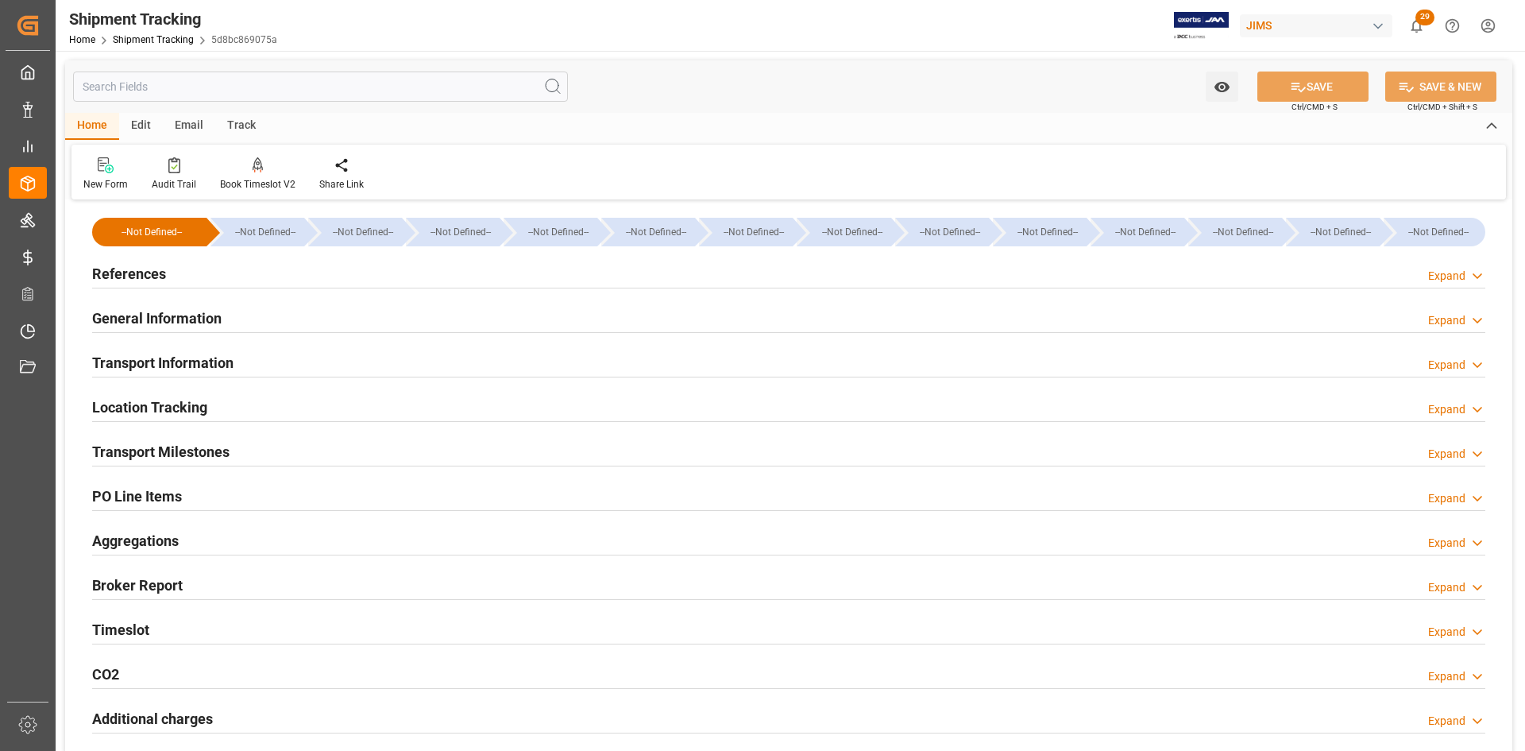
click at [141, 271] on h2 "References" at bounding box center [129, 273] width 74 height 21
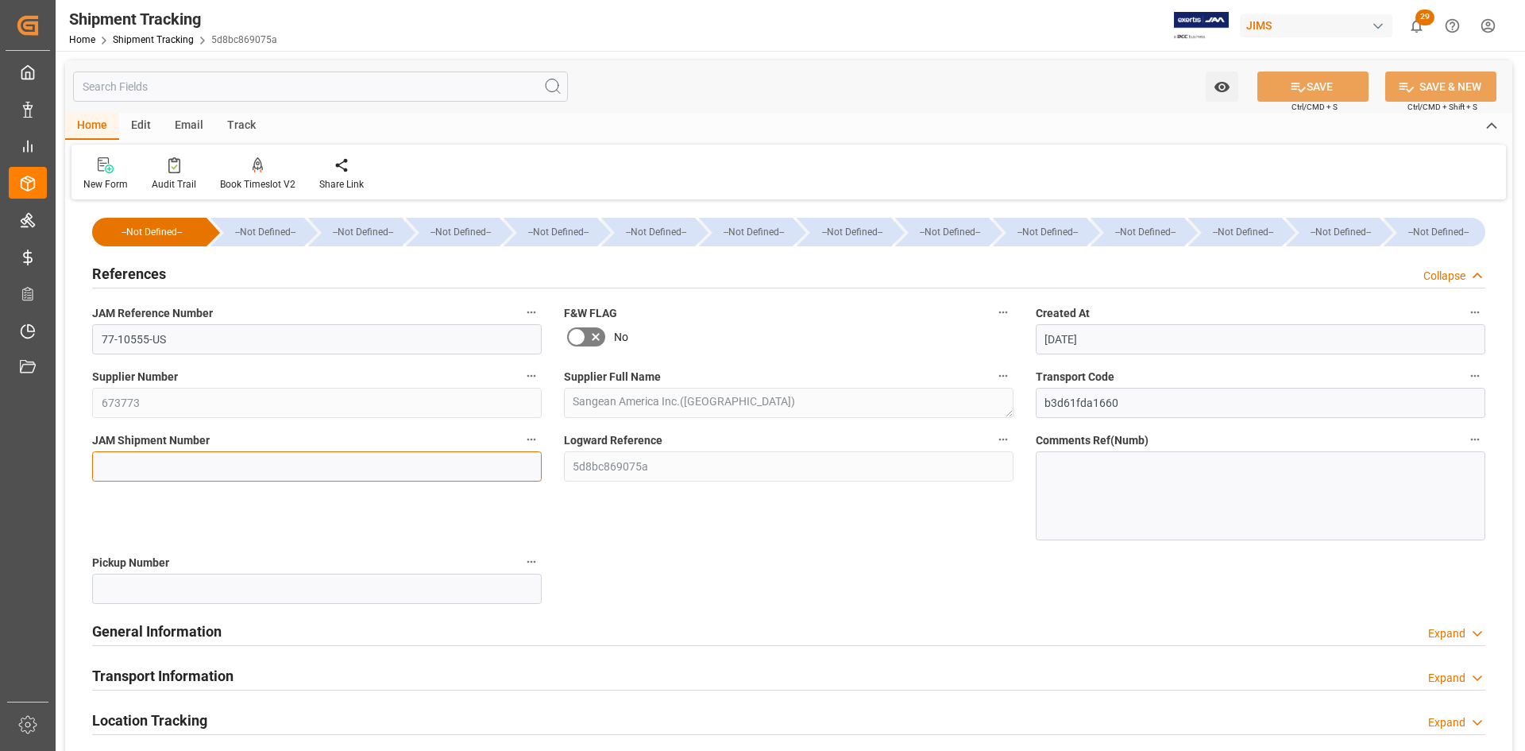
click at [120, 466] on input at bounding box center [317, 466] width 450 height 30
paste input "72573"
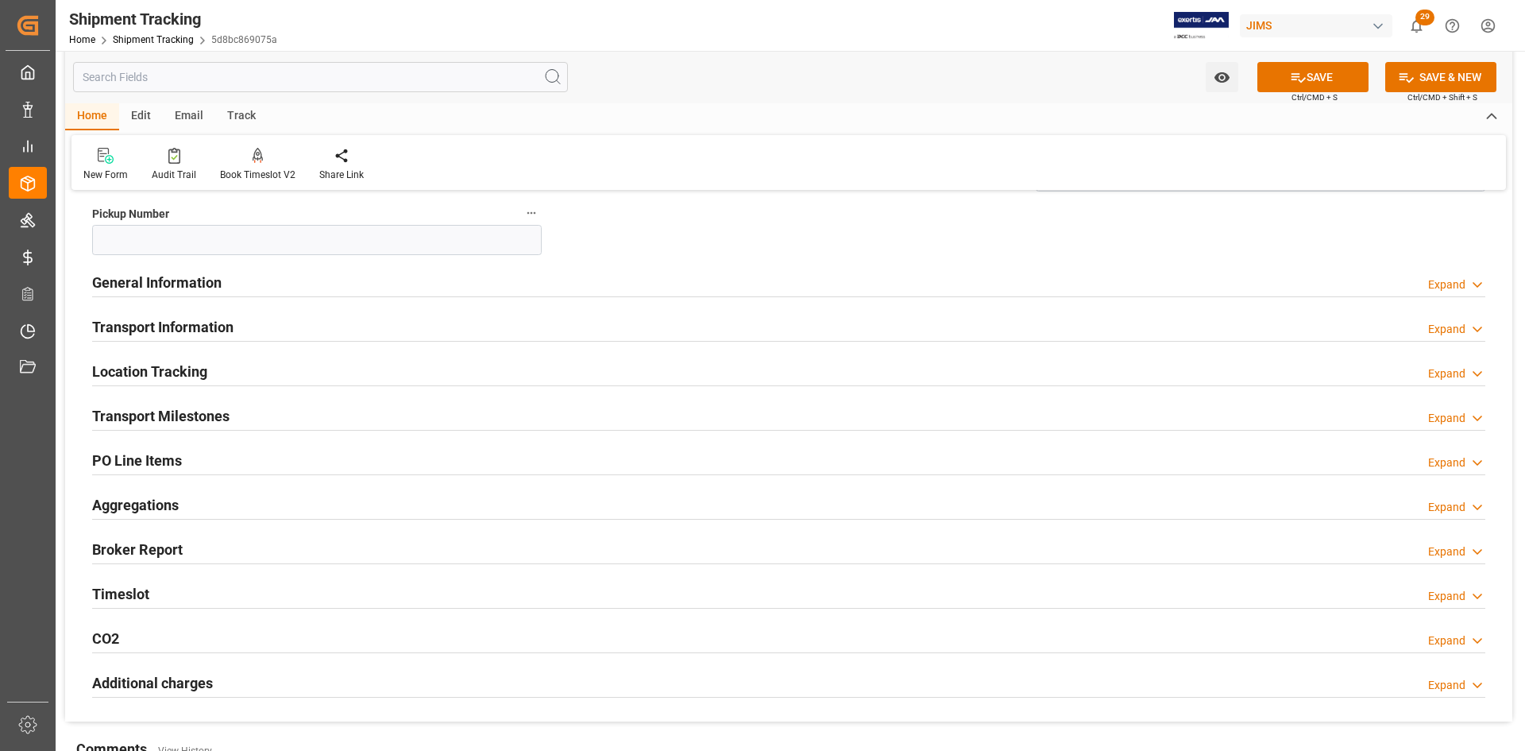
scroll to position [397, 0]
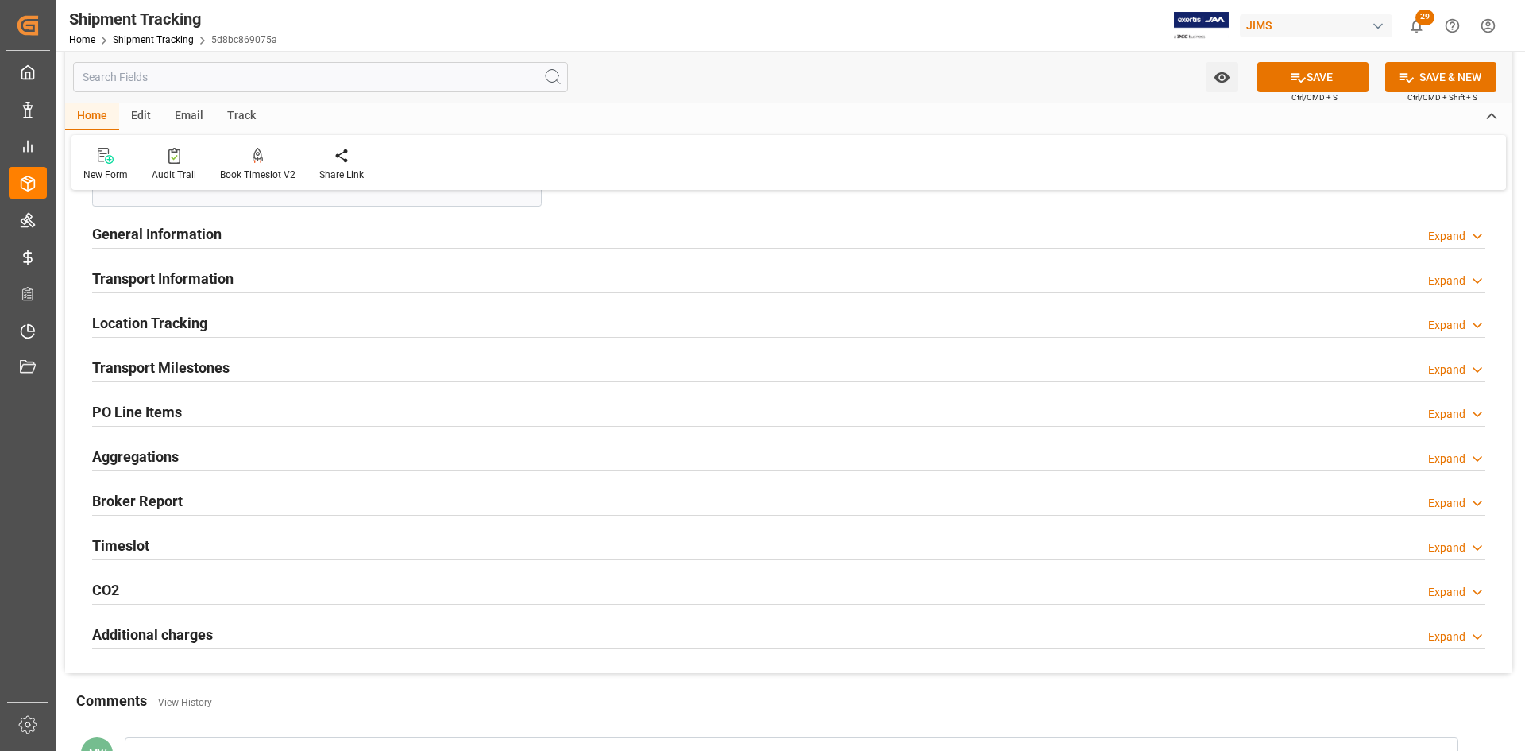
type input "72573"
click at [163, 277] on h2 "Transport Information" at bounding box center [162, 278] width 141 height 21
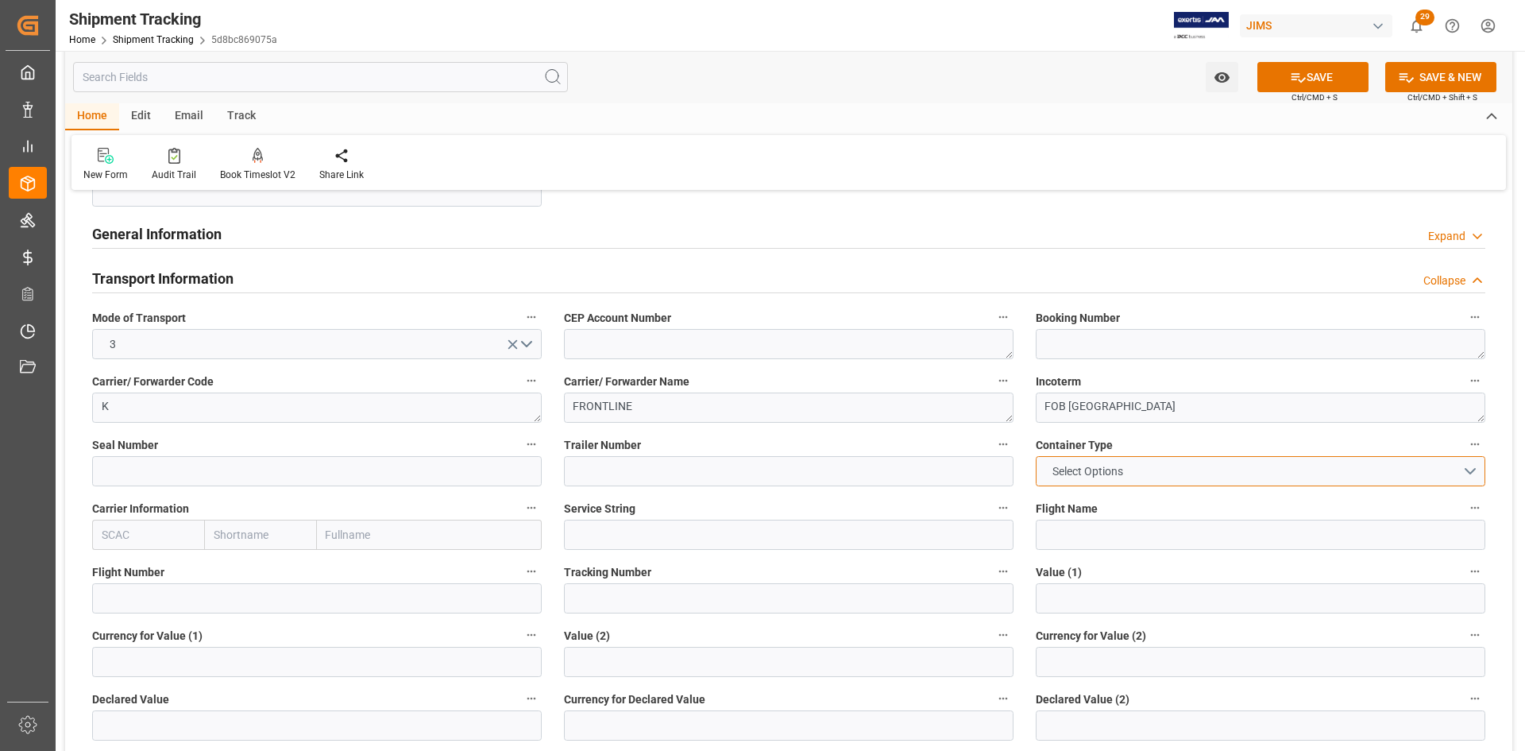
click at [1142, 465] on button "Select Options" at bounding box center [1261, 471] width 450 height 30
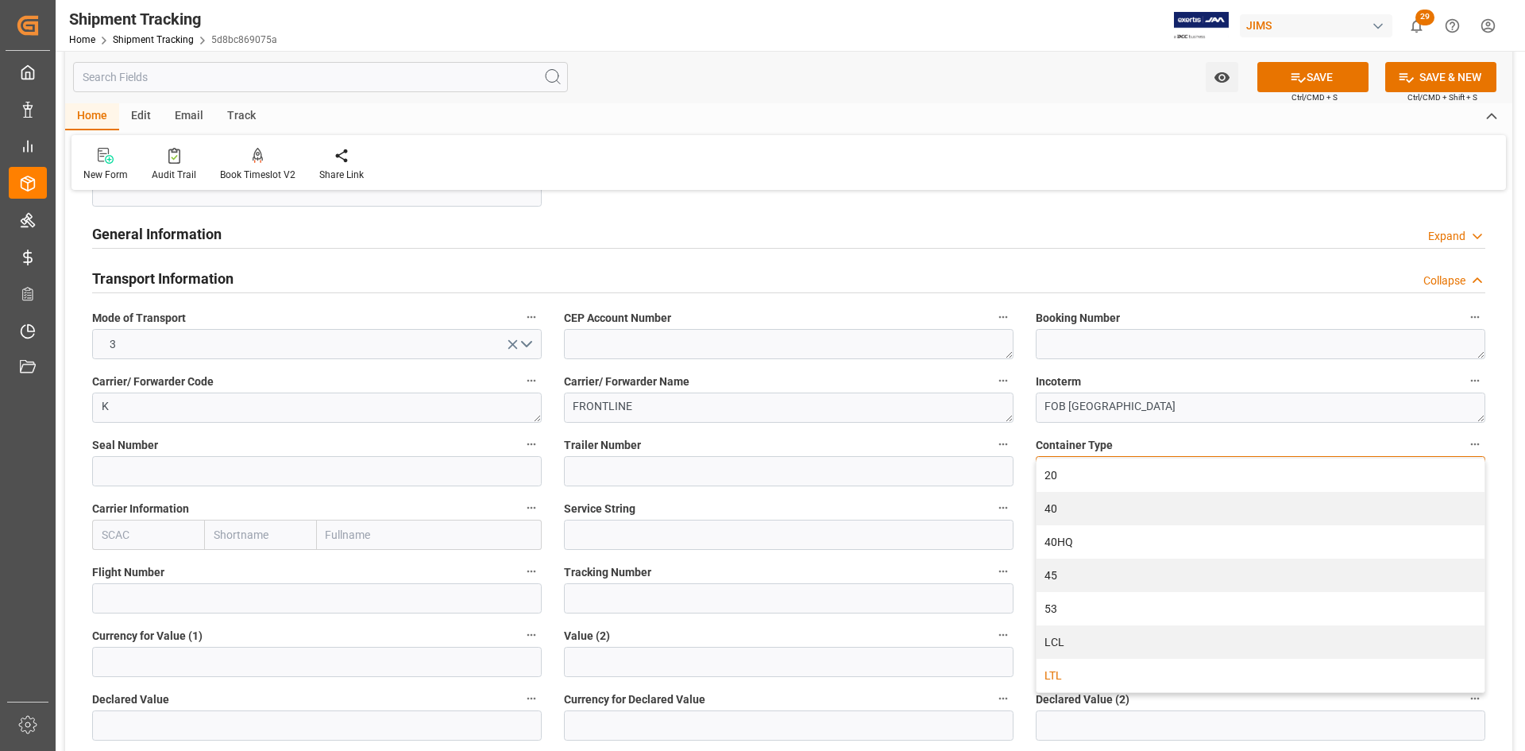
click at [1085, 673] on div "LTL" at bounding box center [1260, 674] width 448 height 33
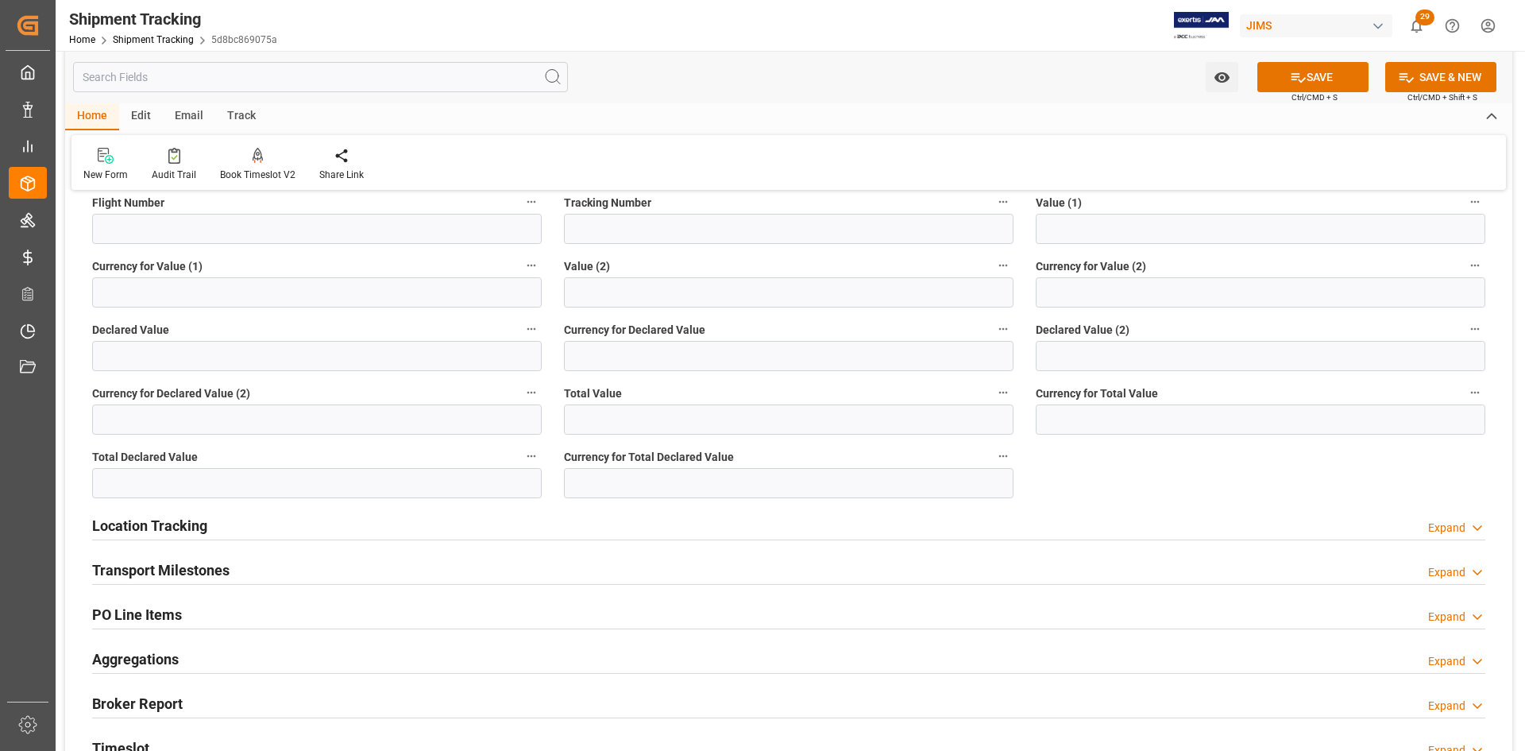
scroll to position [794, 0]
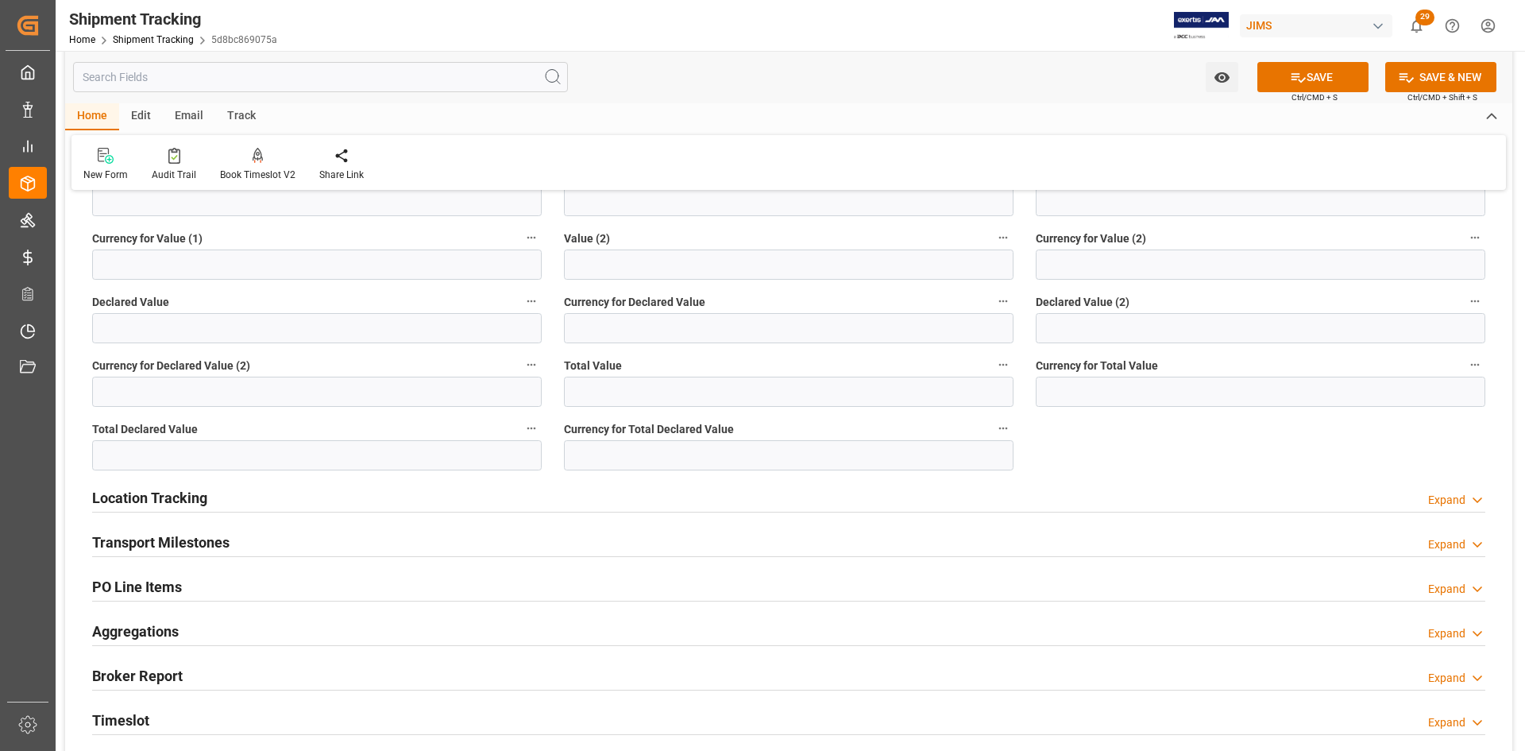
click at [179, 539] on h2 "Transport Milestones" at bounding box center [160, 541] width 137 height 21
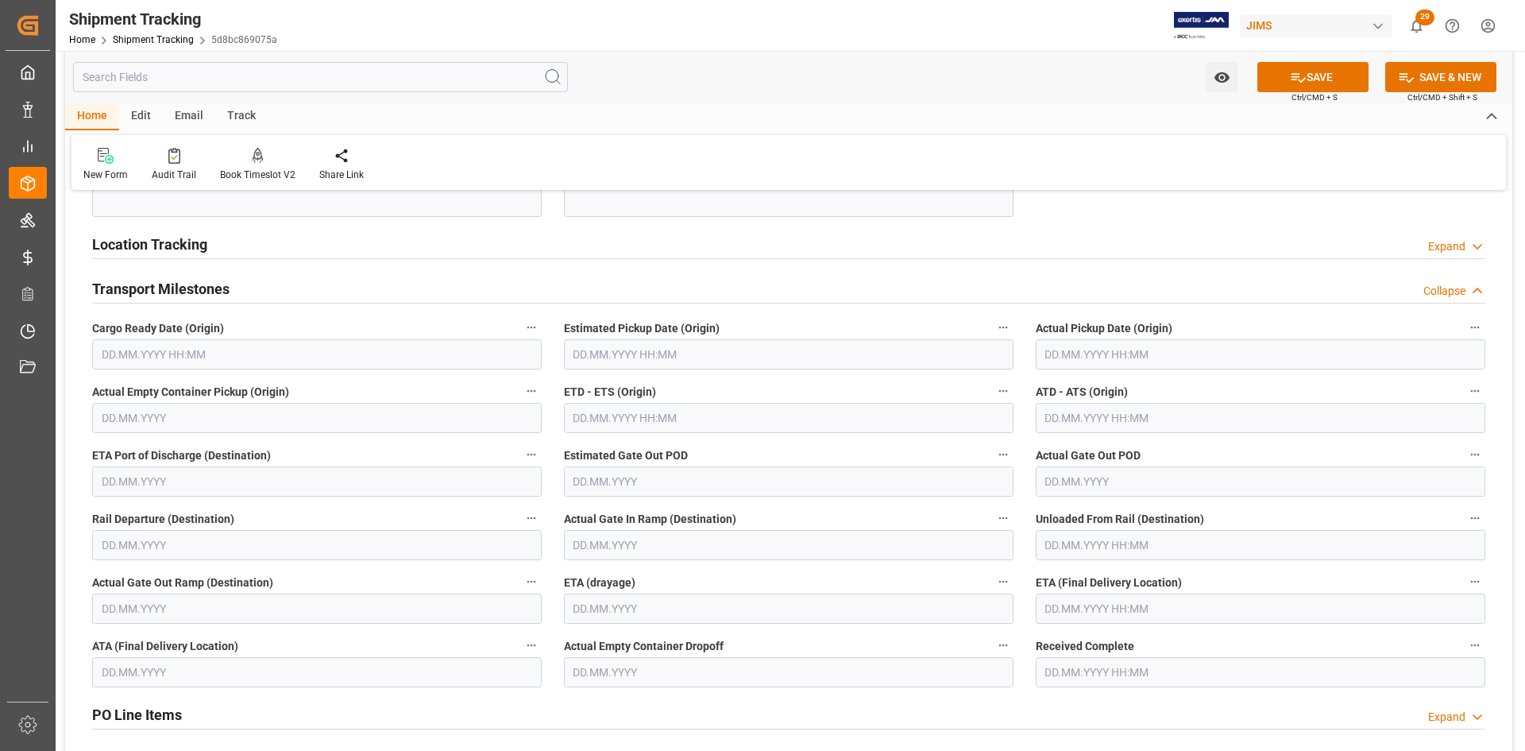
scroll to position [1112, 0]
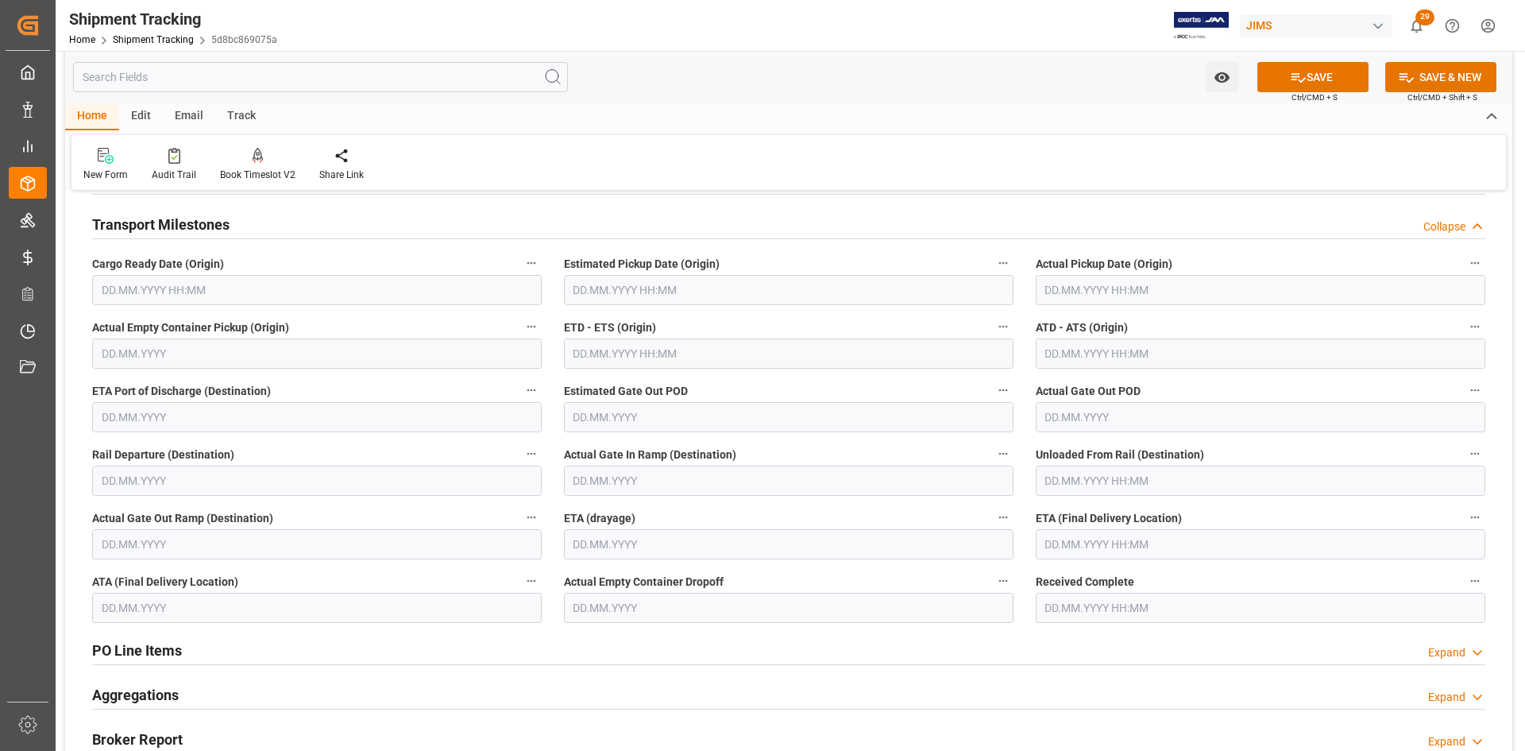
click at [188, 296] on input "text" at bounding box center [317, 290] width 450 height 30
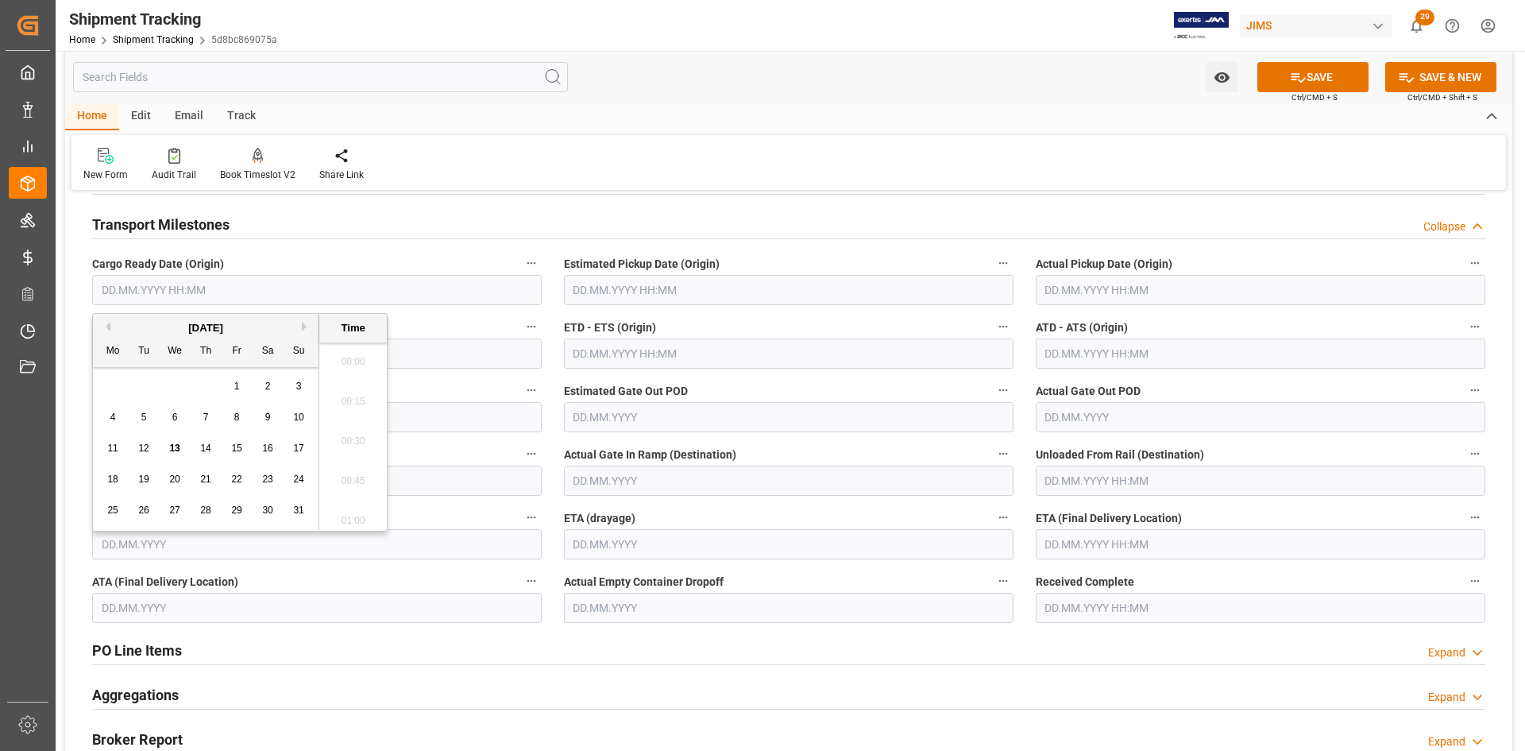
scroll to position [2626, 0]
click at [180, 452] on div "13" at bounding box center [175, 448] width 20 height 19
type input "[DATE] 00:00"
click at [1086, 292] on input "text" at bounding box center [1261, 290] width 450 height 30
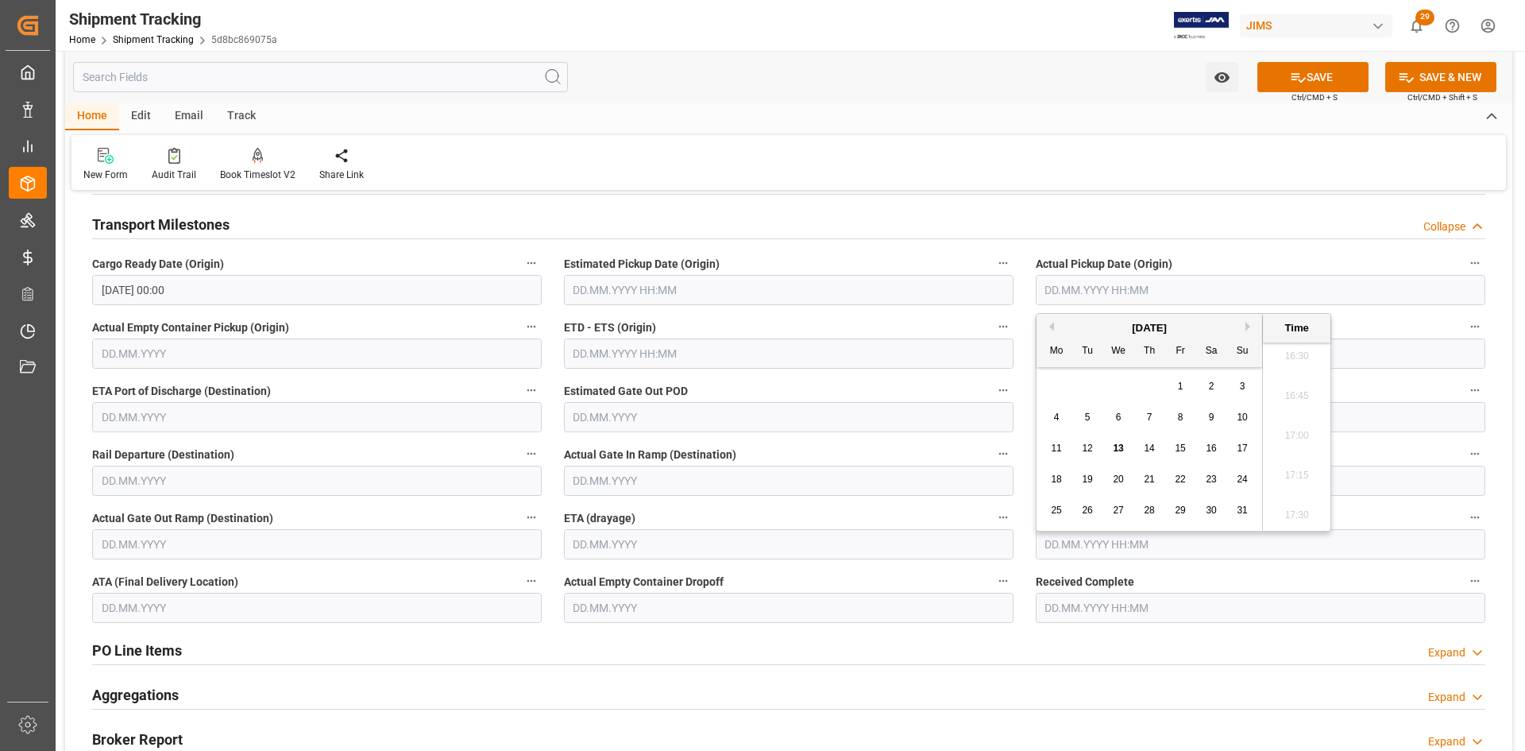
click at [893, 331] on label "ETD - ETS (Origin)" at bounding box center [789, 327] width 450 height 22
click at [993, 331] on button "ETD - ETS (Origin)" at bounding box center [1003, 326] width 21 height 21
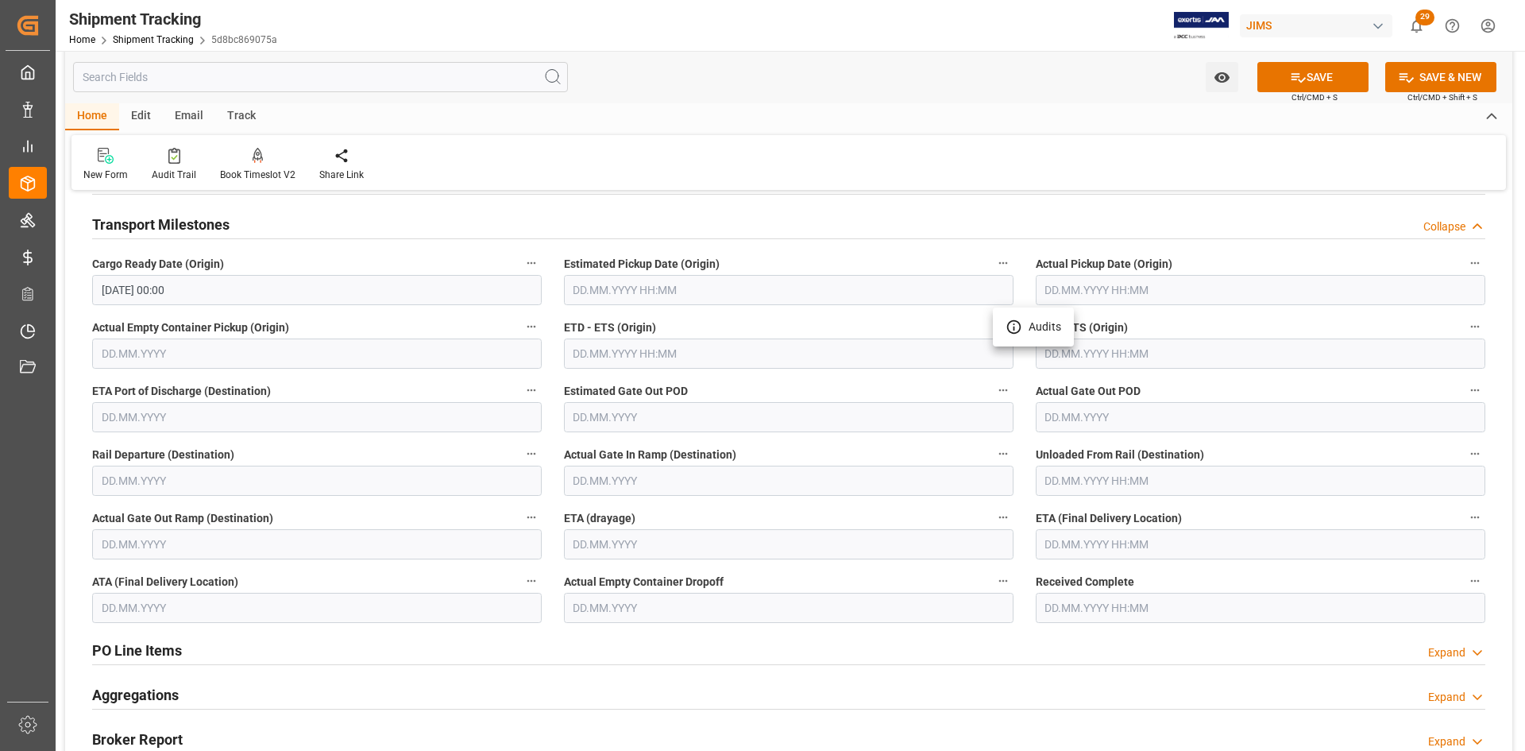
click at [685, 356] on div at bounding box center [762, 375] width 1525 height 751
click at [684, 350] on input "text" at bounding box center [789, 353] width 450 height 30
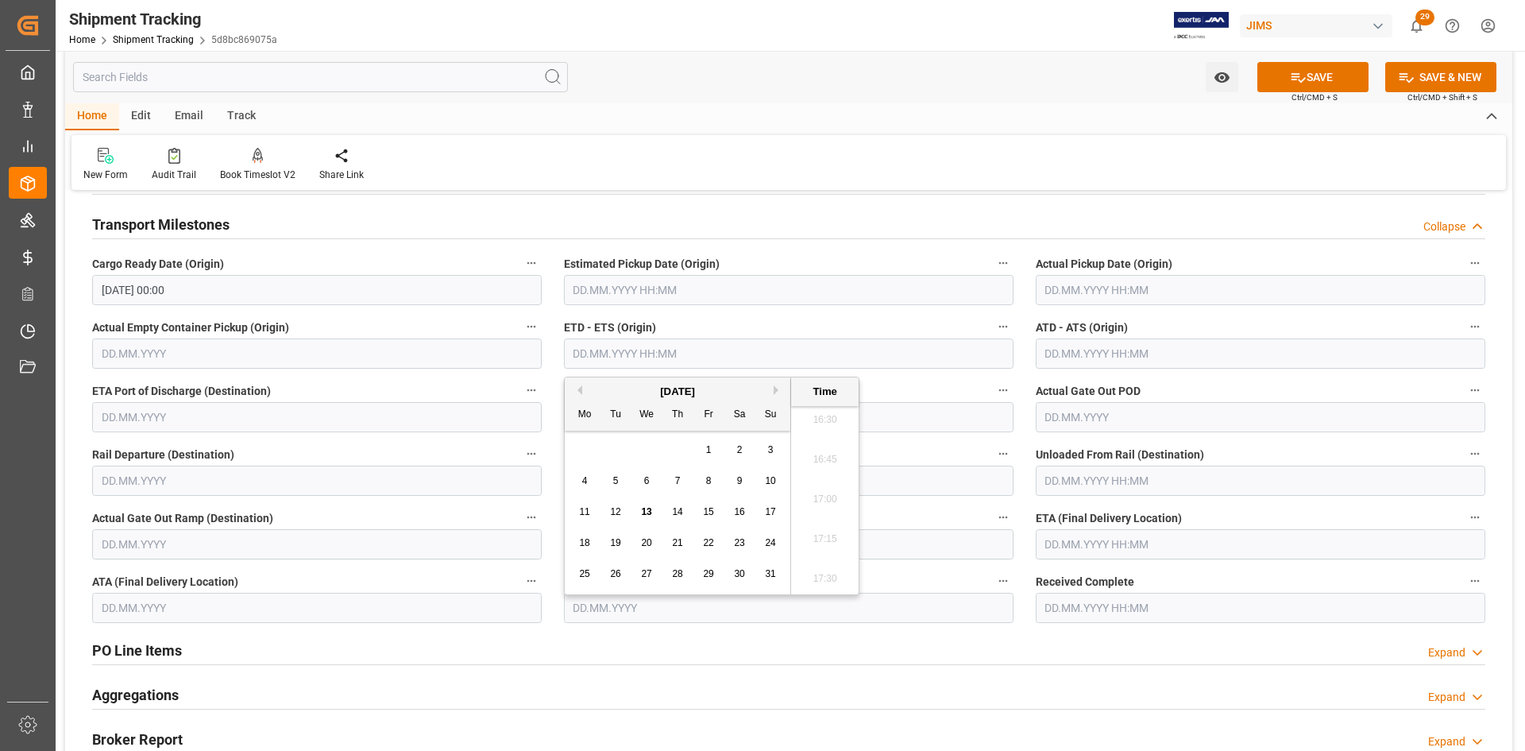
click at [673, 512] on span "14" at bounding box center [677, 511] width 10 height 11
type input "14.08.2025 00:00"
click at [1113, 679] on div "Aggregations Expand" at bounding box center [788, 693] width 1393 height 30
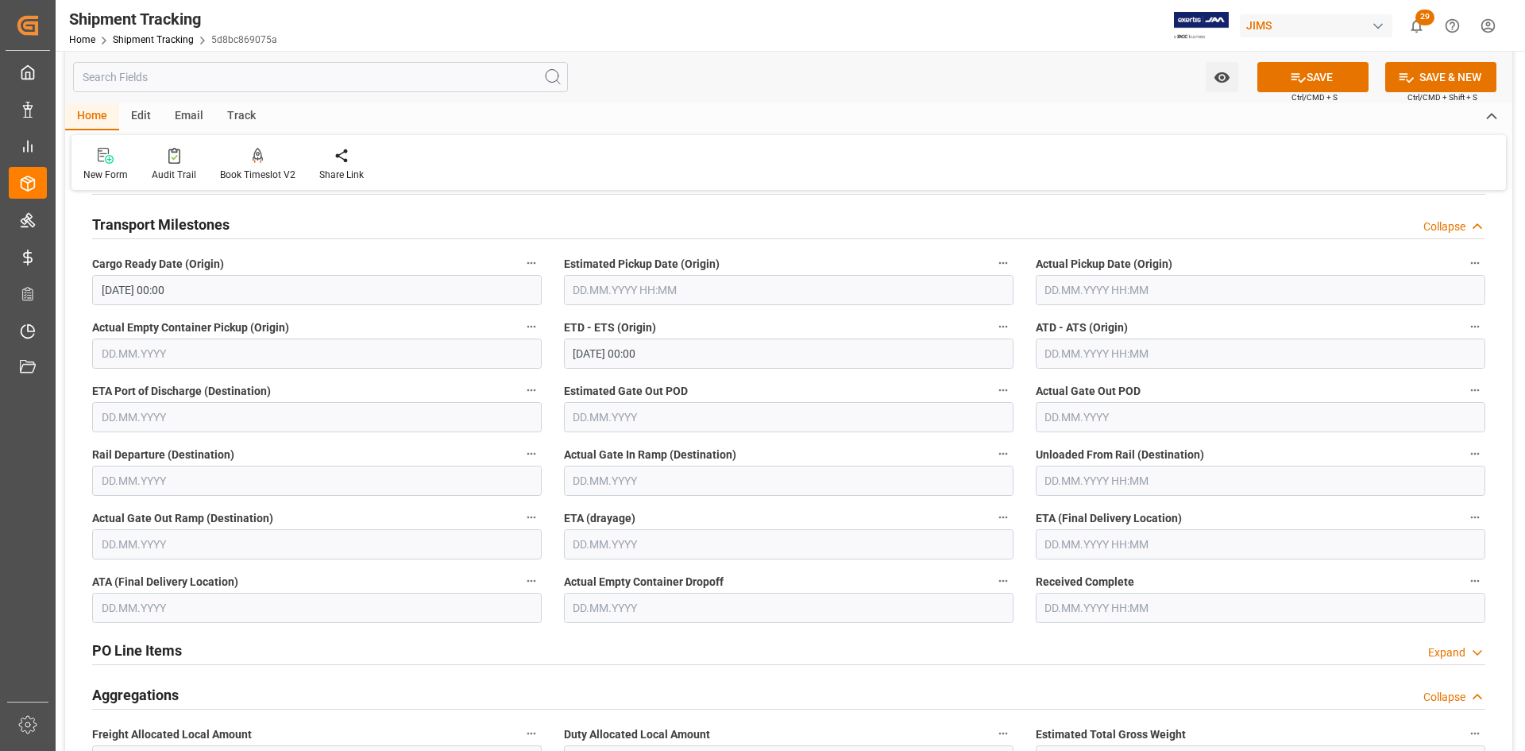
click at [586, 542] on input "text" at bounding box center [789, 544] width 450 height 30
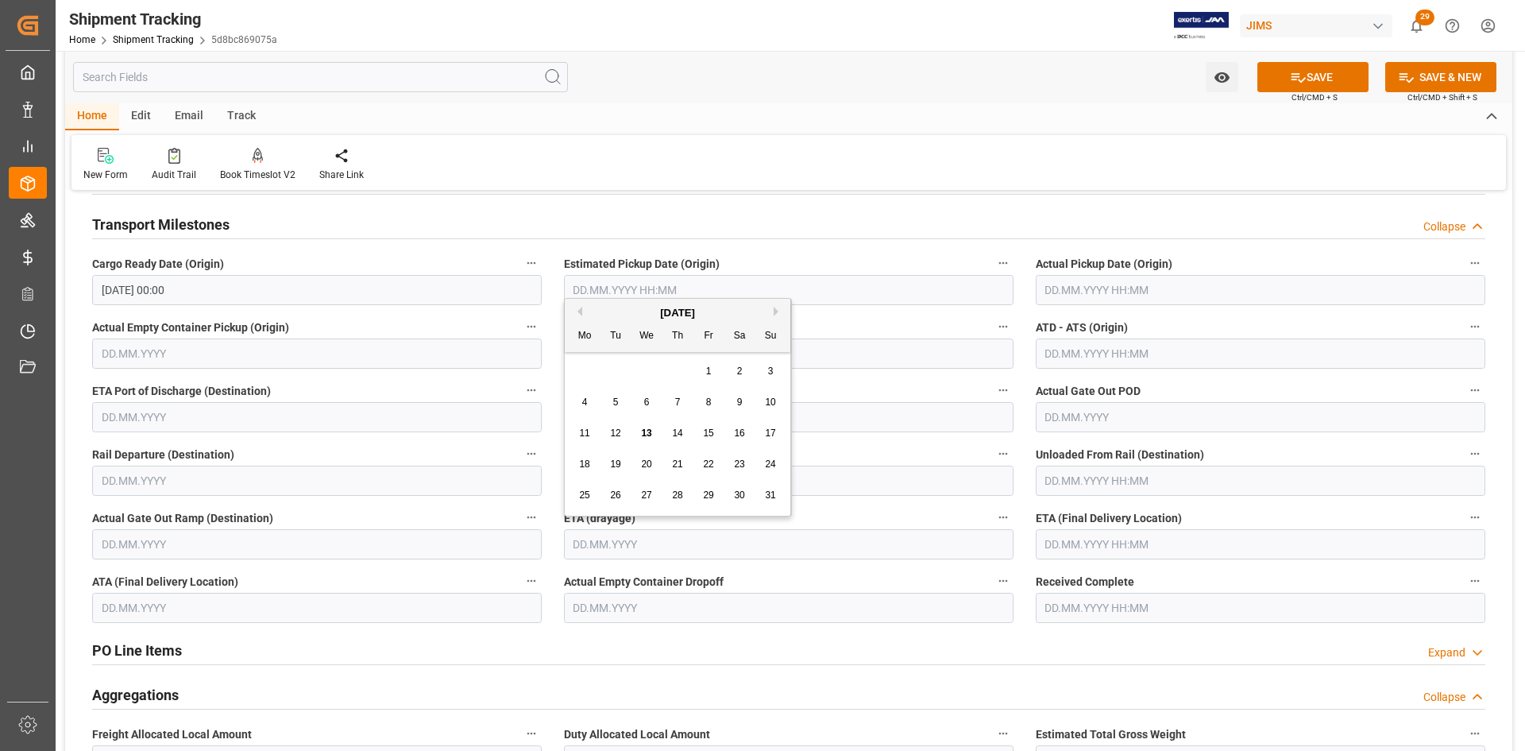
click at [585, 465] on span "18" at bounding box center [584, 463] width 10 height 11
type input "18.08.2025"
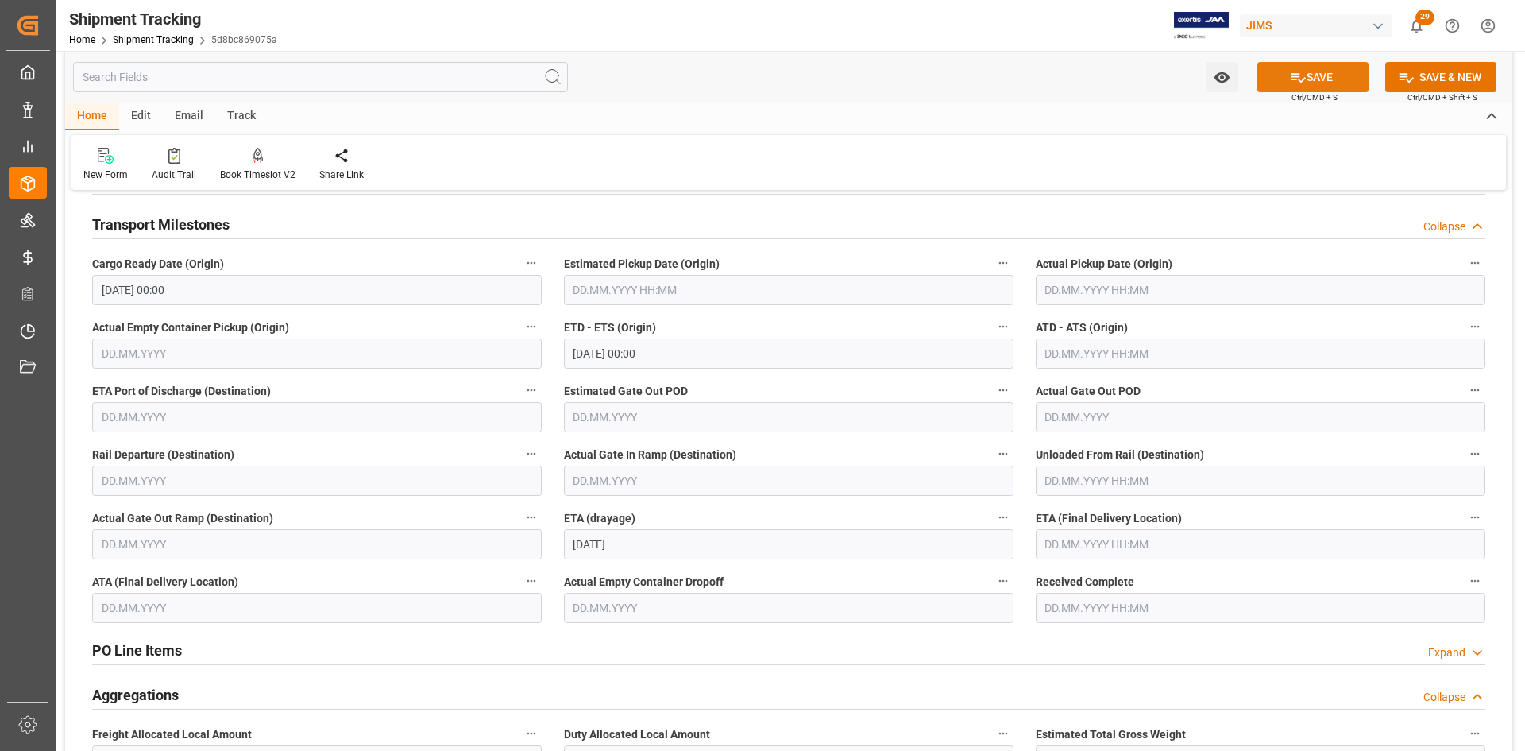
click at [1321, 78] on button "SAVE" at bounding box center [1312, 77] width 111 height 30
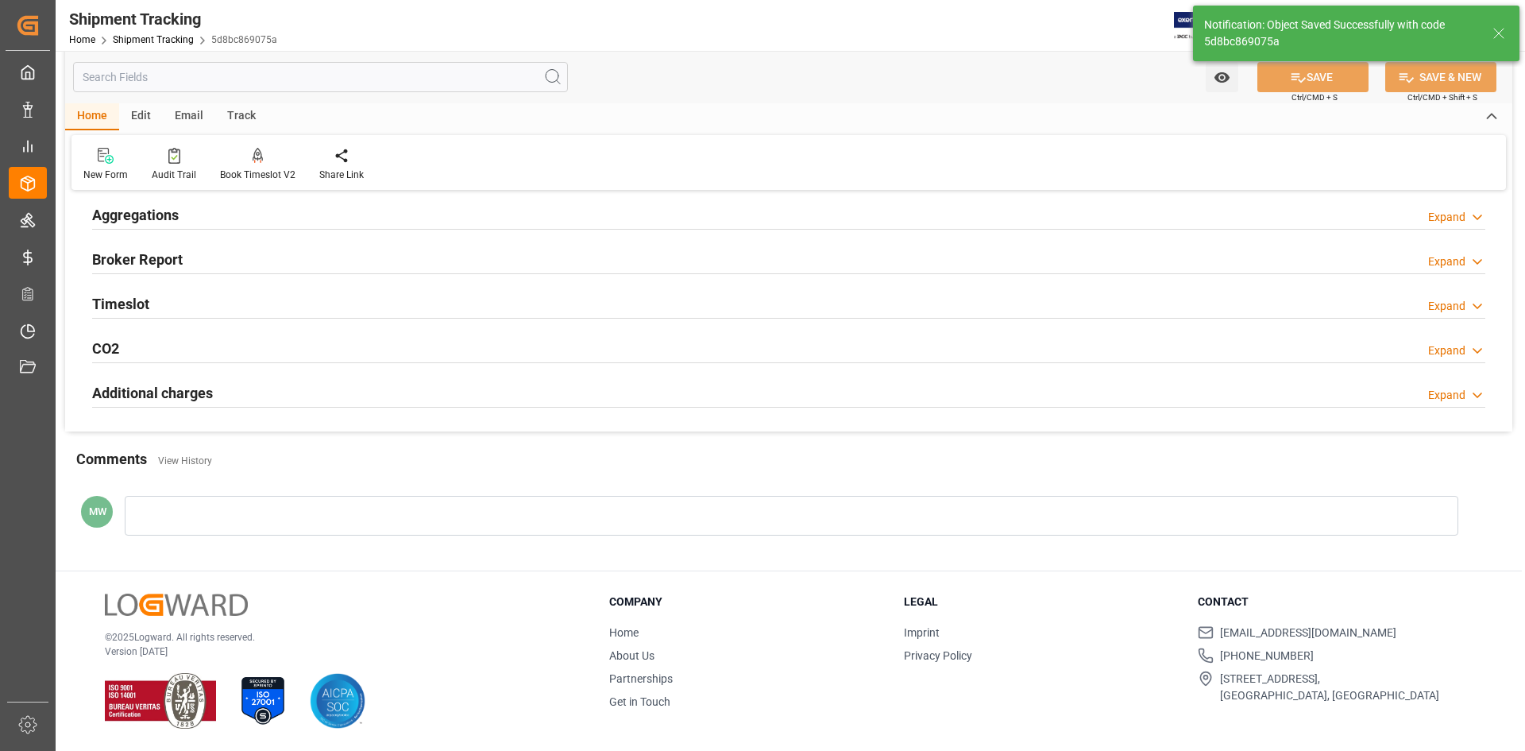
scroll to position [227, 0]
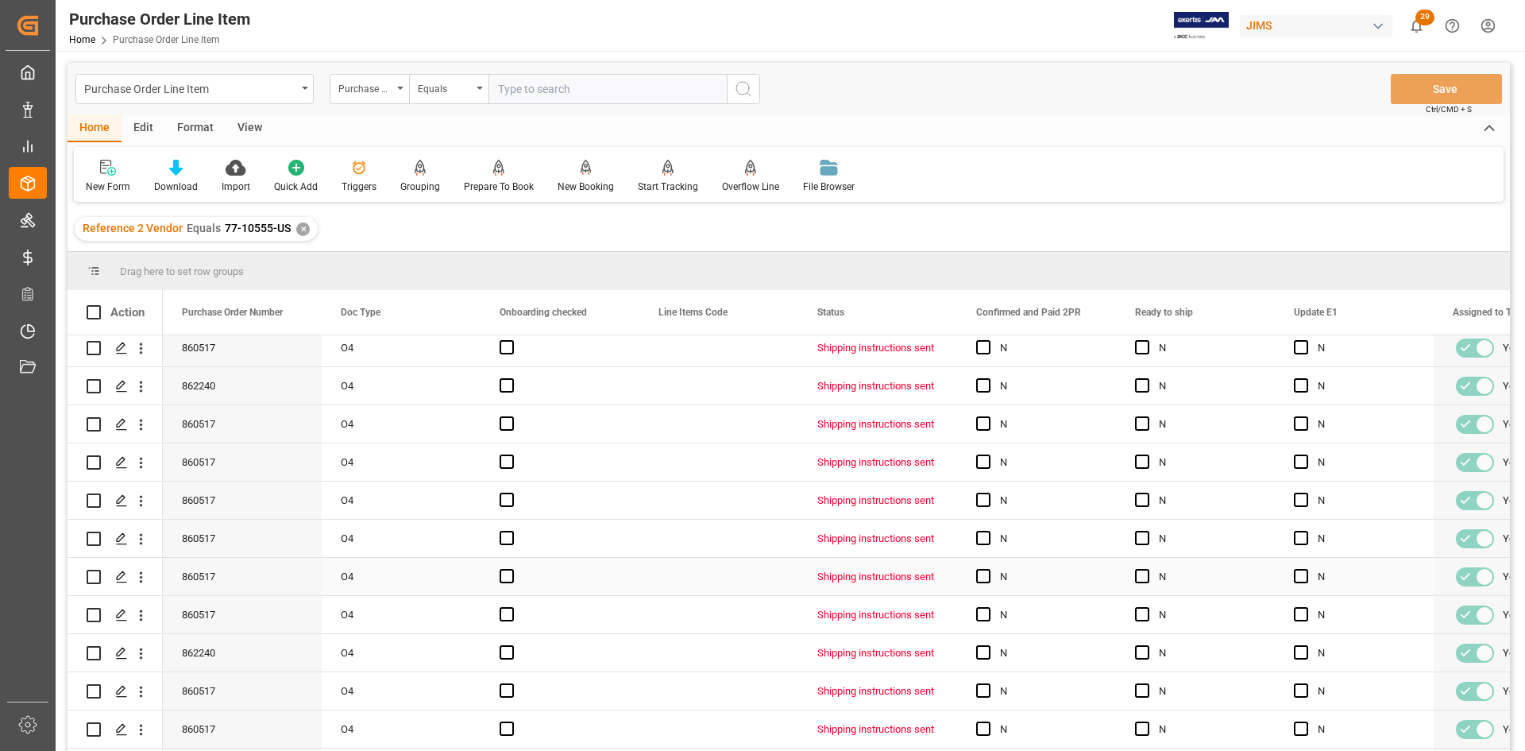
scroll to position [233, 0]
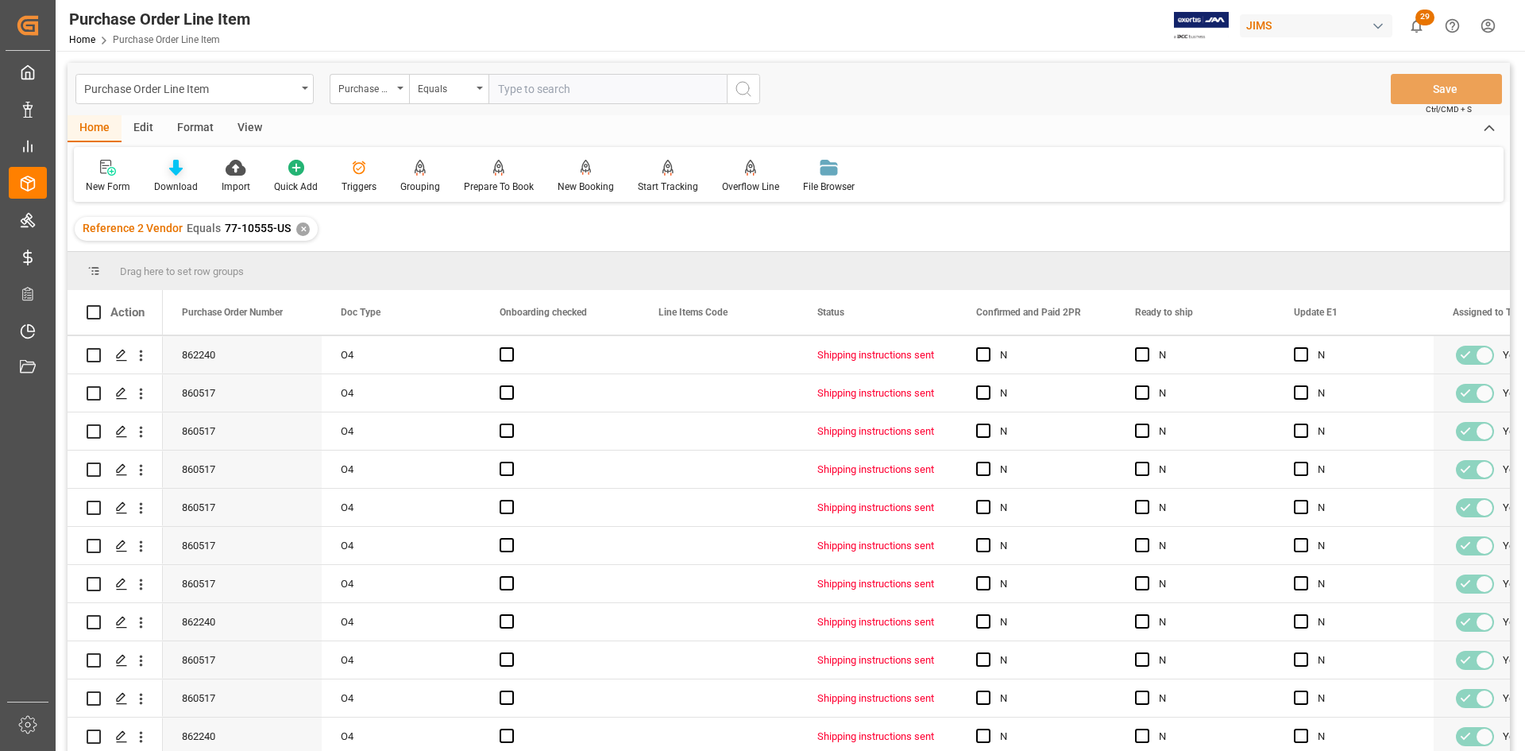
click at [180, 181] on div "Download" at bounding box center [176, 186] width 44 height 14
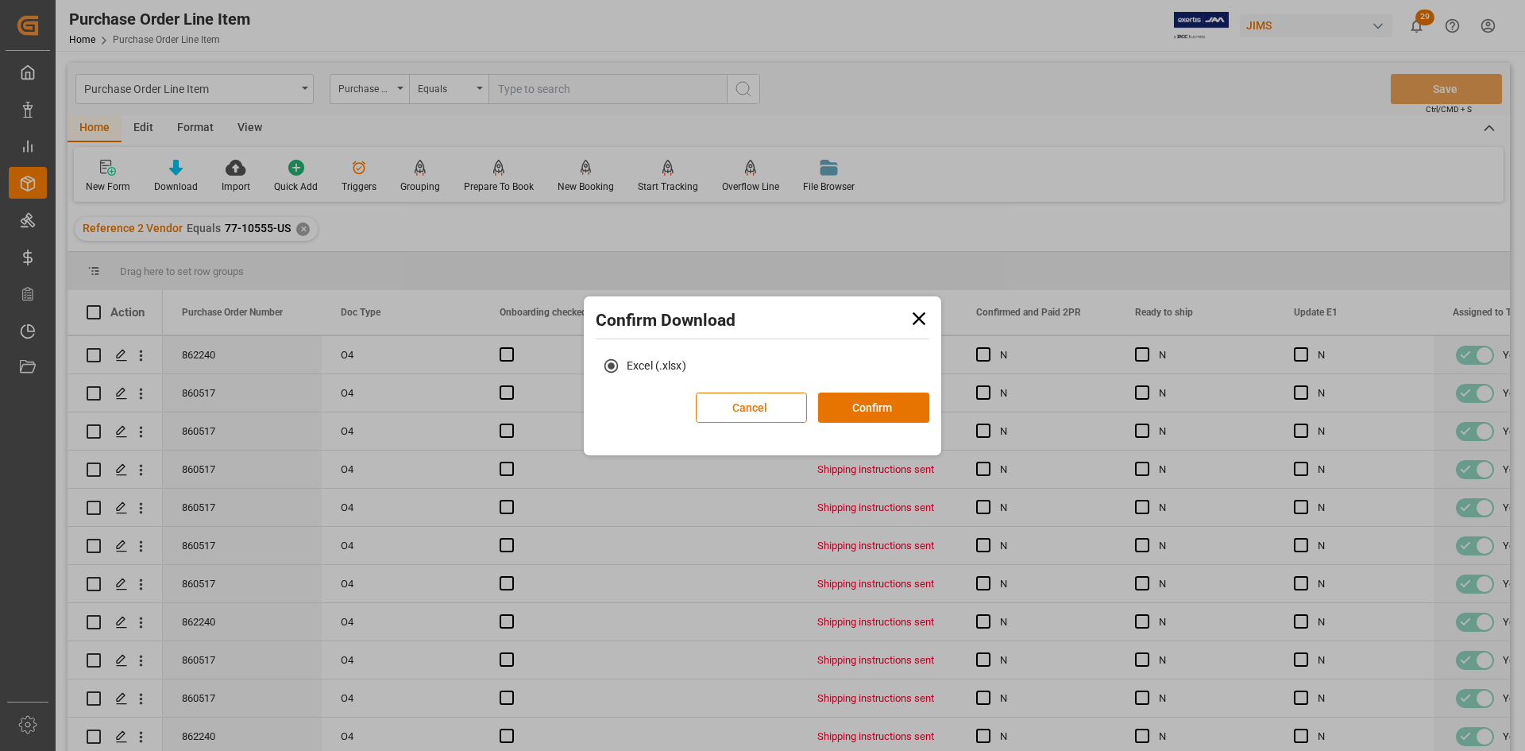
click at [920, 316] on icon at bounding box center [919, 317] width 13 height 13
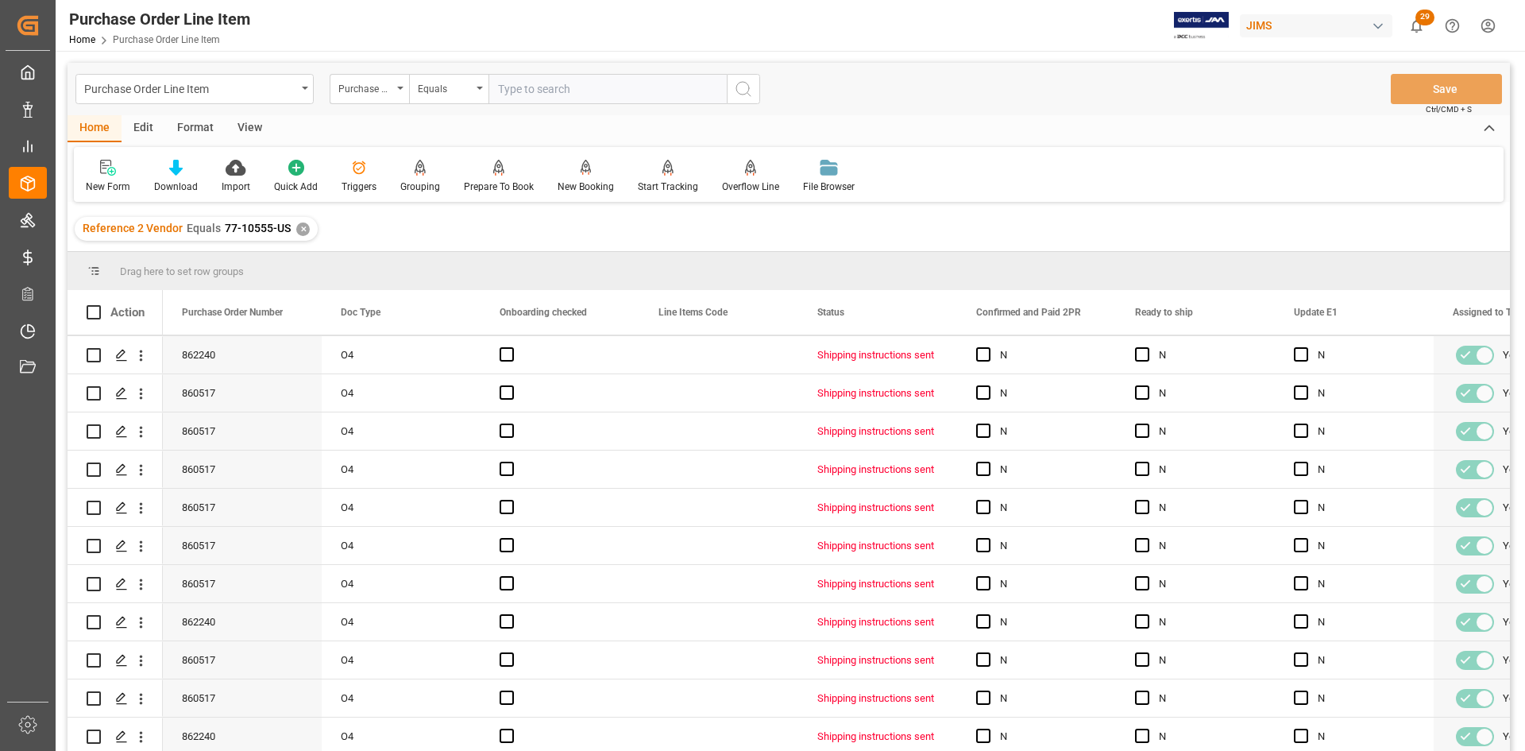
click at [242, 126] on div "View" at bounding box center [250, 128] width 48 height 27
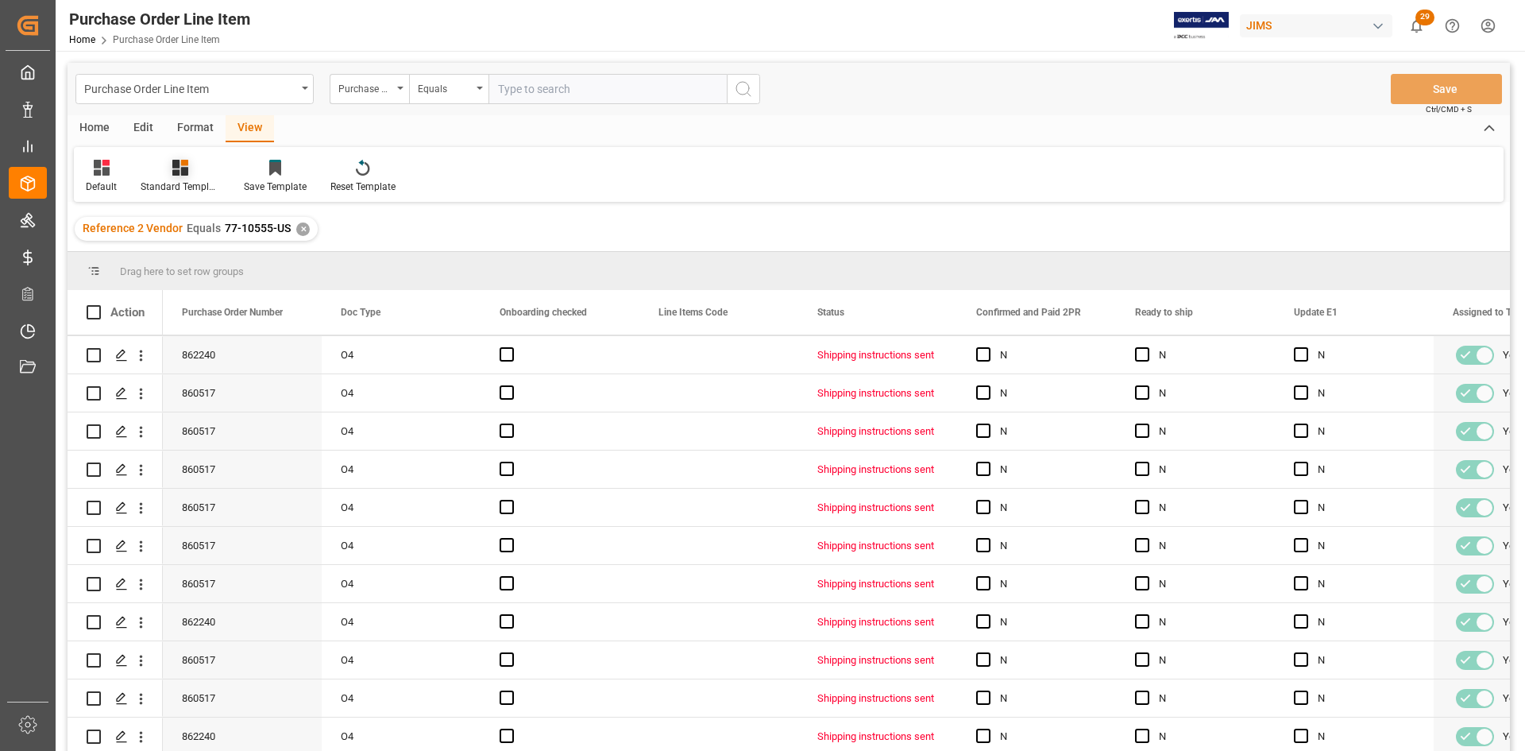
click at [187, 172] on icon at bounding box center [180, 168] width 16 height 16
click at [183, 293] on div "HS Listing CANADA" at bounding box center [222, 289] width 139 height 17
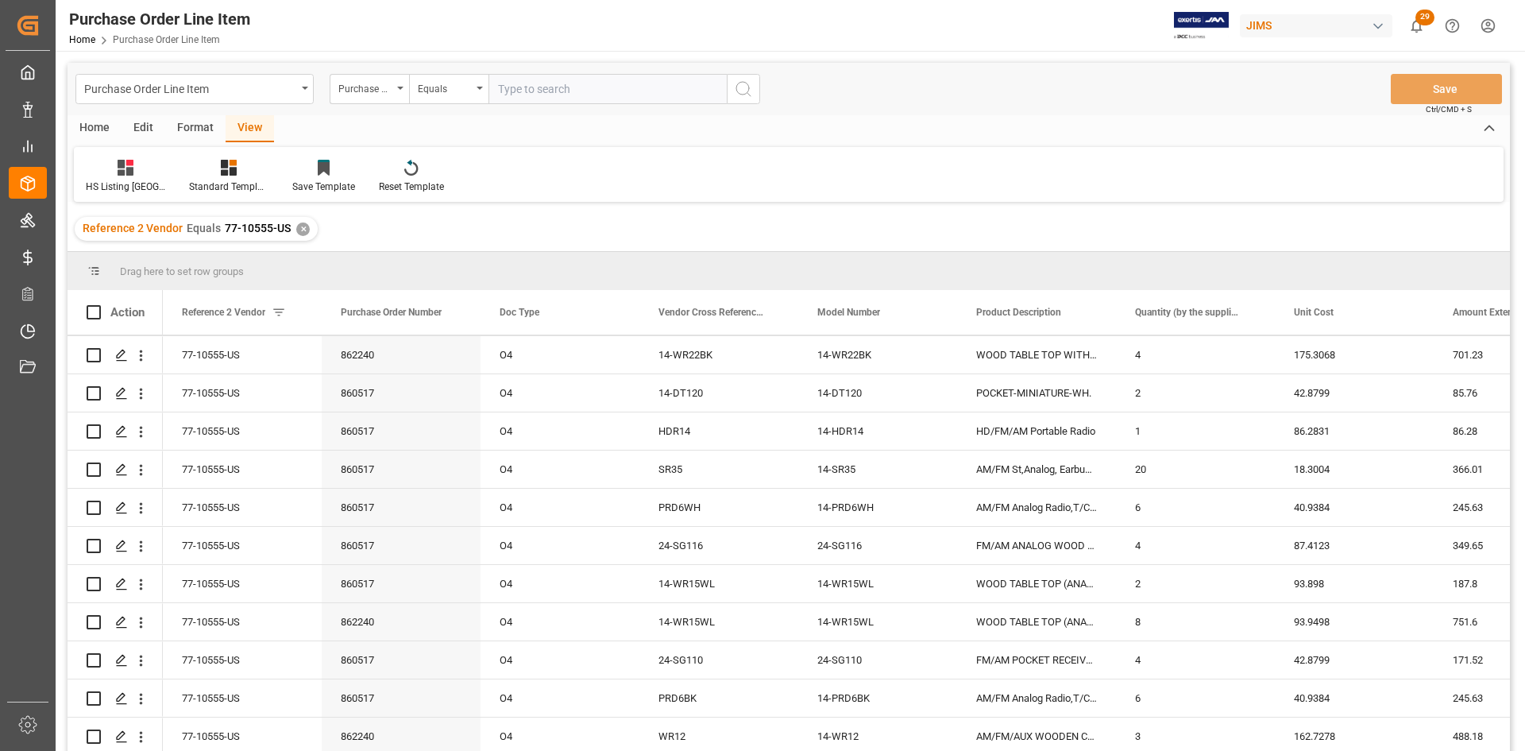
click at [92, 129] on div "Home" at bounding box center [95, 128] width 54 height 27
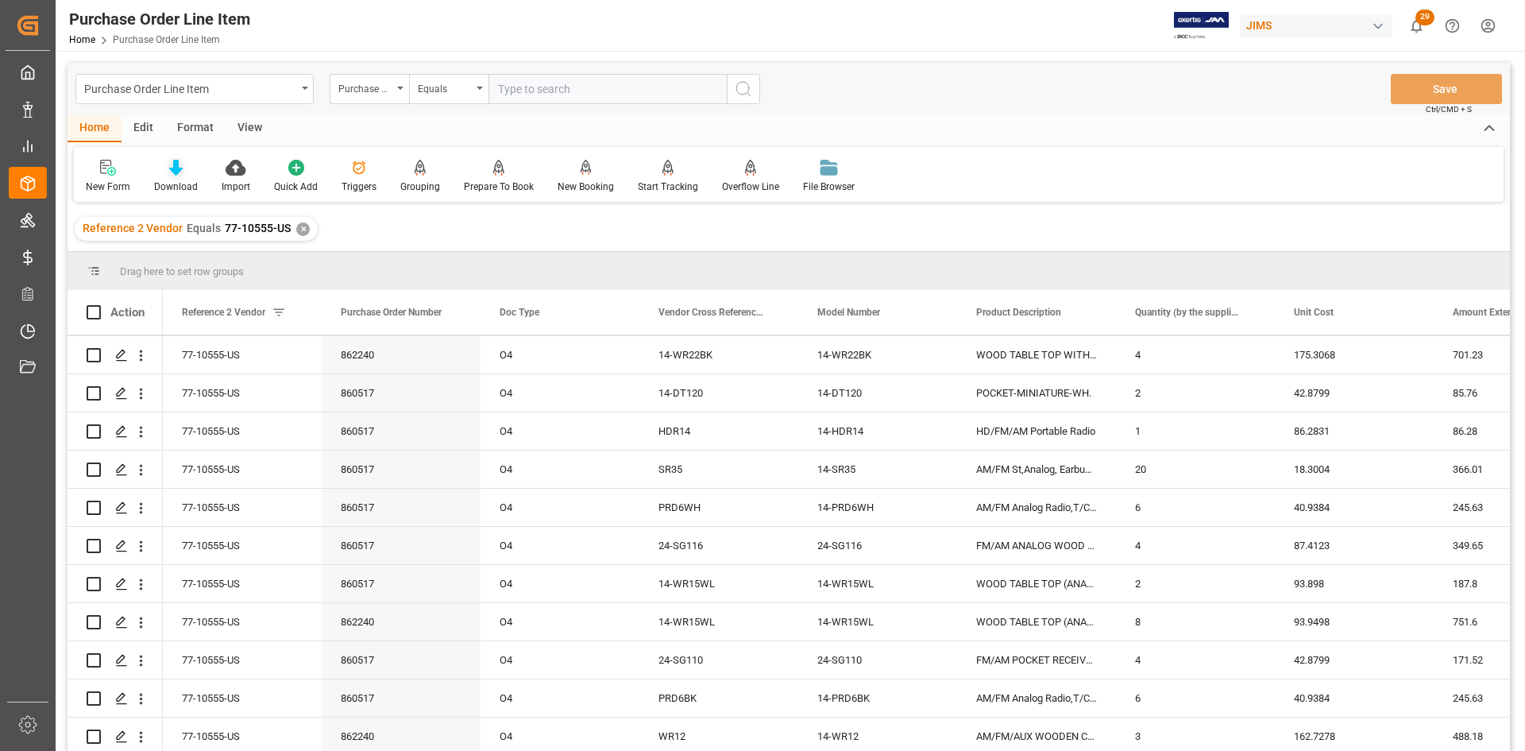
click at [174, 177] on div "Download" at bounding box center [176, 176] width 68 height 35
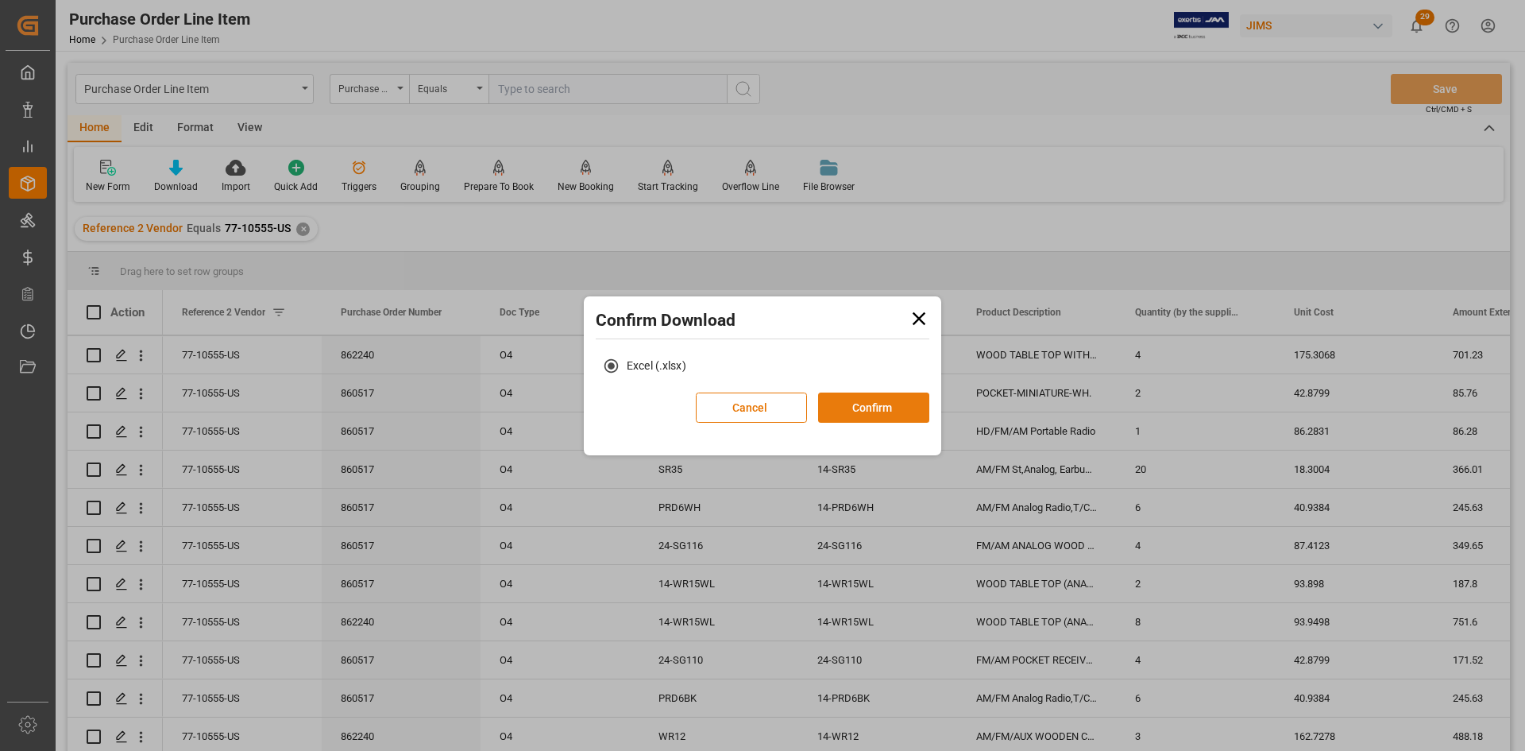
click at [860, 403] on button "Confirm" at bounding box center [873, 407] width 111 height 30
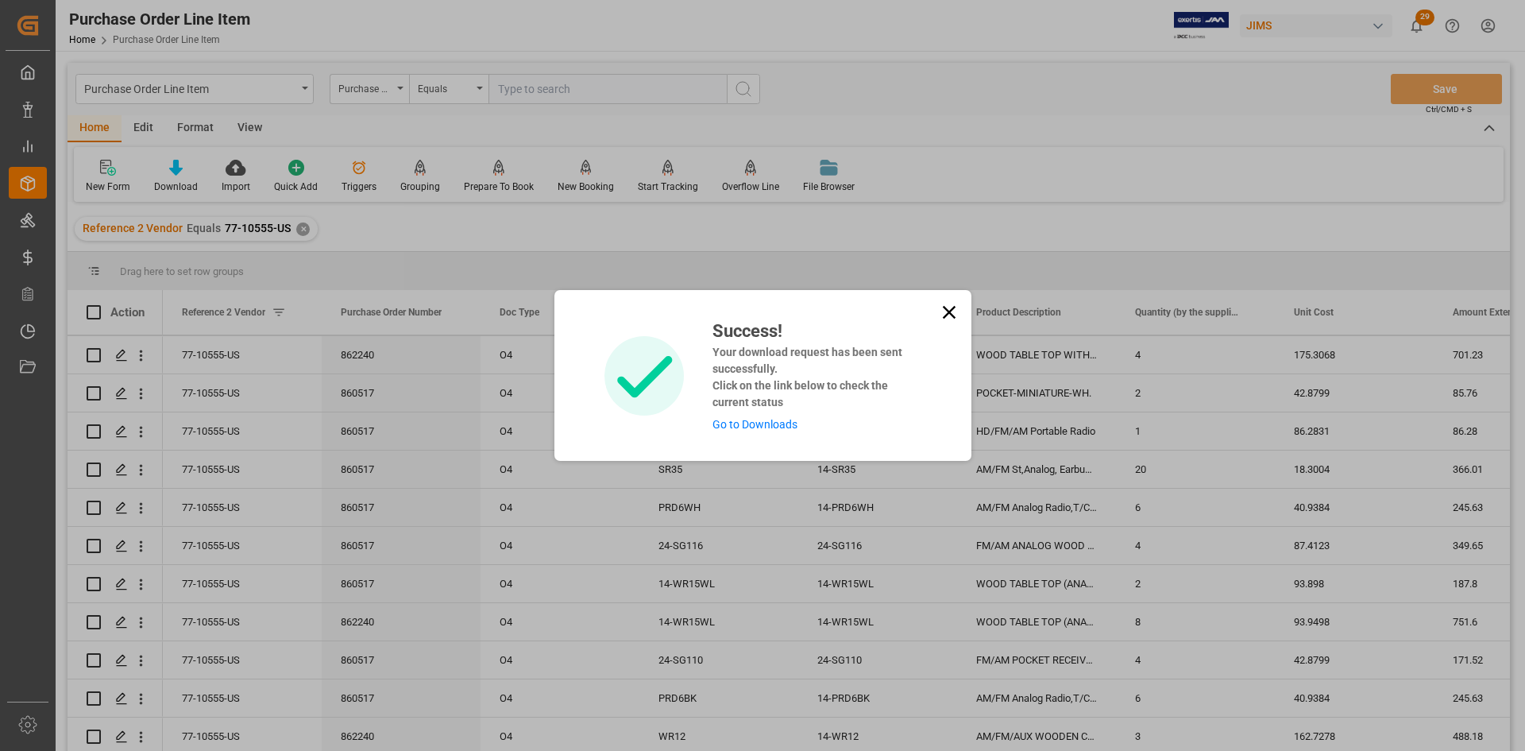
click at [769, 420] on link "Go to Downloads" at bounding box center [754, 424] width 85 height 13
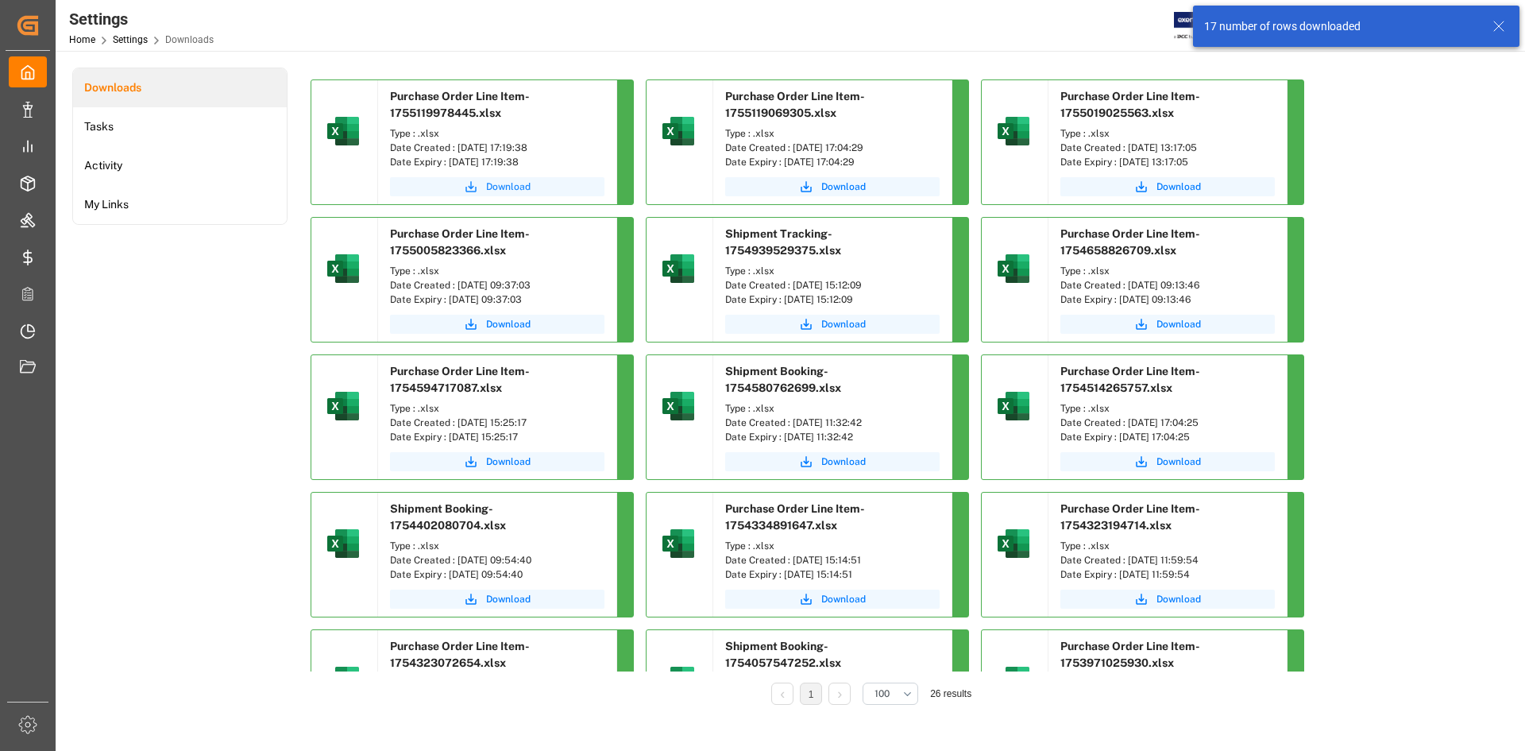
click at [515, 184] on span "Download" at bounding box center [508, 186] width 44 height 14
